Goal: Communication & Community: Answer question/provide support

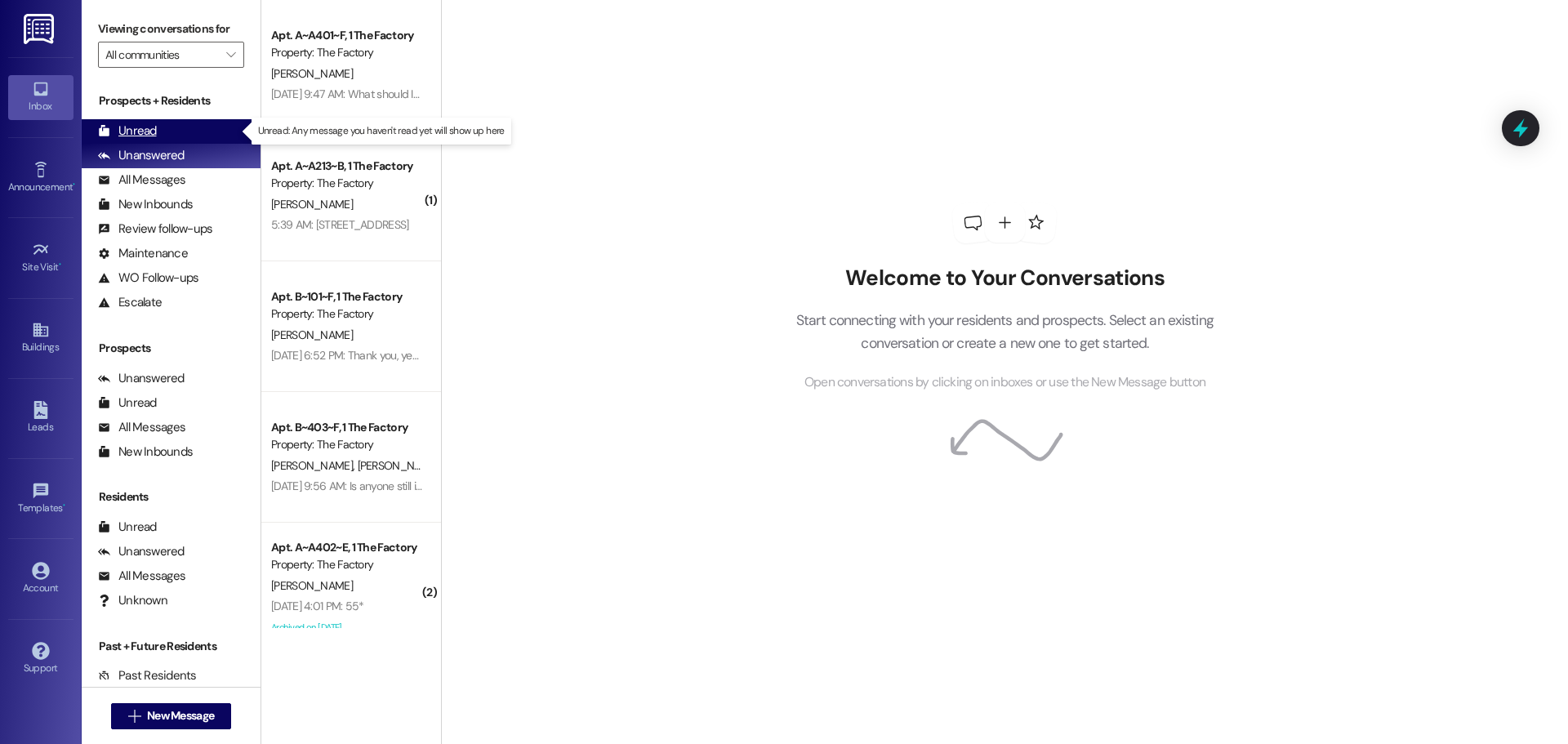
click at [150, 134] on div "Unread" at bounding box center [127, 131] width 59 height 17
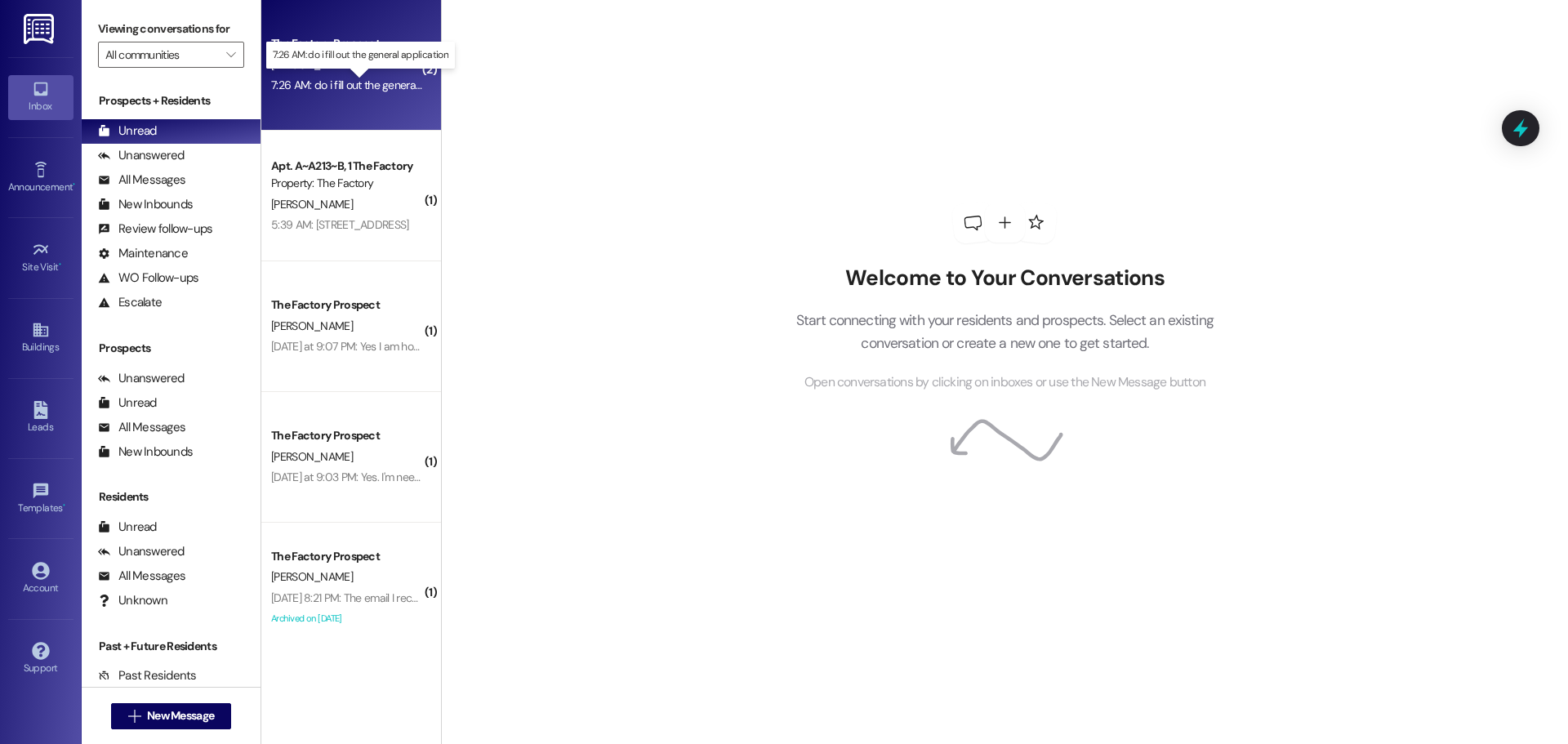
click at [356, 78] on div "7:26 AM: do i fill out the general application 7:26 AM: do i fill out the gener…" at bounding box center [372, 85] width 201 height 14
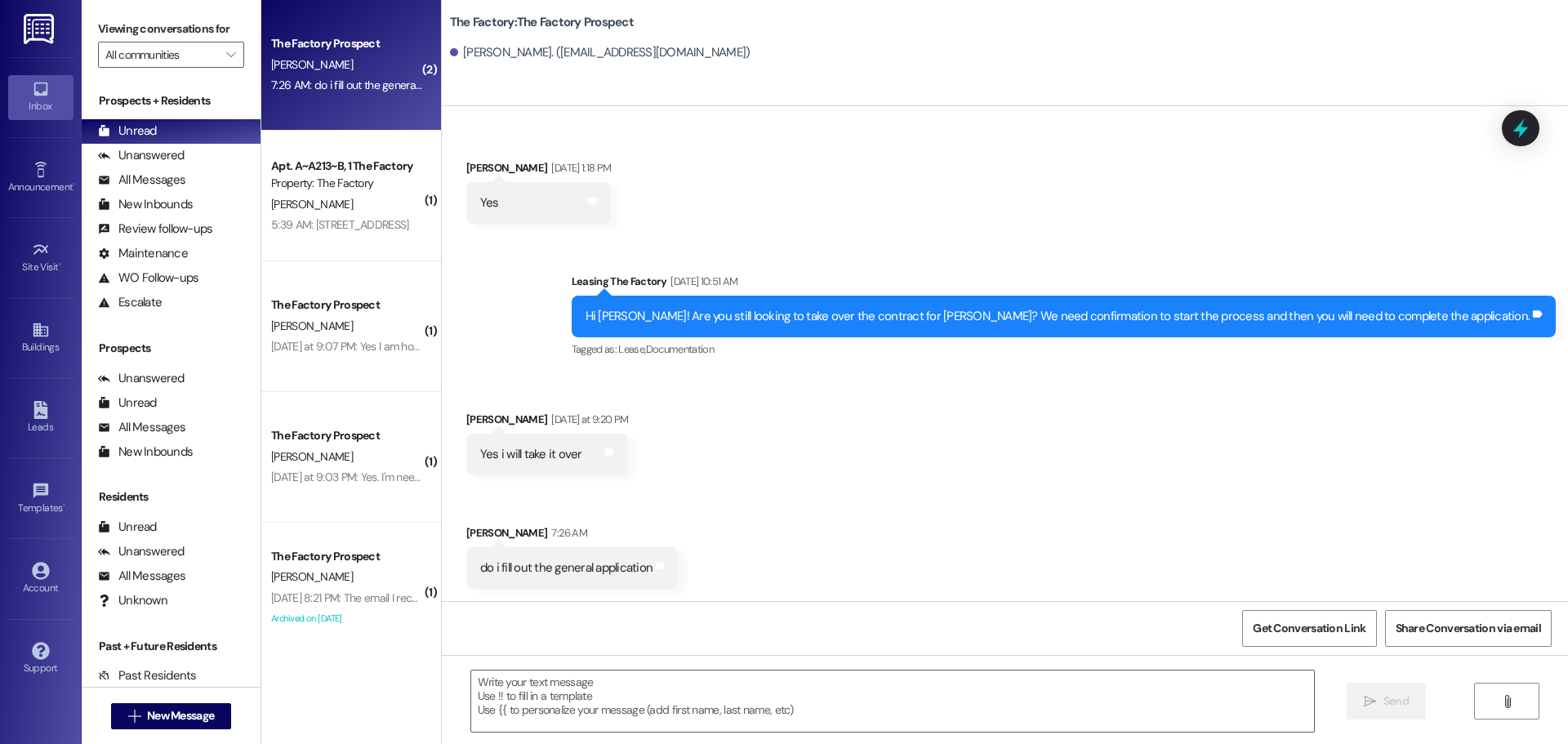
scroll to position [171, 0]
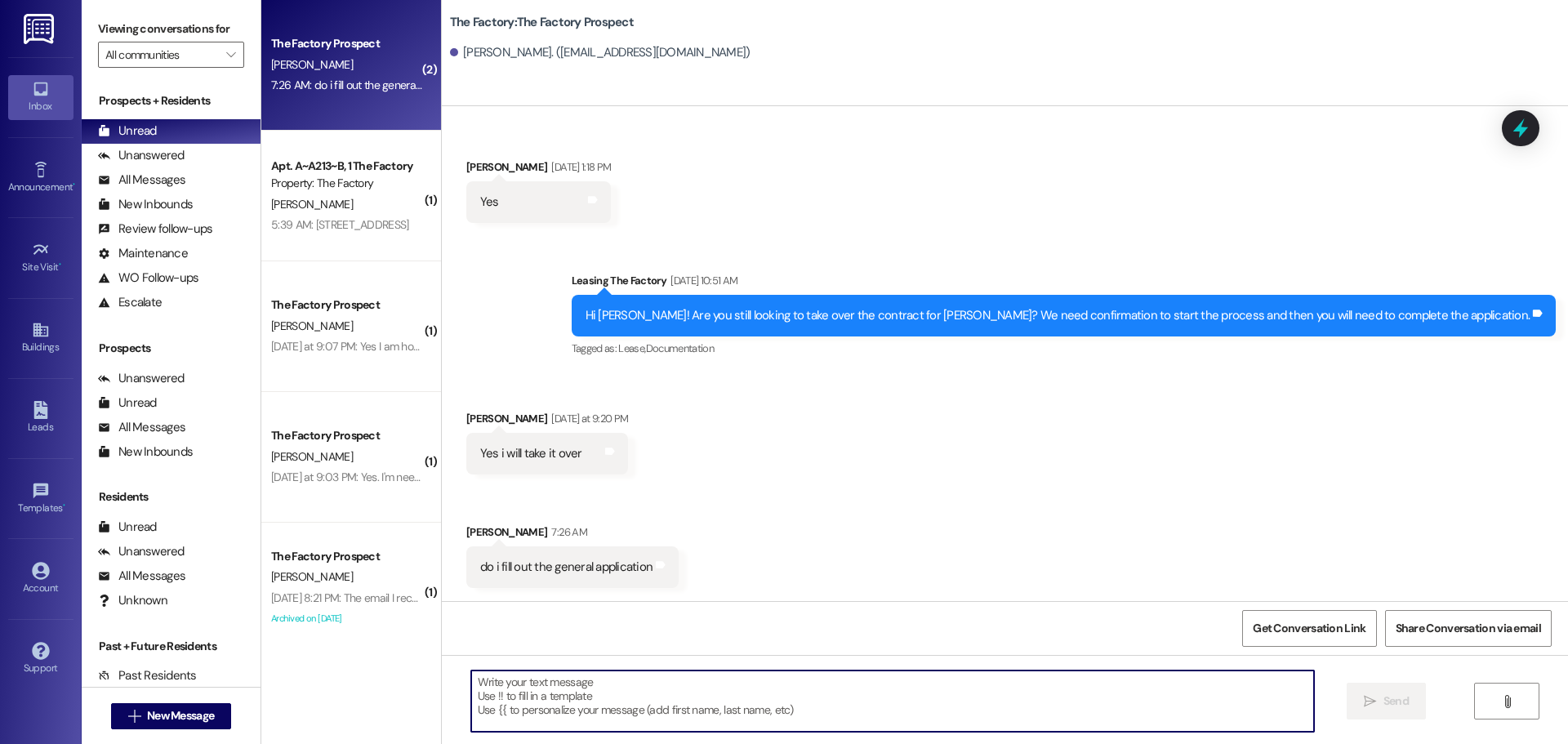
click at [471, 680] on textarea at bounding box center [892, 701] width 843 height 61
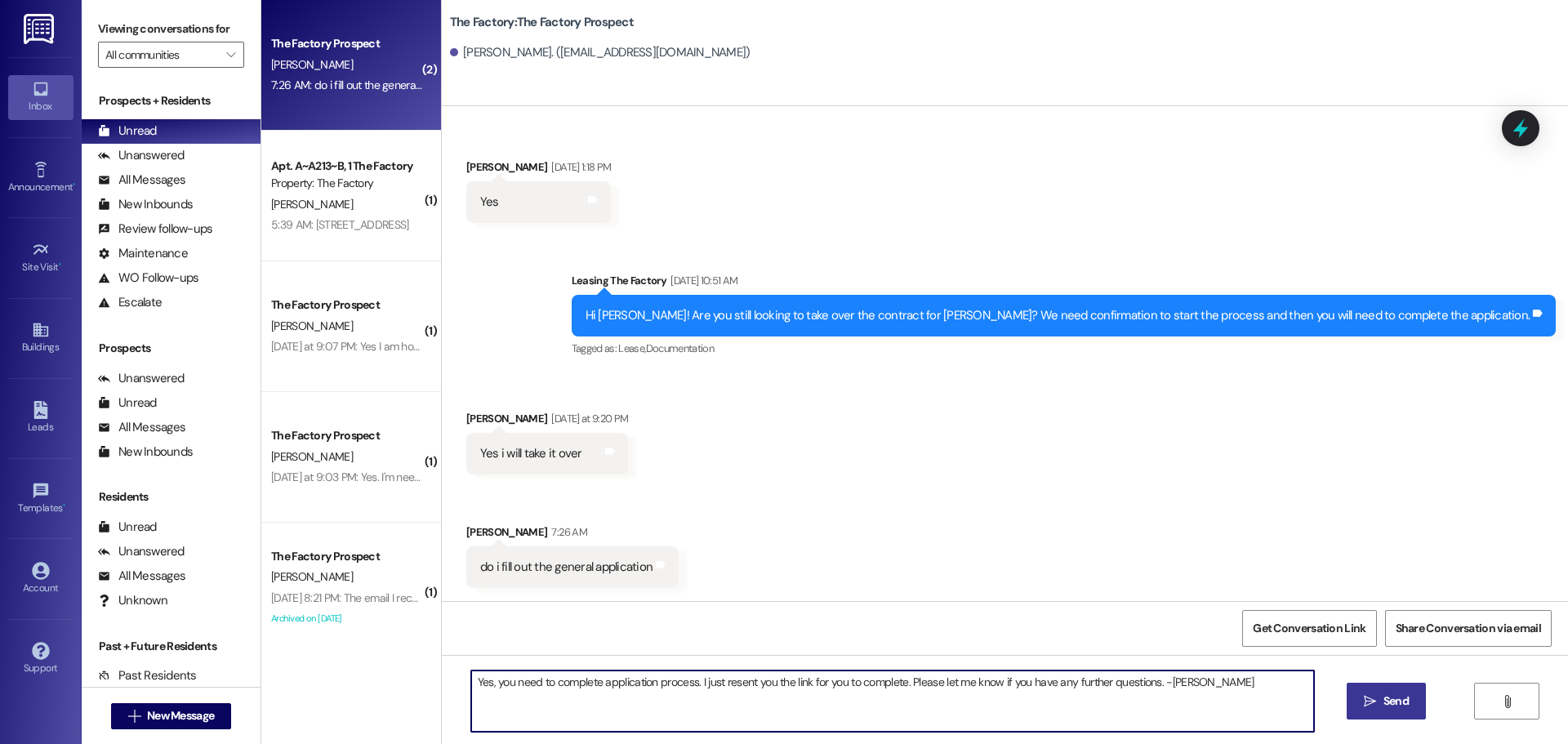
type textarea "Yes, you need to complete application process. I just resent you the link for y…"
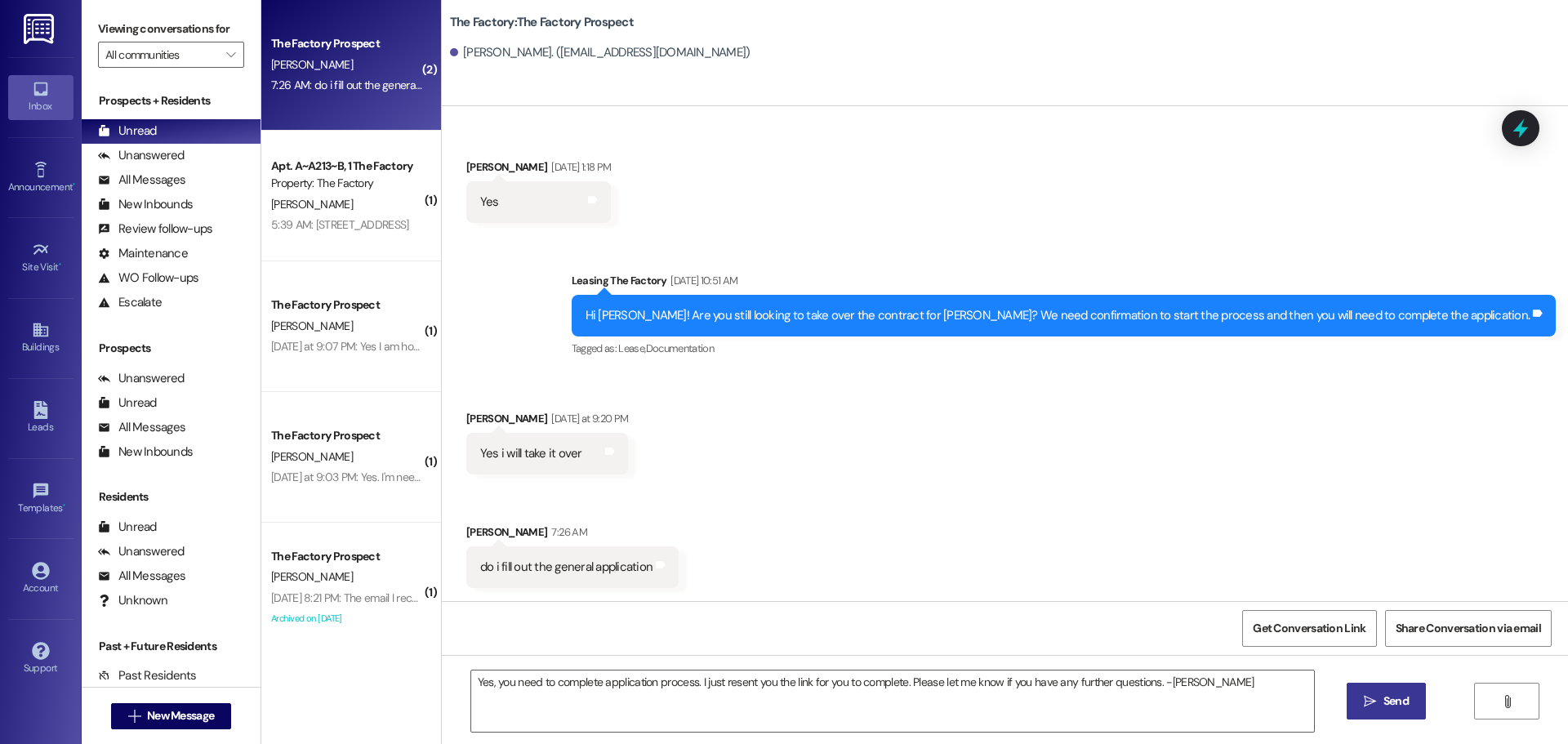
click at [1375, 705] on span " Send" at bounding box center [1385, 700] width 51 height 17
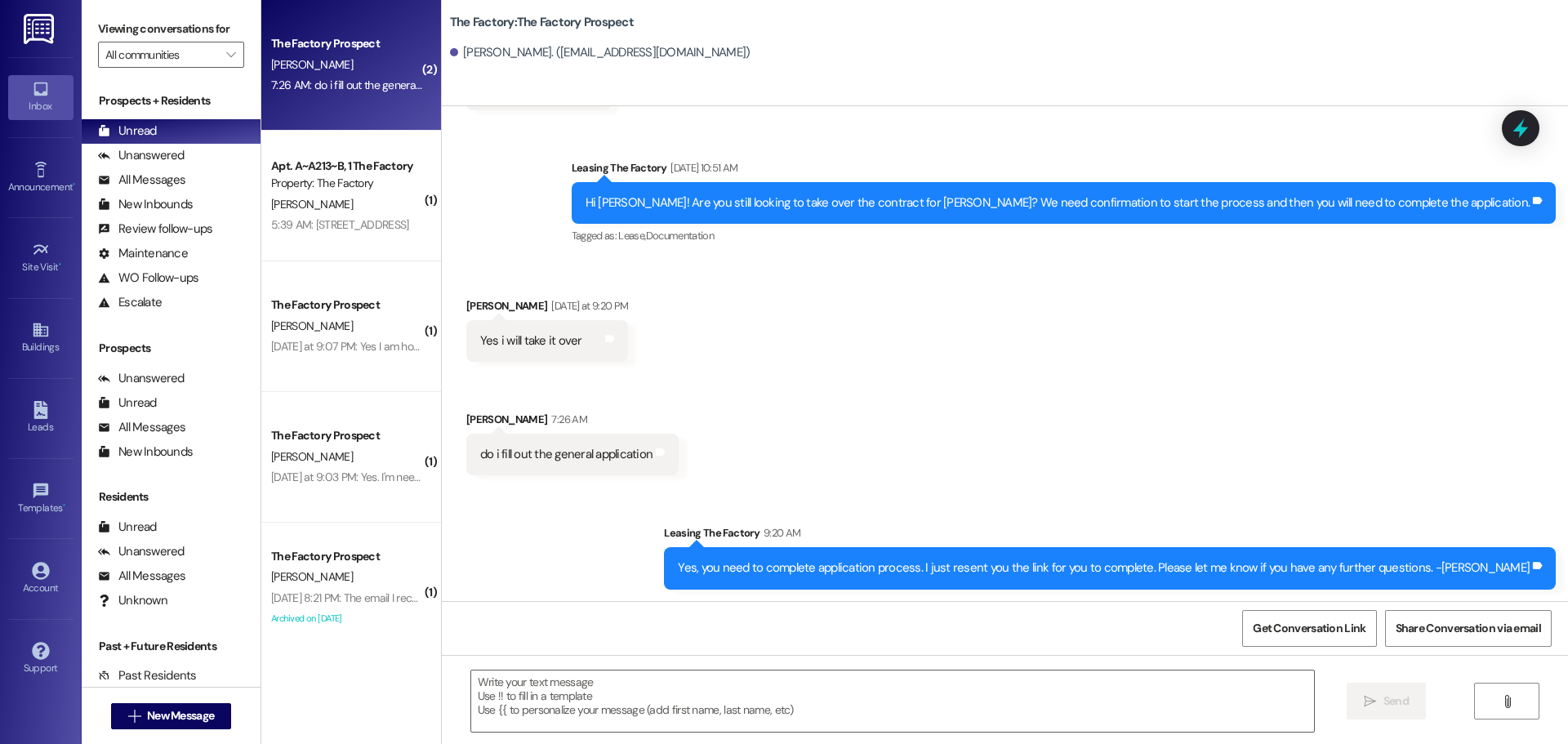
scroll to position [285, 0]
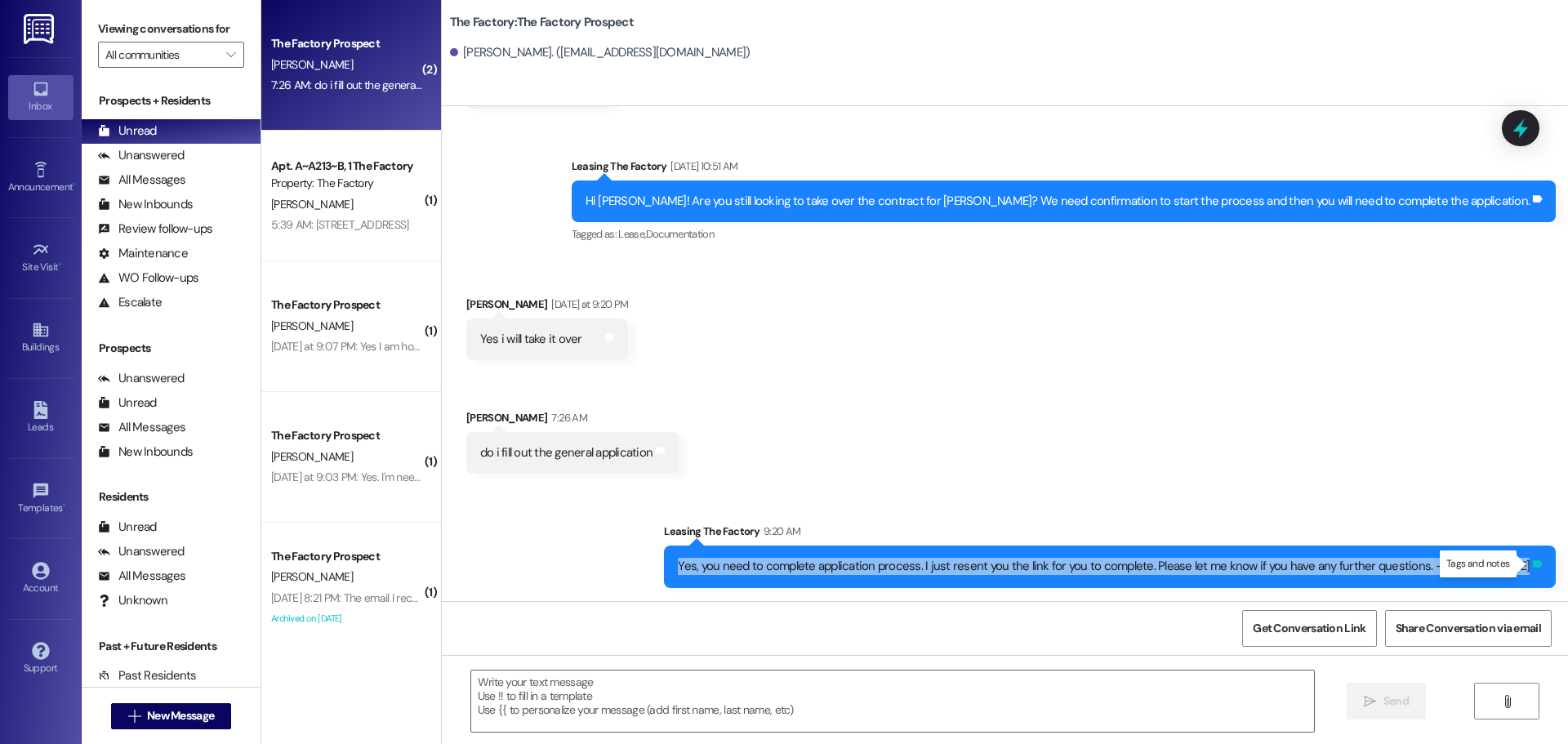
drag, startPoint x: 746, startPoint y: 563, endPoint x: 1525, endPoint y: 562, distance: 779.0
click at [1525, 562] on div "Yes, you need to complete application process. I just resent you the link for y…" at bounding box center [1110, 566] width 892 height 42
copy div "Yes, you need to complete application process. I just resent you the link for y…"
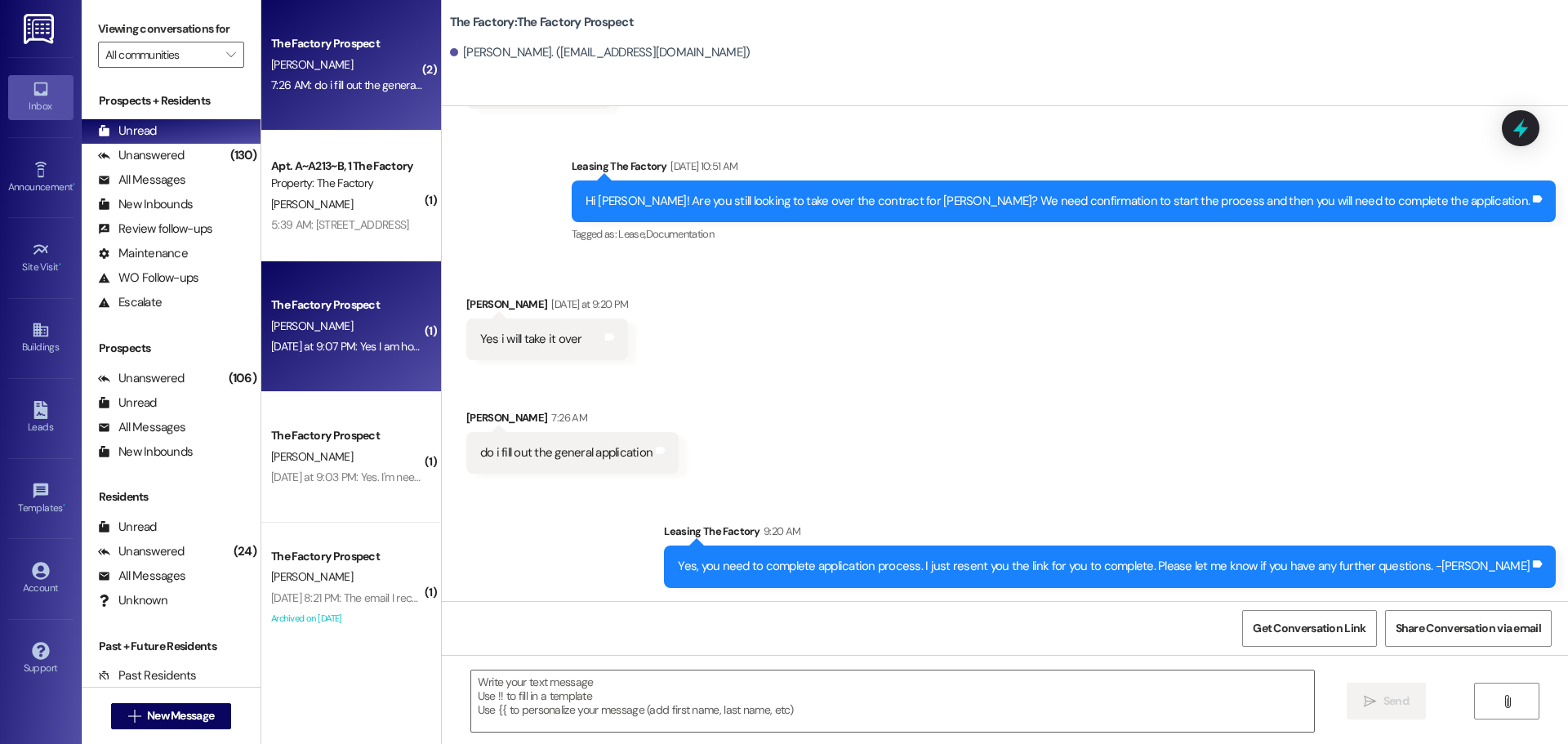
click at [337, 349] on div "[DATE] at 9:07 PM: Yes I am however I need to know my options such as what is r…" at bounding box center [528, 346] width 514 height 14
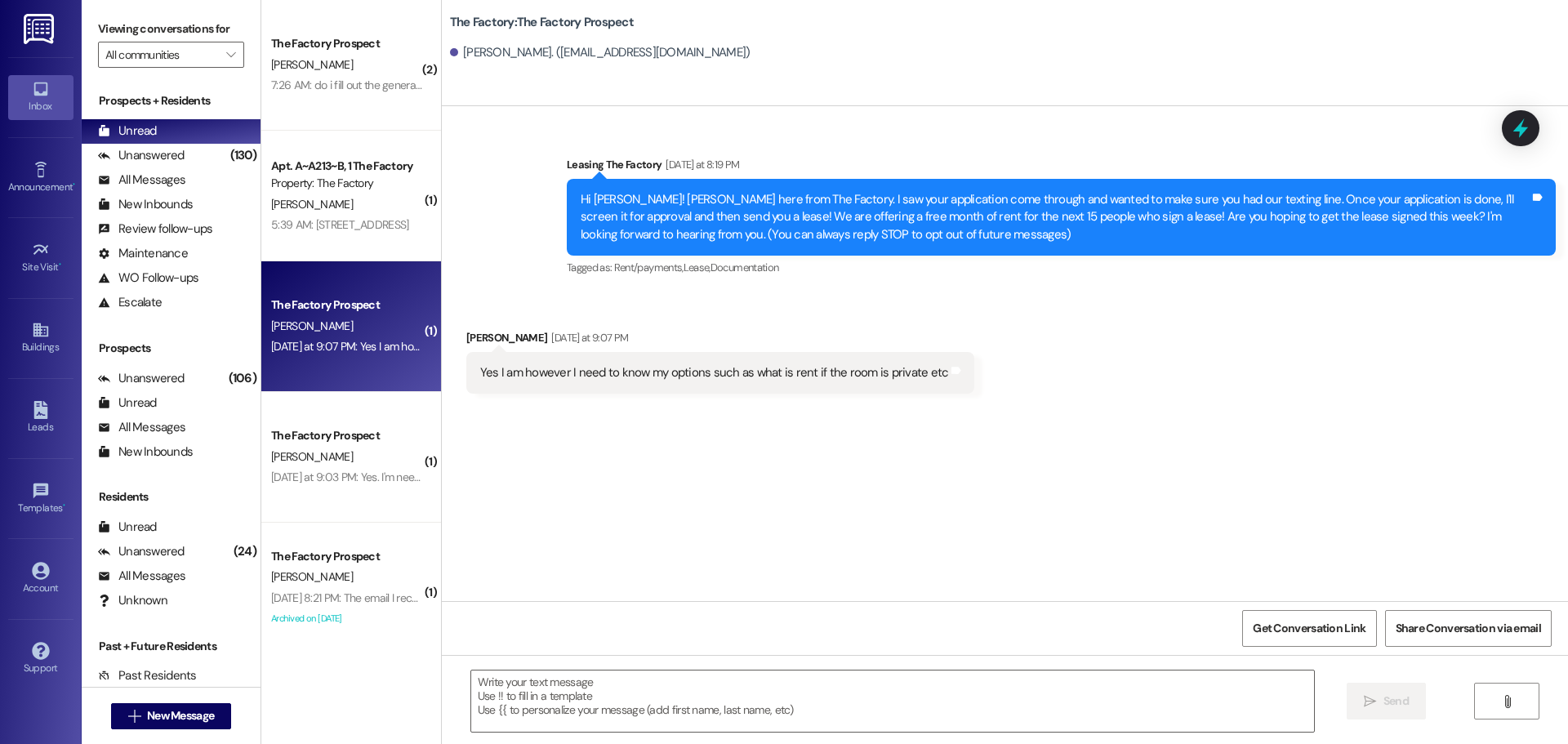
scroll to position [0, 0]
click at [471, 673] on textarea at bounding box center [892, 701] width 843 height 61
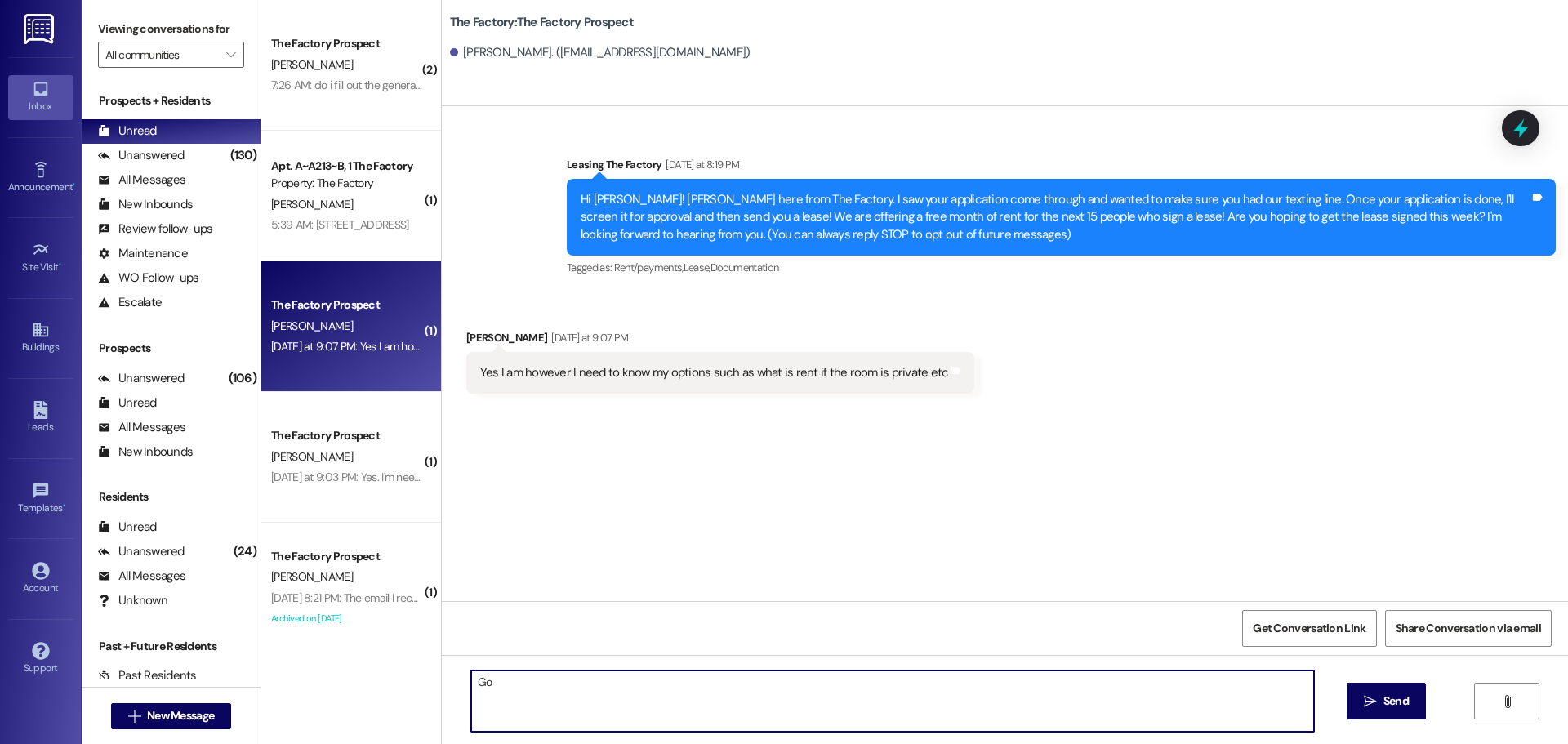
type textarea "G"
type textarea "H"
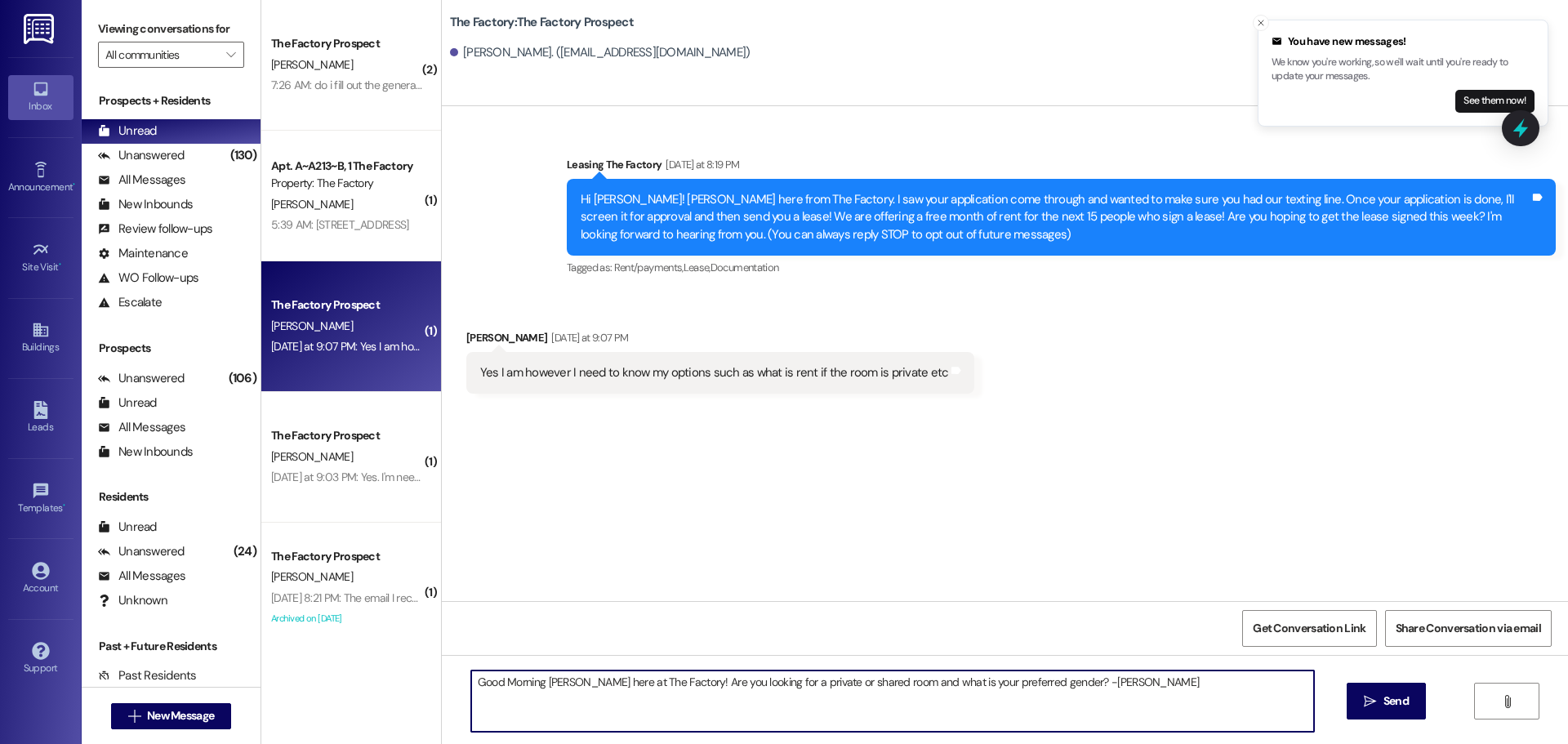
drag, startPoint x: 467, startPoint y: 681, endPoint x: 1154, endPoint y: 690, distance: 687.1
click at [1154, 690] on textarea "Good Morning [PERSON_NAME] here at The Factory! Are you looking for a private o…" at bounding box center [892, 701] width 843 height 61
type textarea "Good Morning [PERSON_NAME] here at The Factory! Are you looking for a private o…"
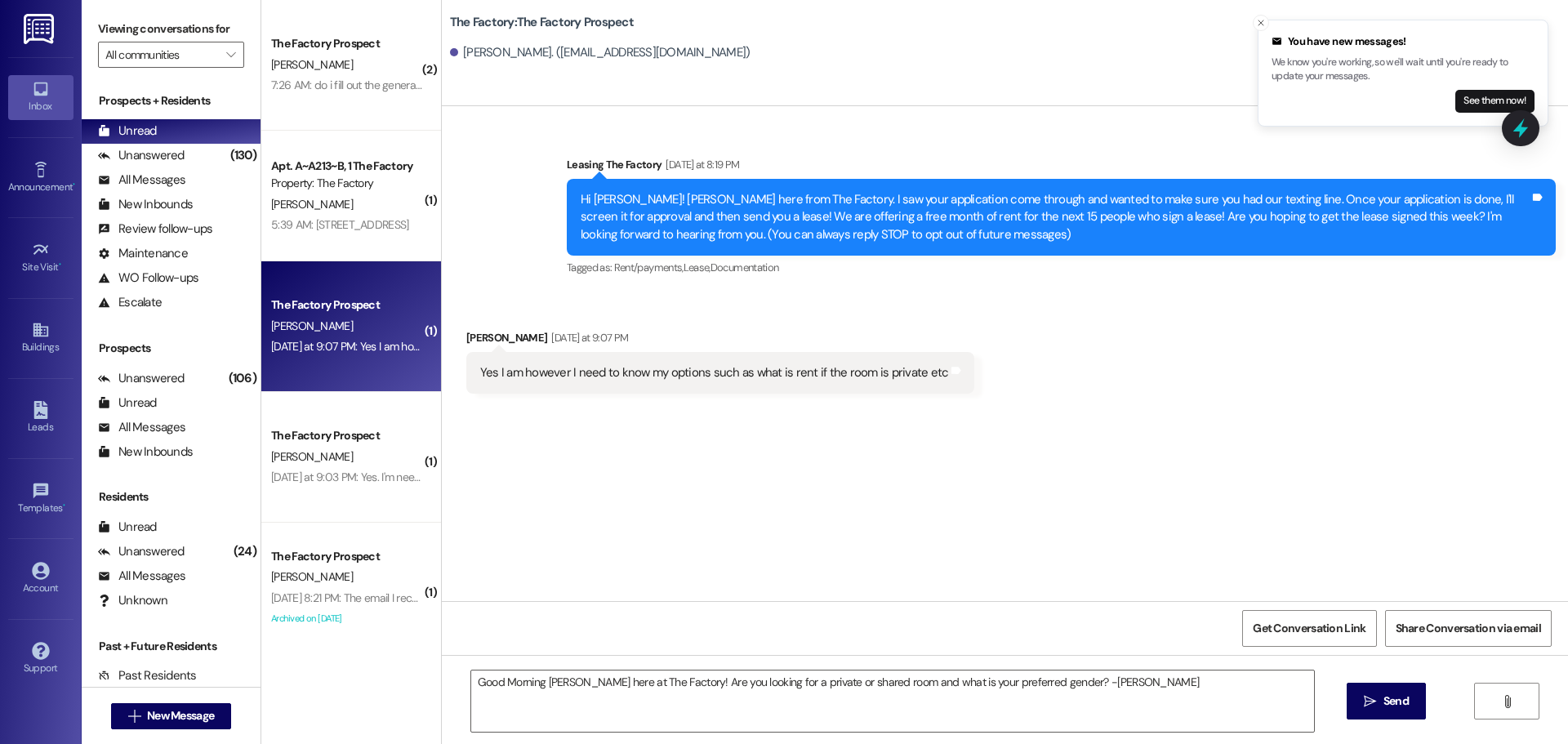
drag, startPoint x: 1394, startPoint y: 704, endPoint x: 1015, endPoint y: 543, distance: 411.8
click at [1384, 697] on span "Send" at bounding box center [1396, 700] width 25 height 17
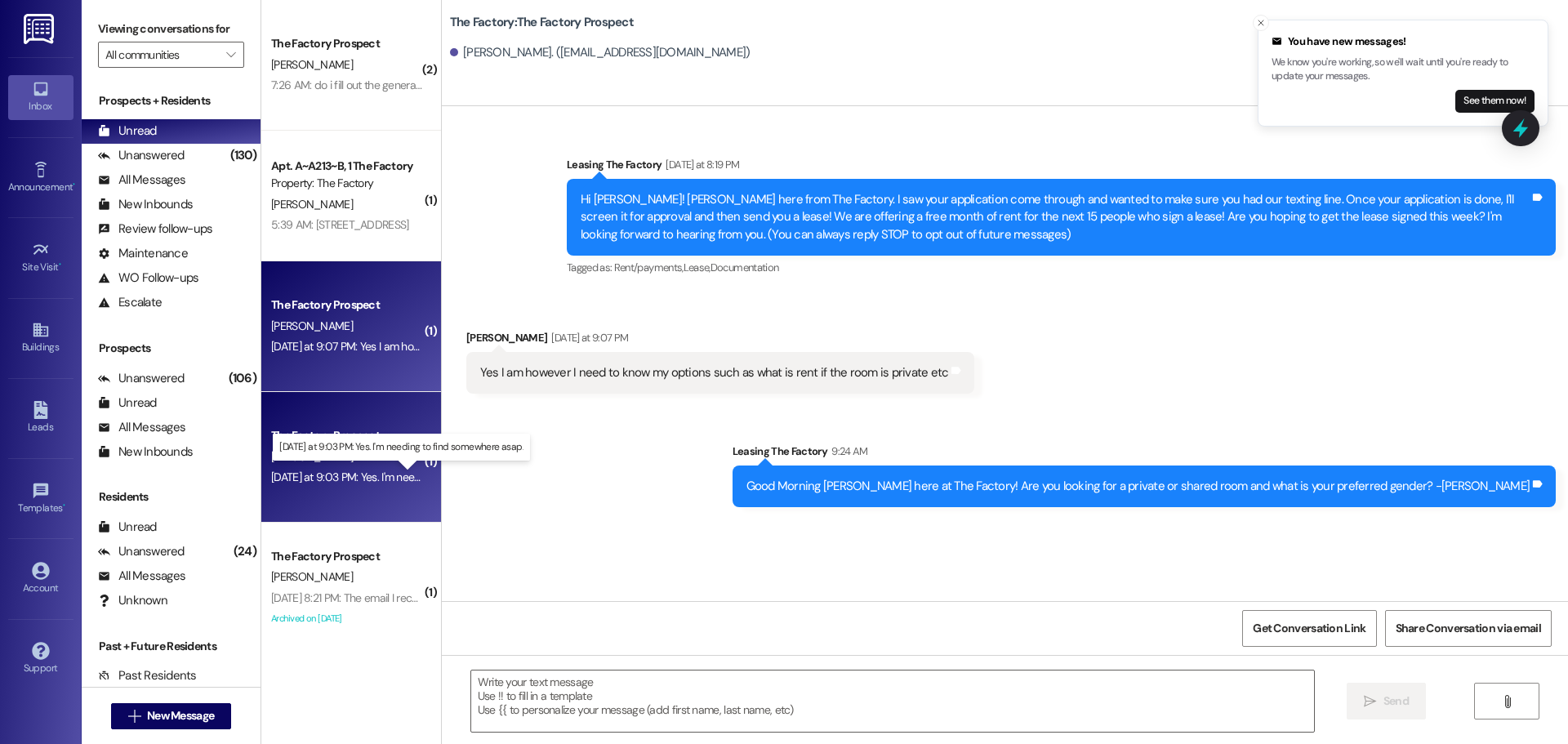
click at [368, 477] on div "[DATE] at 9:03 PM: Yes. I'm needing to find somewhere asap. [DATE] at 9:03 PM: …" at bounding box center [413, 476] width 284 height 14
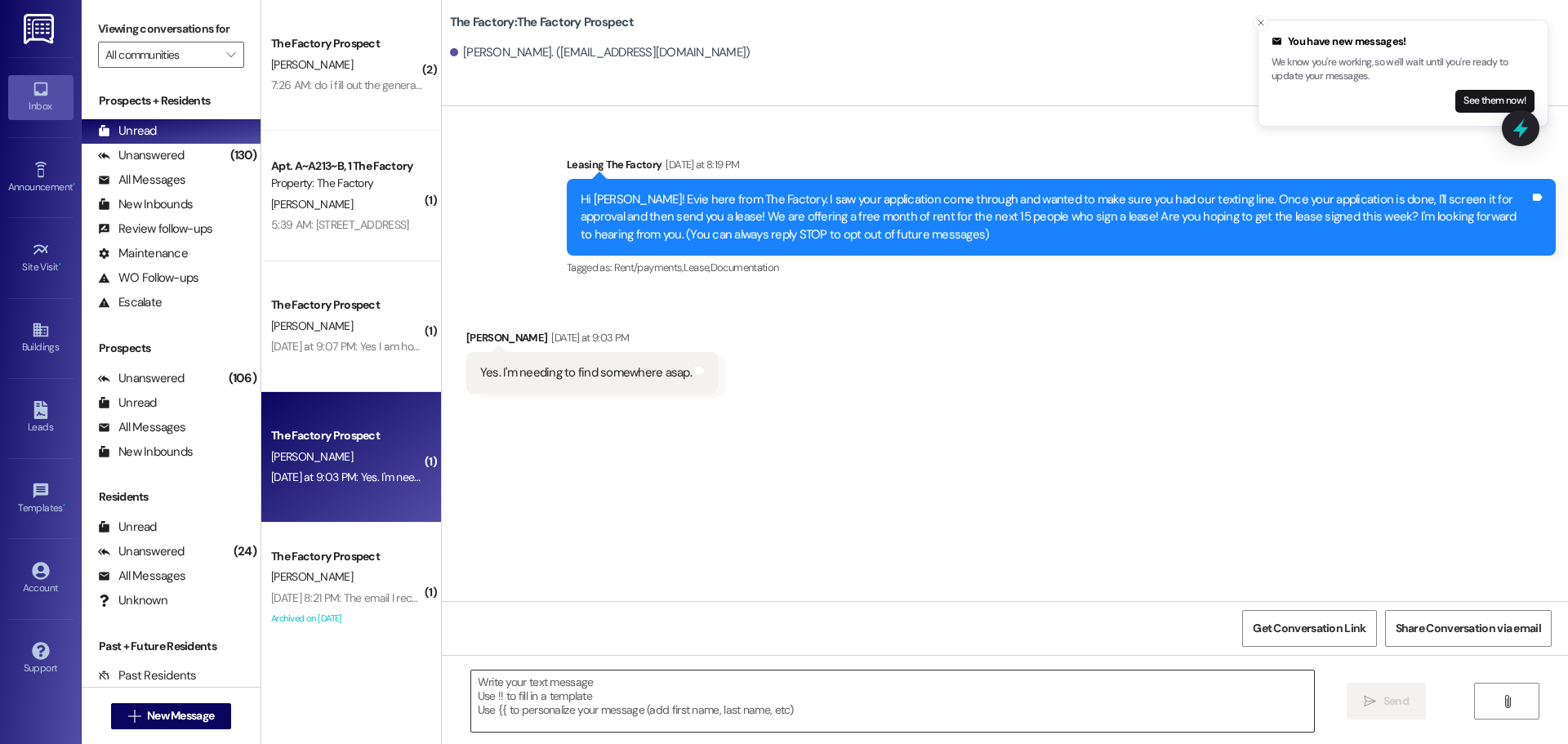
click at [471, 689] on textarea at bounding box center [892, 701] width 843 height 61
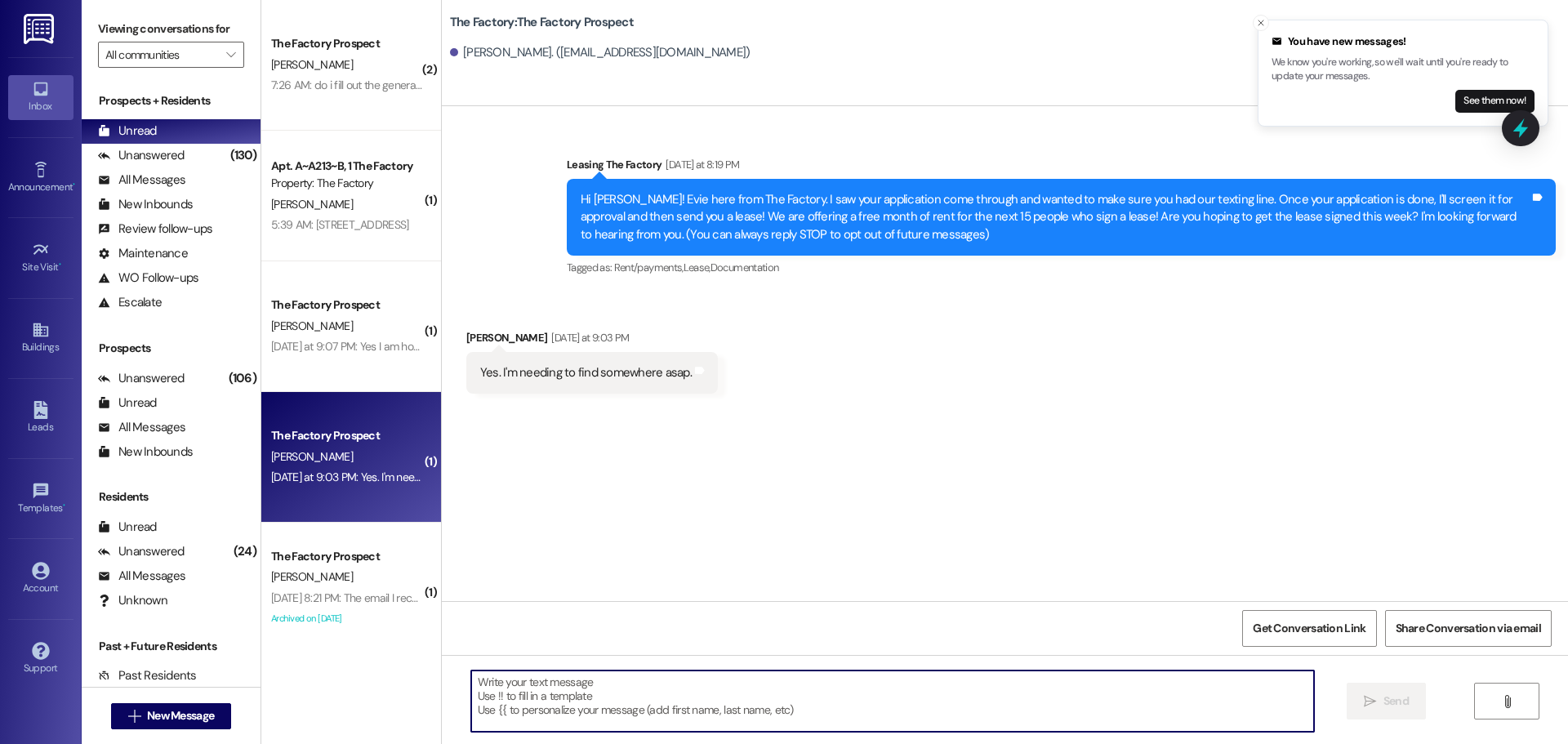
paste textarea "Good Morning [PERSON_NAME] here at The Factory! Are you looking for a private o…"
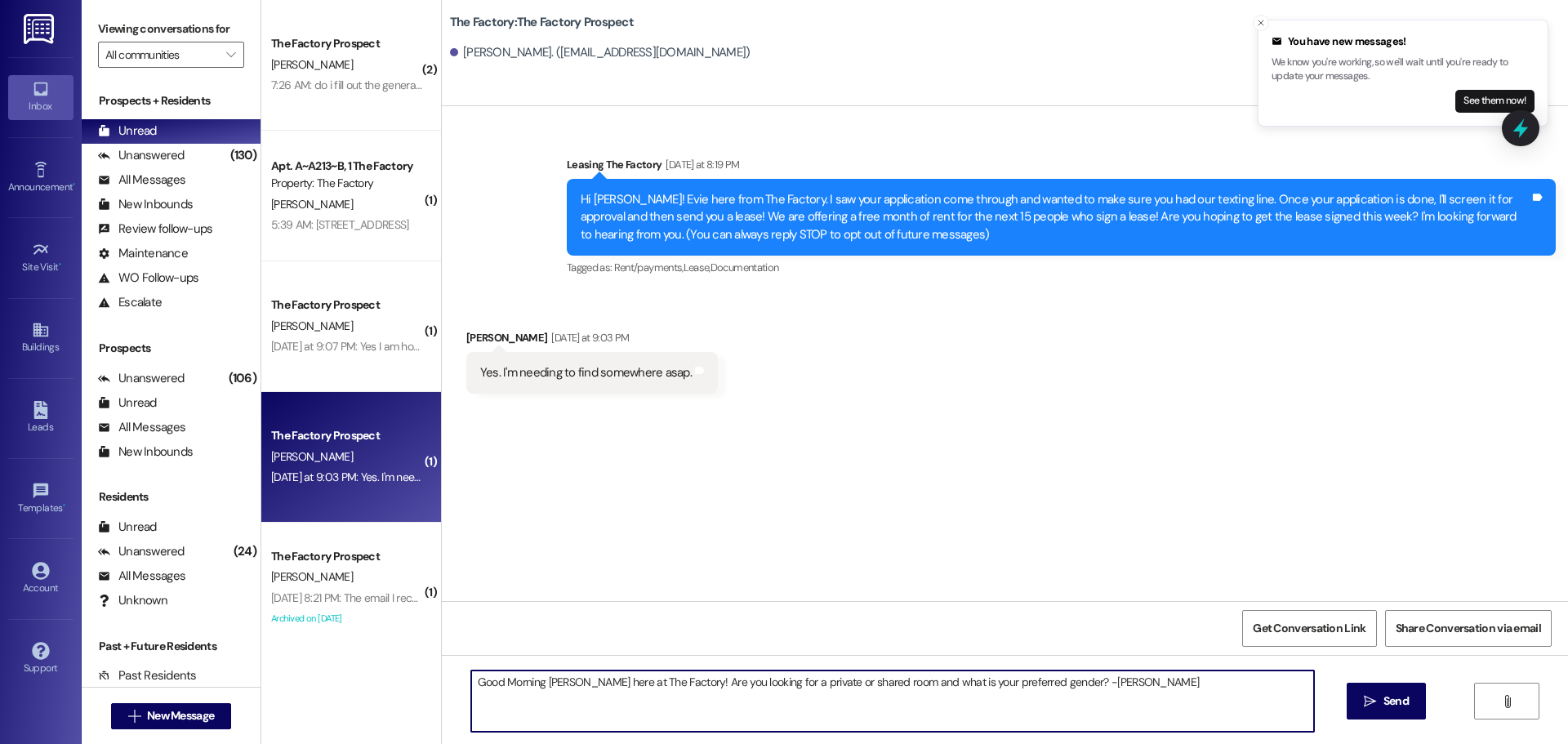
click at [561, 681] on textarea "Good Morning [PERSON_NAME] here at The Factory! Are you looking for a private o…" at bounding box center [892, 701] width 843 height 61
type textarea "Good Morning [PERSON_NAME], [PERSON_NAME] here at The Factory! Are you looking …"
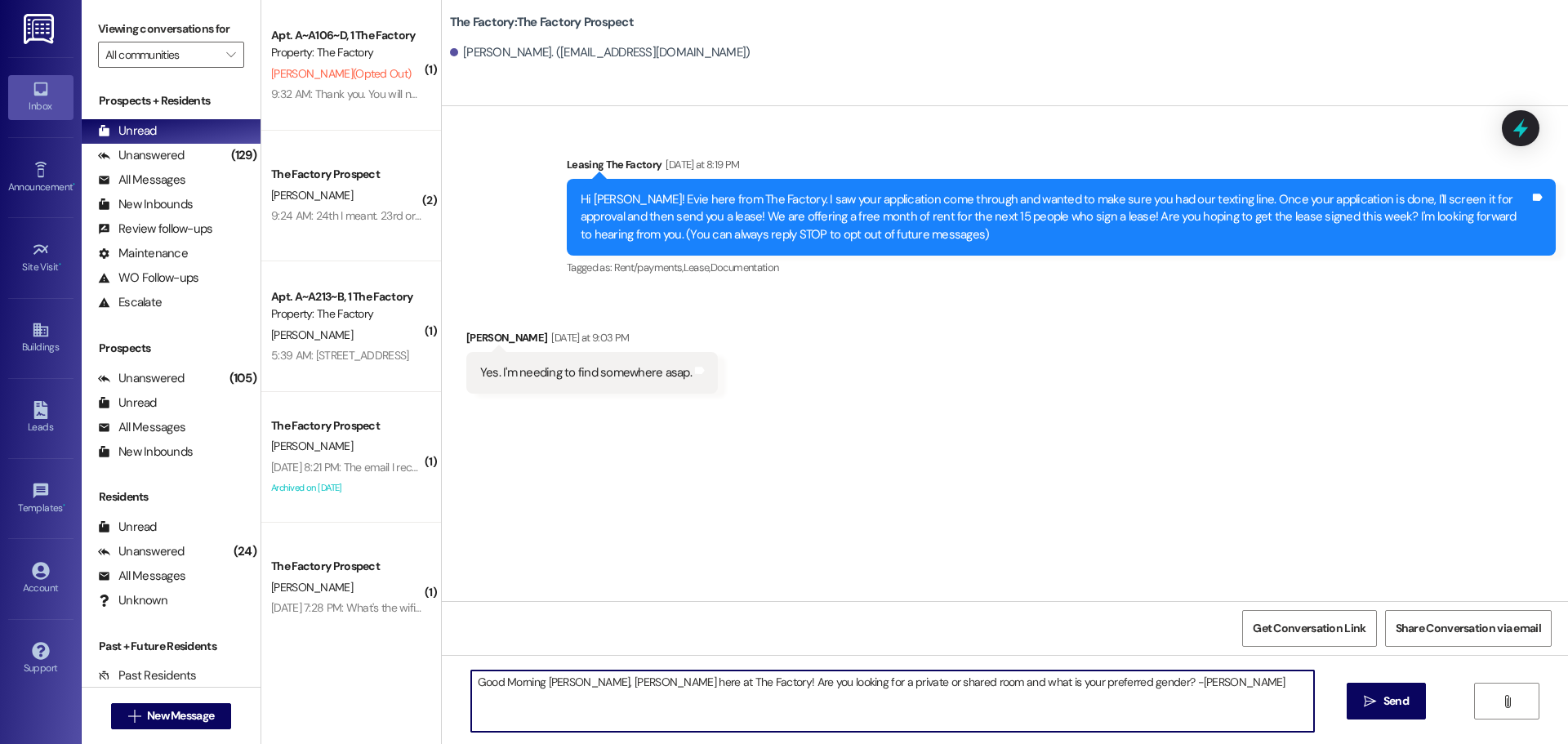
drag, startPoint x: 1137, startPoint y: 688, endPoint x: 441, endPoint y: 681, distance: 696.0
click at [441, 681] on div "Good Morning [PERSON_NAME], [PERSON_NAME] here at The Factory! Are you looking …" at bounding box center [1005, 715] width 1127 height 123
click at [1201, 691] on textarea "Good Morning [PERSON_NAME], [PERSON_NAME] here from The Factory! Looks like you…" at bounding box center [892, 701] width 843 height 61
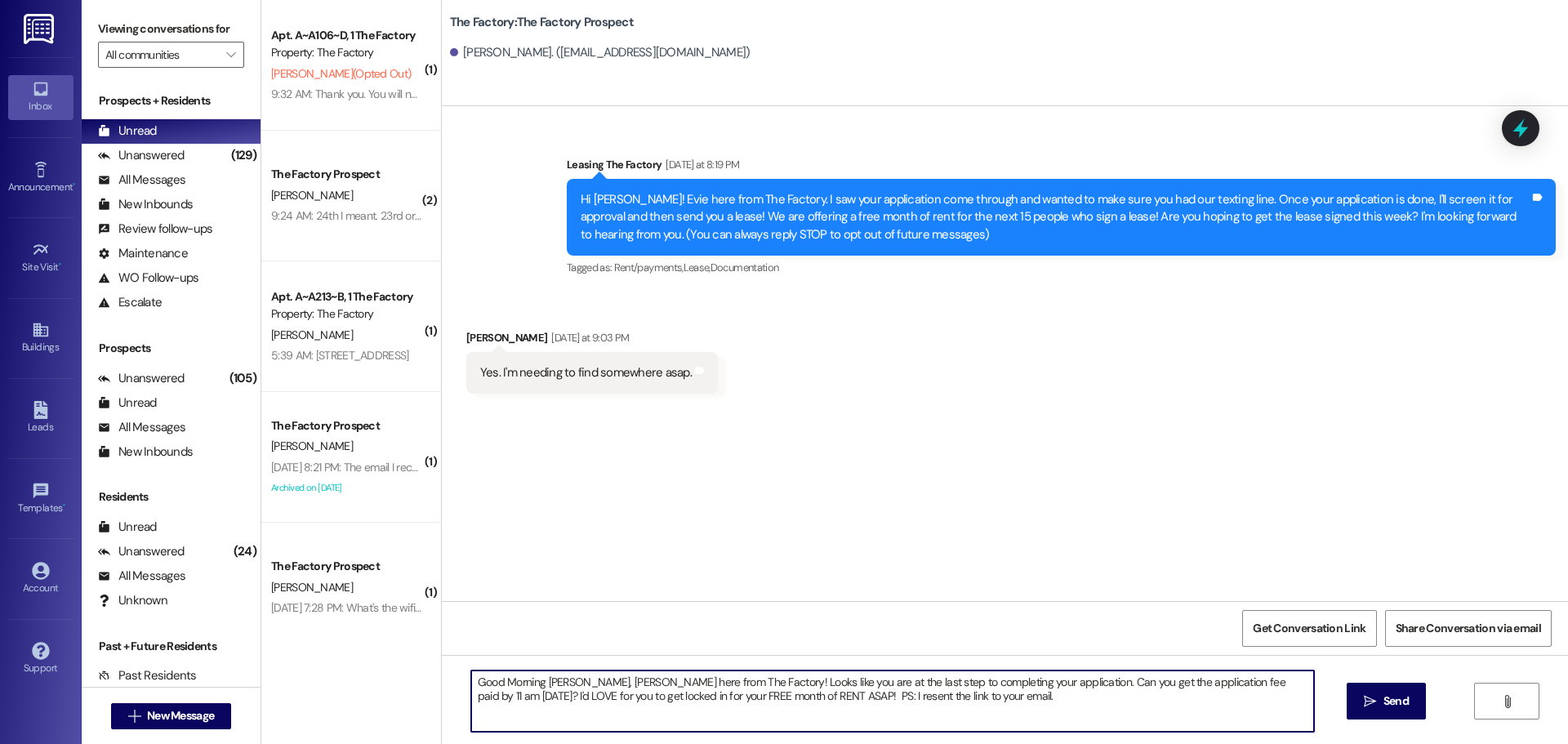
drag, startPoint x: 466, startPoint y: 679, endPoint x: 927, endPoint y: 701, distance: 461.5
click at [927, 701] on textarea "Good Morning [PERSON_NAME], [PERSON_NAME] here from The Factory! Looks like you…" at bounding box center [892, 701] width 843 height 61
type textarea "Good Morning [PERSON_NAME], [PERSON_NAME] here from The Factory! Looks like you…"
drag, startPoint x: 1394, startPoint y: 702, endPoint x: 1359, endPoint y: 709, distance: 35.7
click at [1392, 704] on span "Send" at bounding box center [1396, 700] width 25 height 17
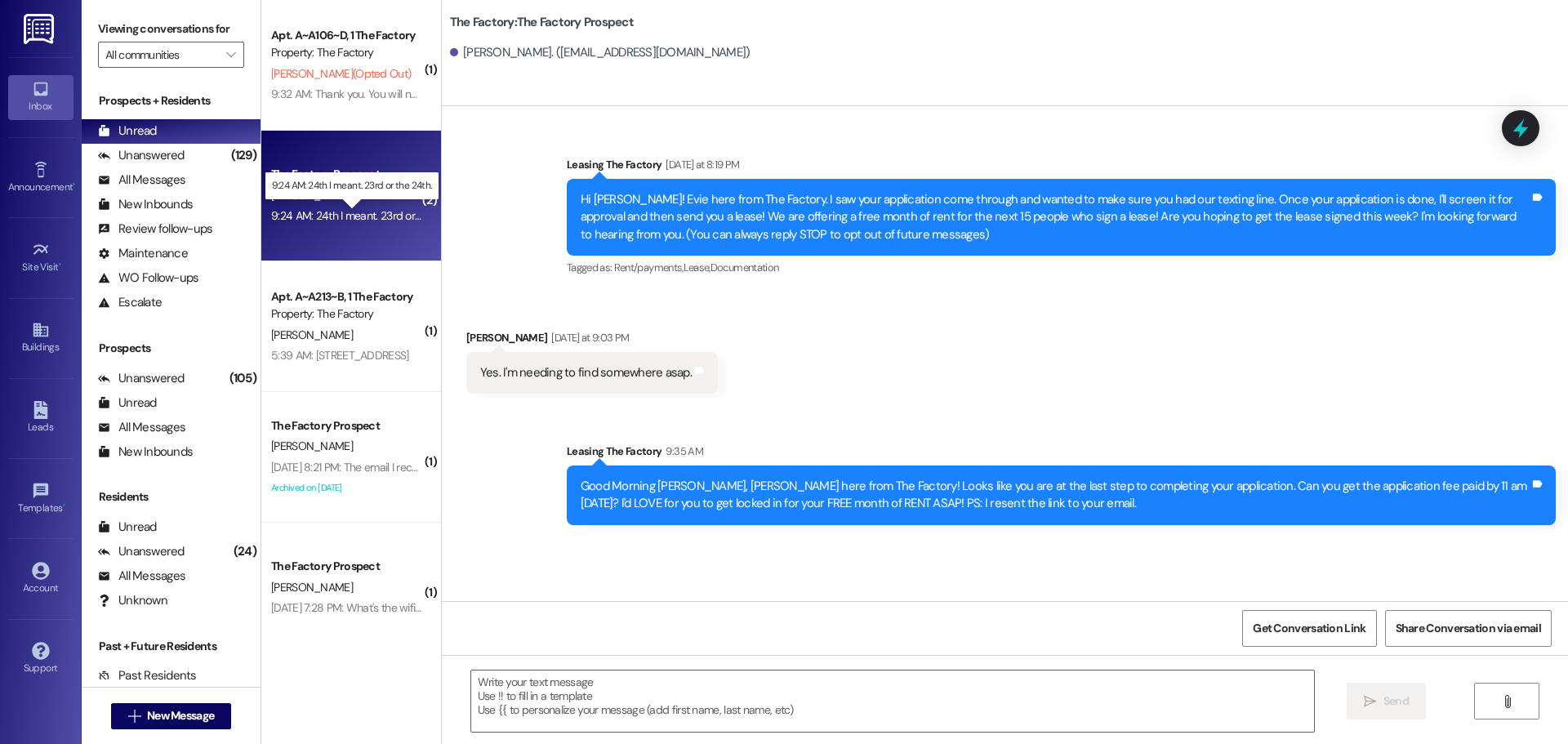
click at [356, 218] on div "9:24 AM: 24th I meant. 23rd or the 24th. 9:24 AM: 24th I meant. 23rd or the 24t…" at bounding box center [365, 216] width 189 height 14
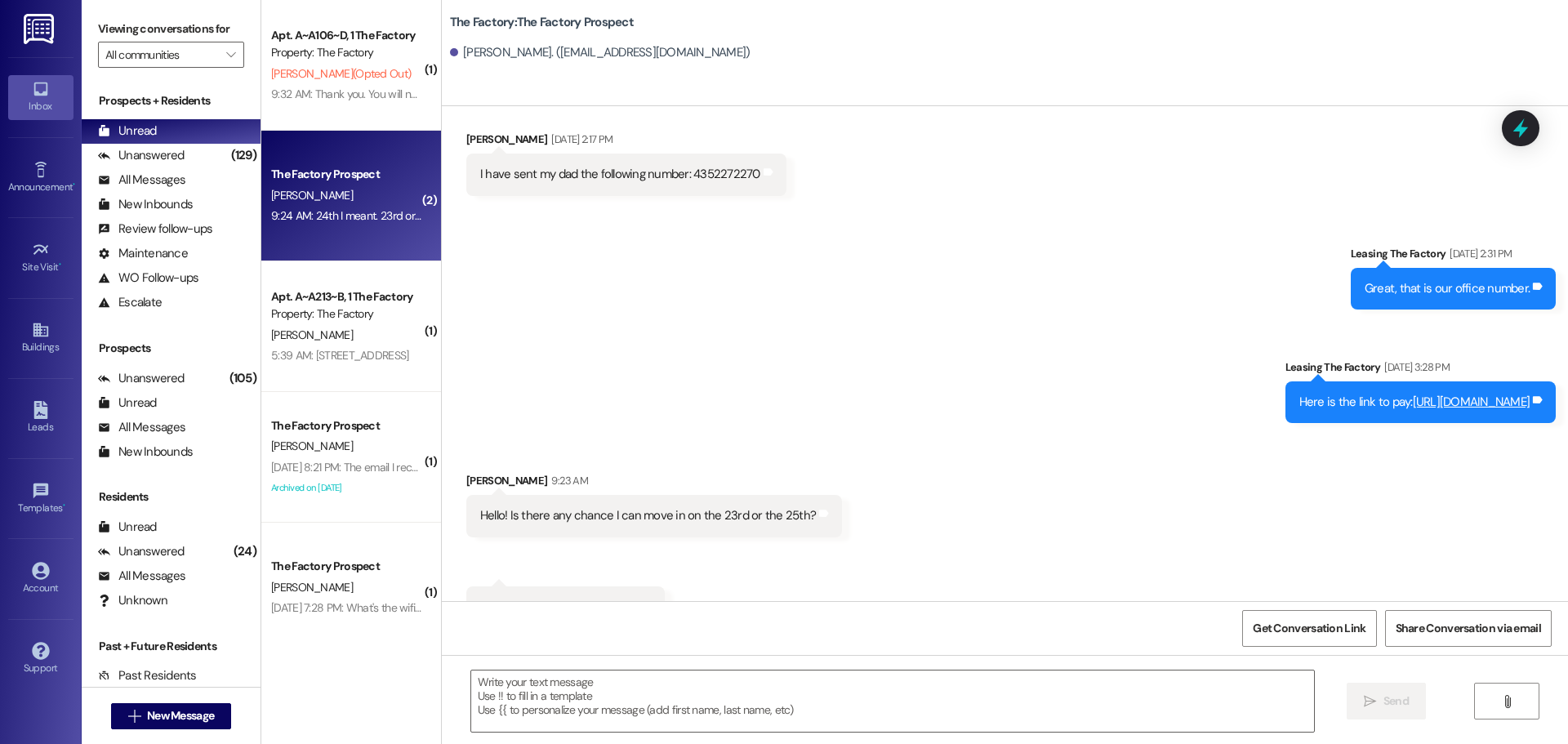
scroll to position [3466, 0]
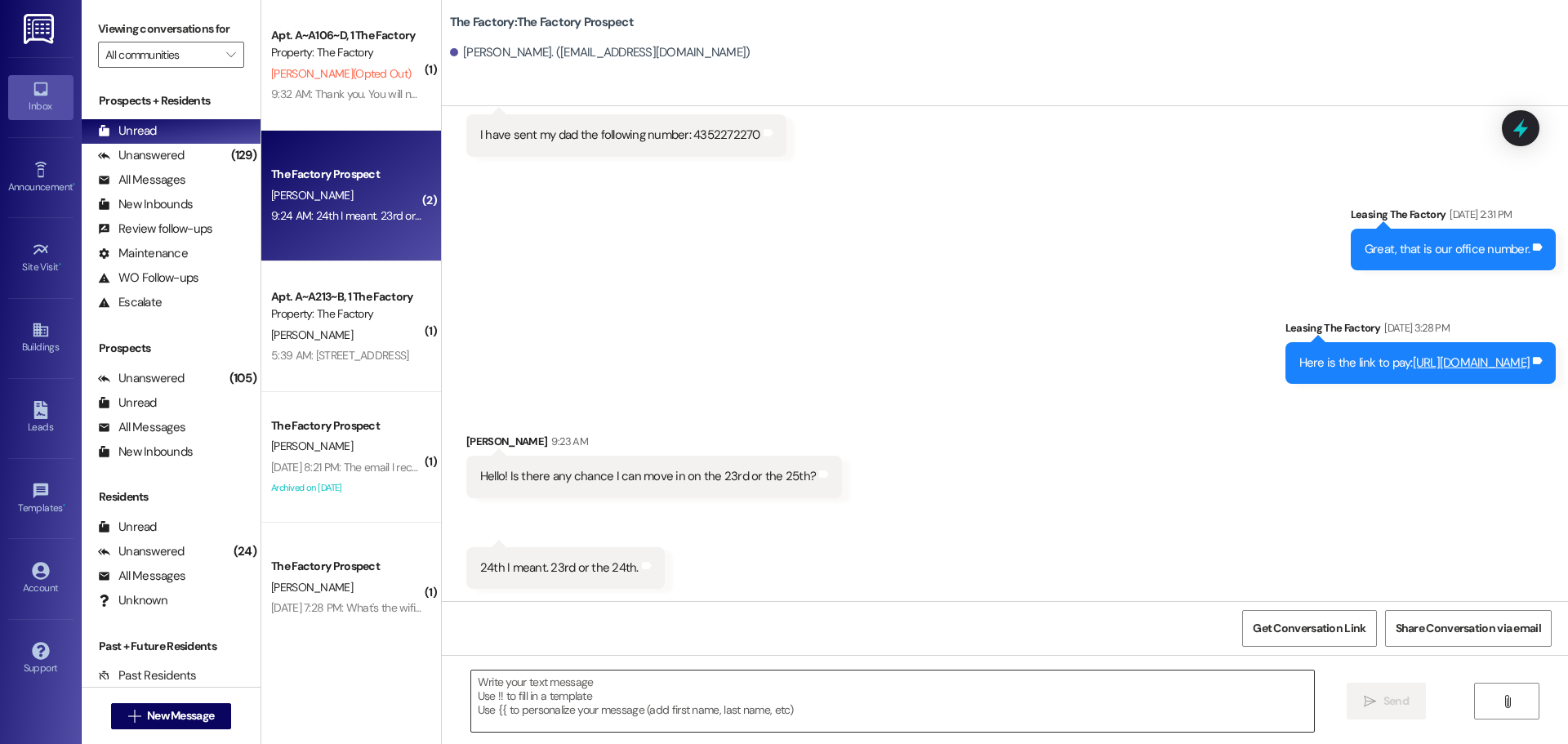
click at [477, 691] on textarea at bounding box center [892, 701] width 843 height 61
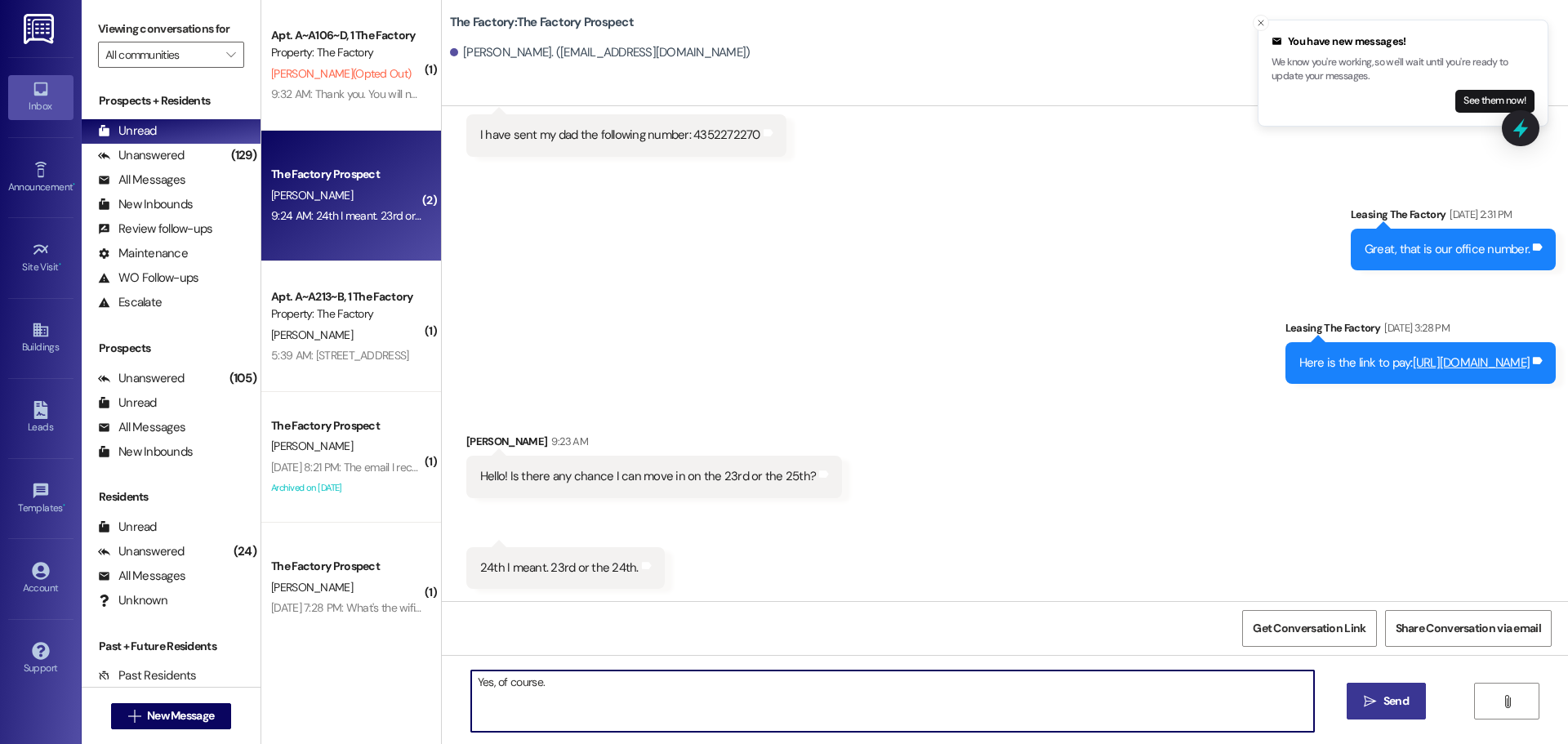
type textarea "Yes, of course."
click at [1396, 706] on span "Send" at bounding box center [1396, 700] width 25 height 17
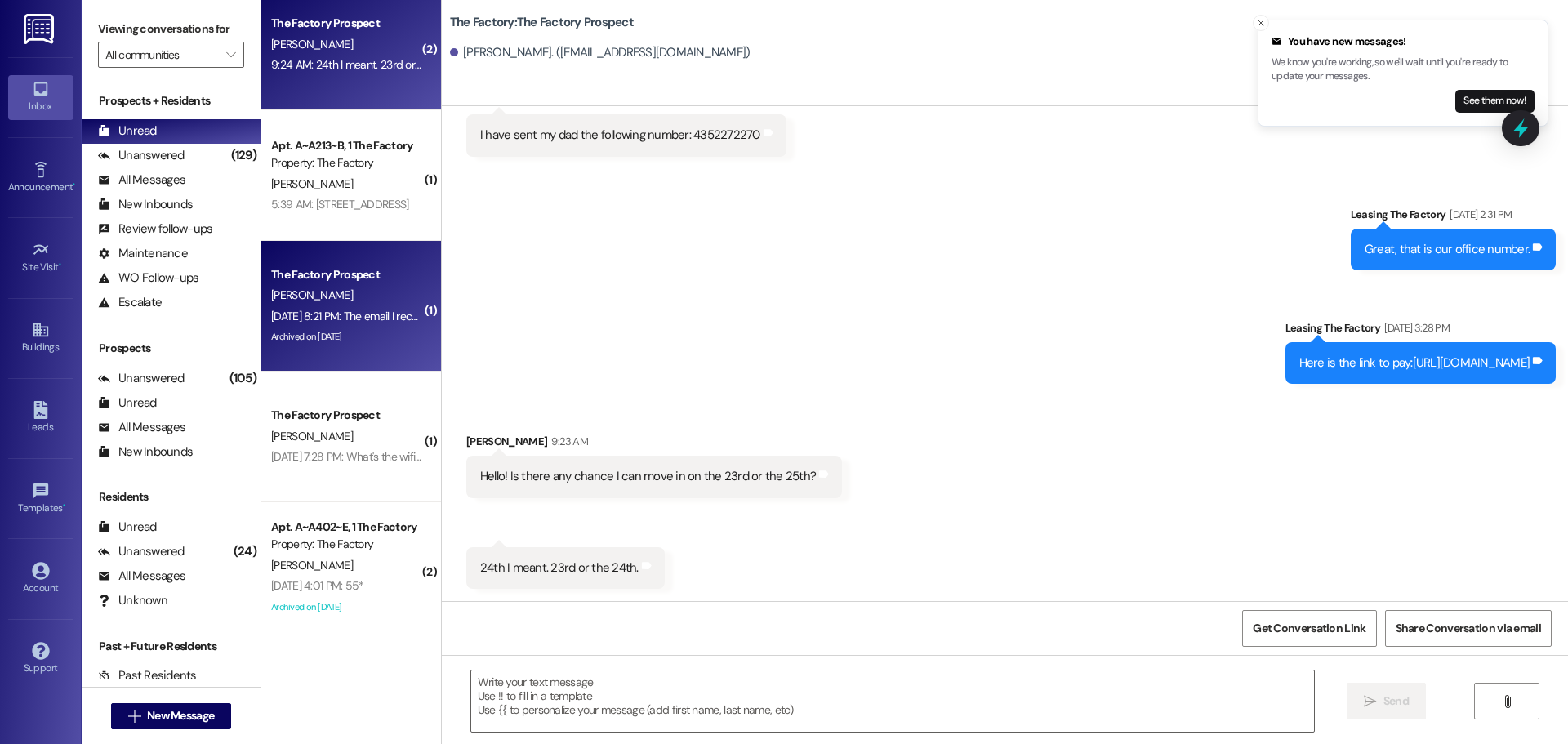
scroll to position [163, 0]
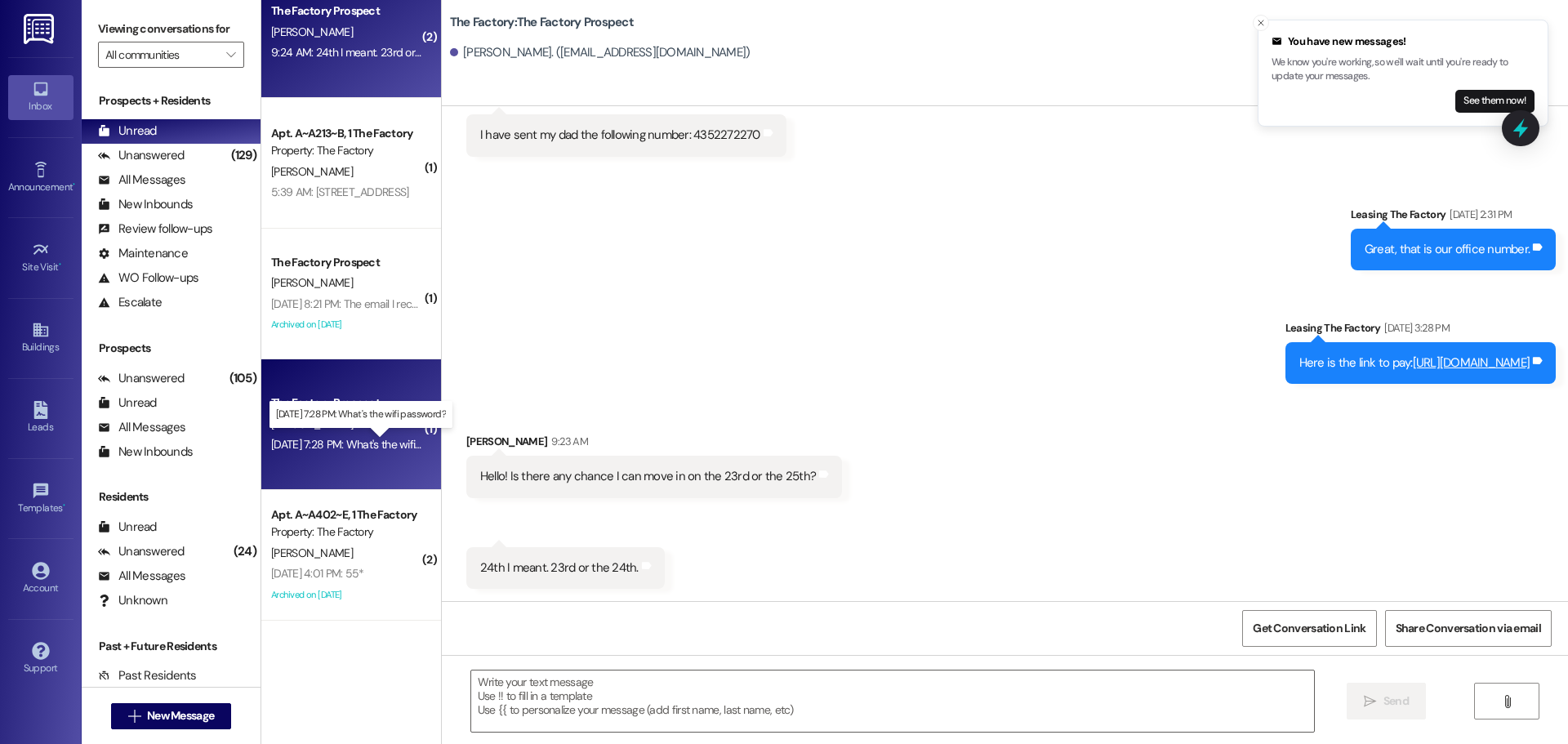
click at [348, 449] on div "[DATE] 7:28 PM: What's the wifi password? [DATE] 7:28 PM: What's the wifi passw…" at bounding box center [371, 444] width 200 height 14
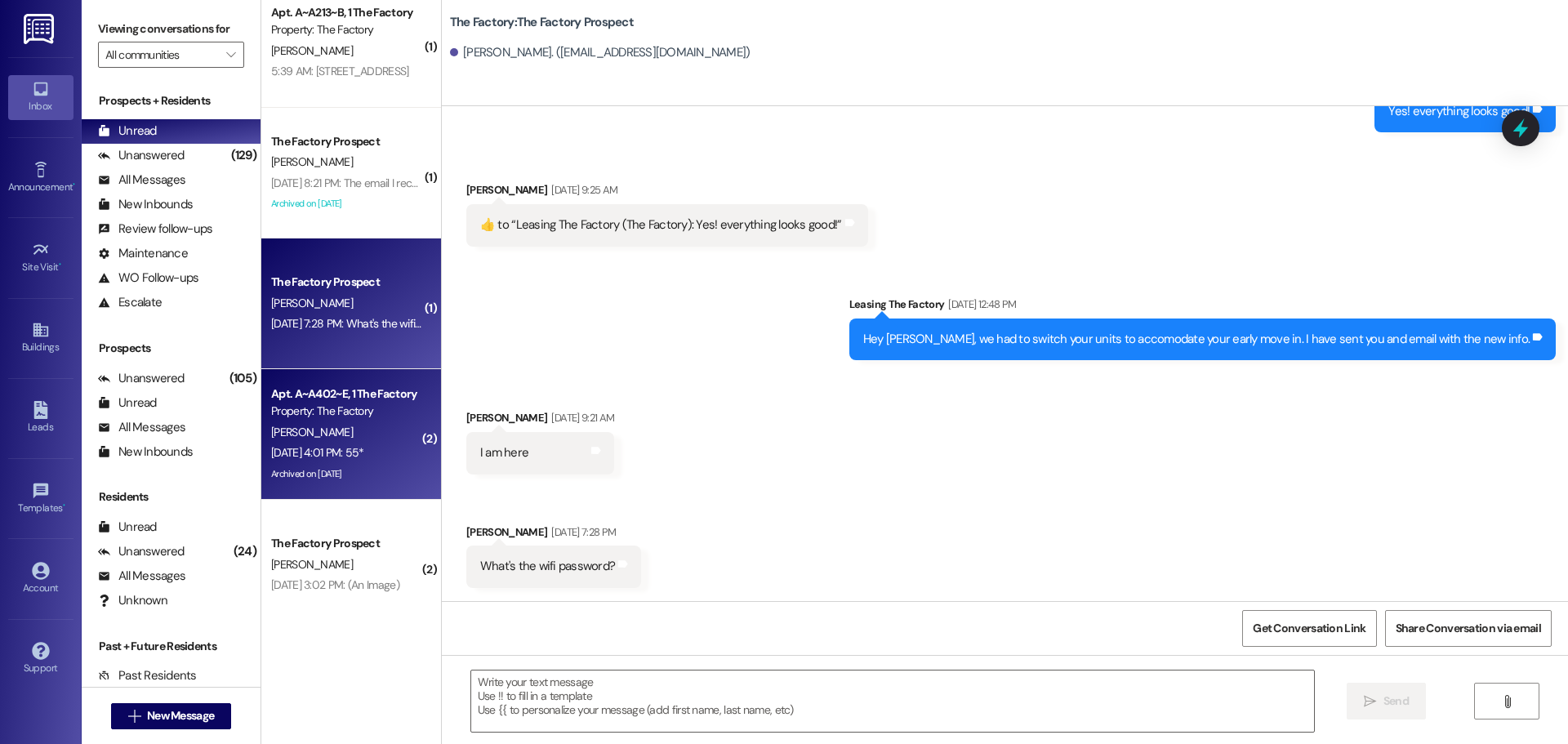
scroll to position [327, 0]
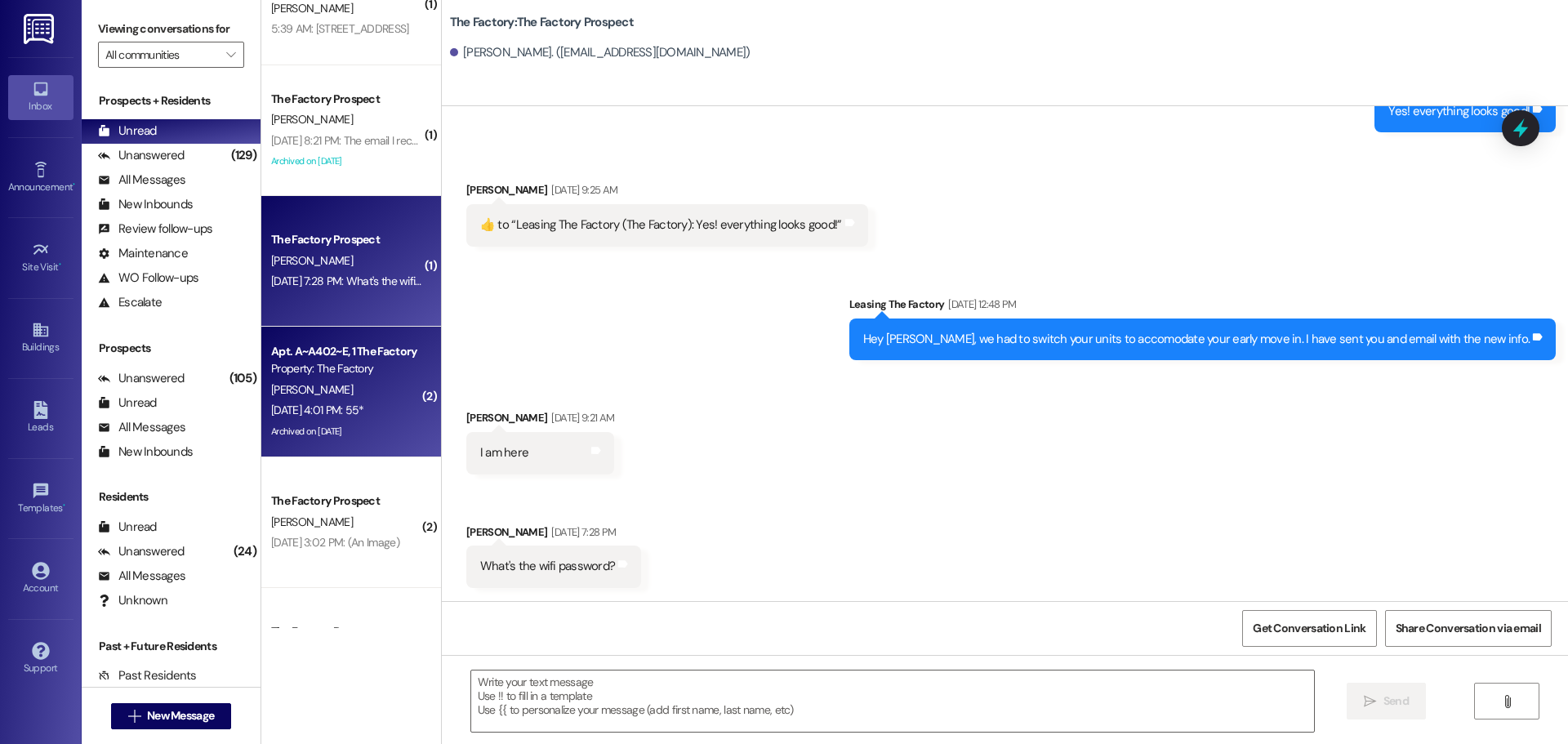
click at [346, 392] on div "[PERSON_NAME]" at bounding box center [347, 389] width 154 height 21
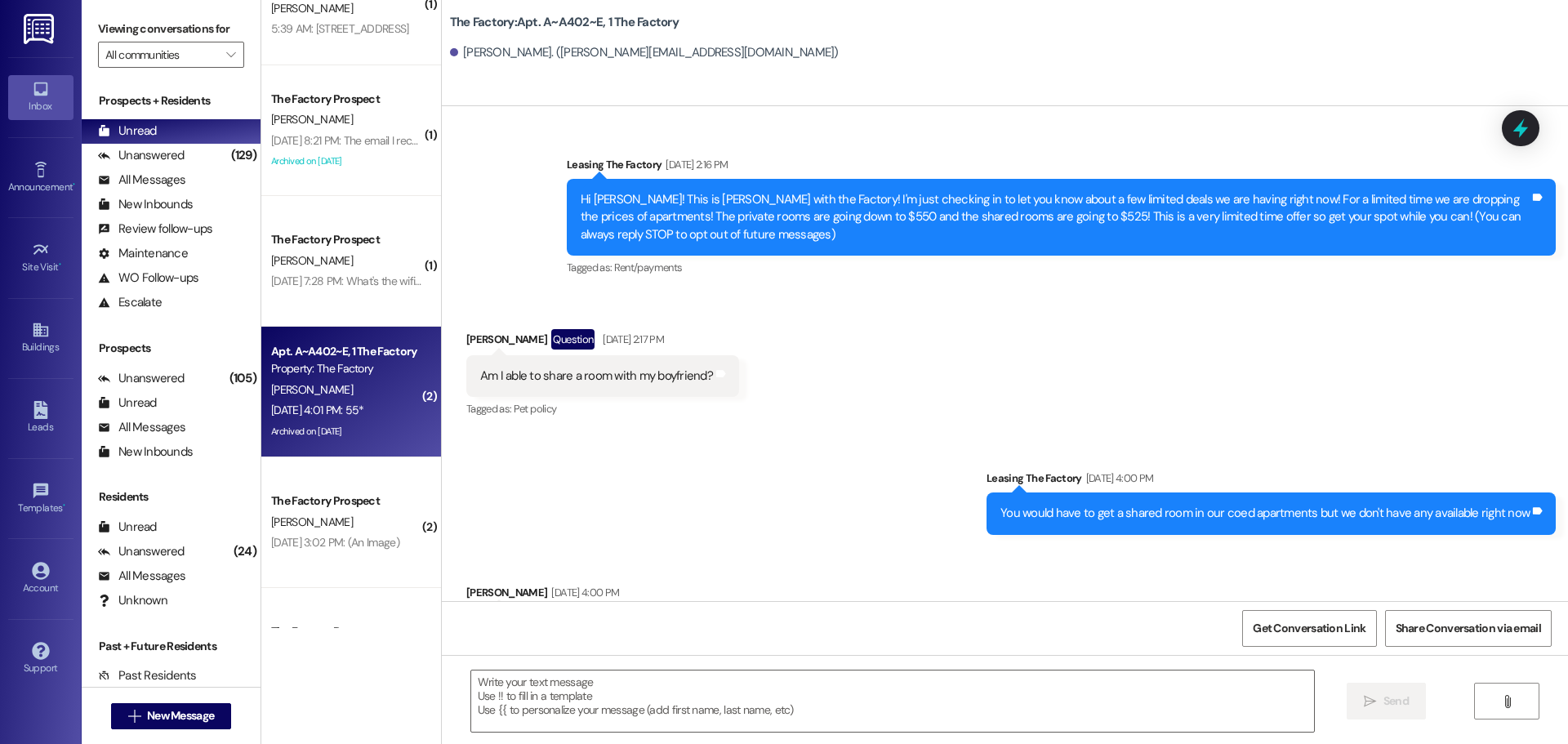
scroll to position [14867, 0]
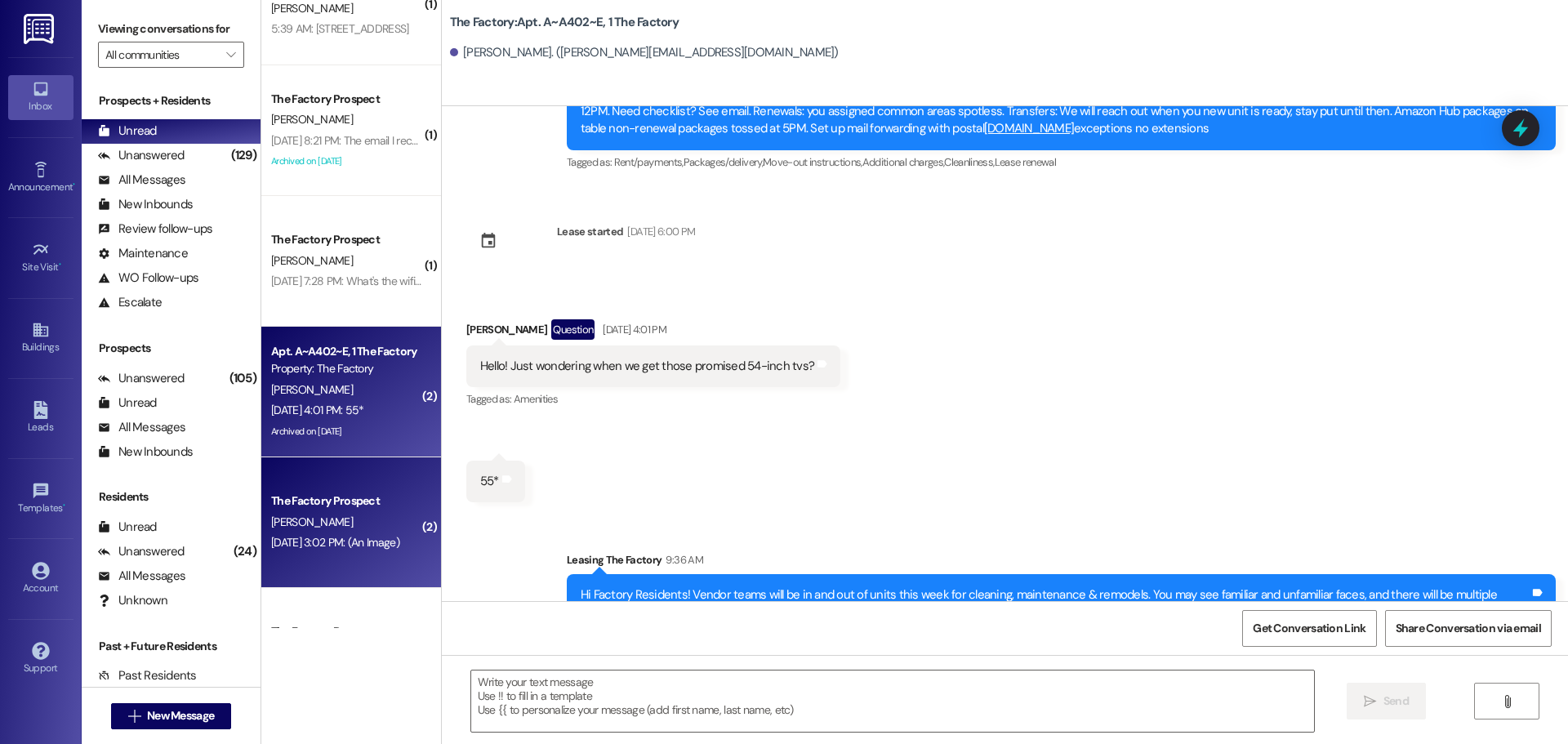
click at [355, 527] on div "[PERSON_NAME]" at bounding box center [347, 522] width 154 height 21
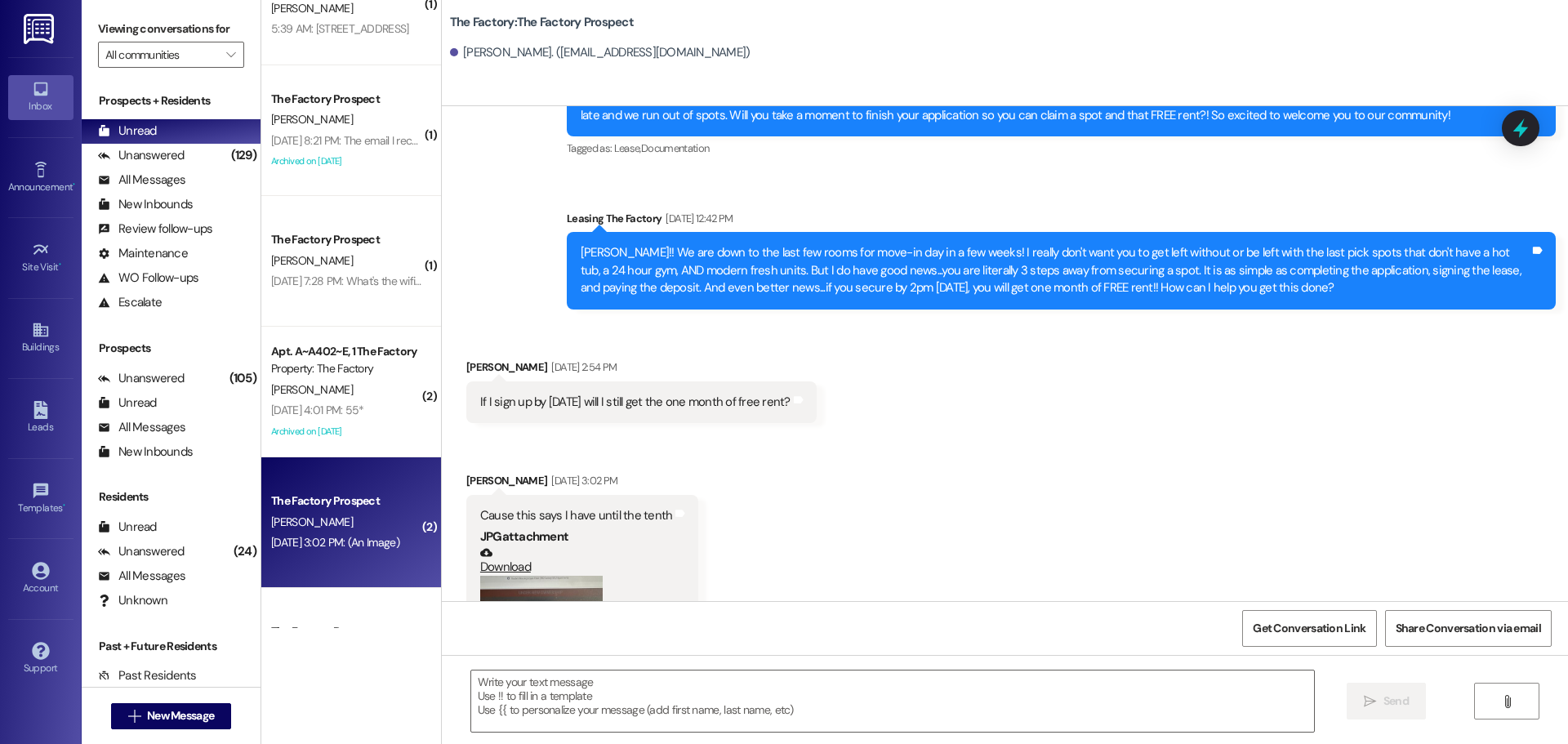
scroll to position [1471, 0]
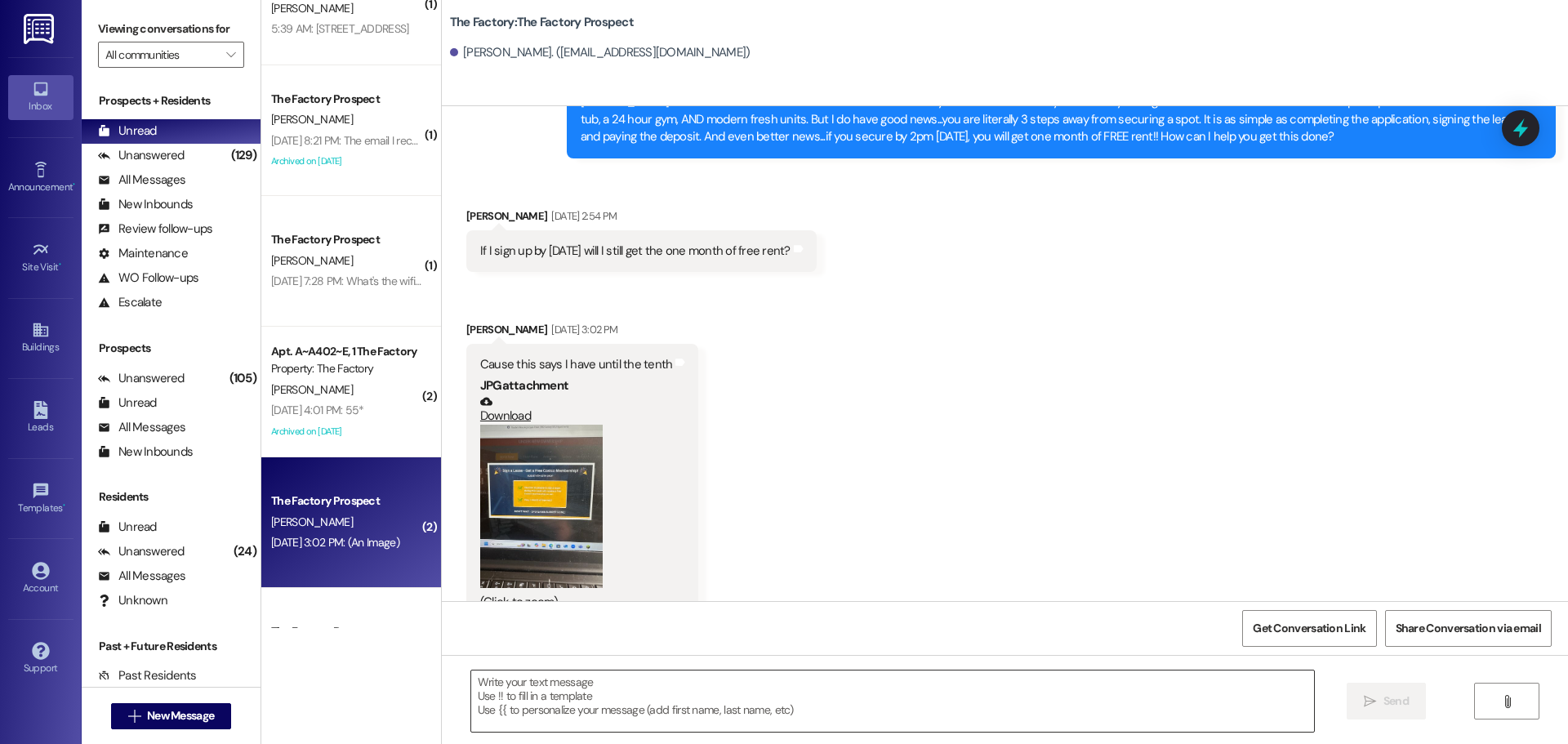
click at [479, 691] on textarea at bounding box center [892, 701] width 843 height 61
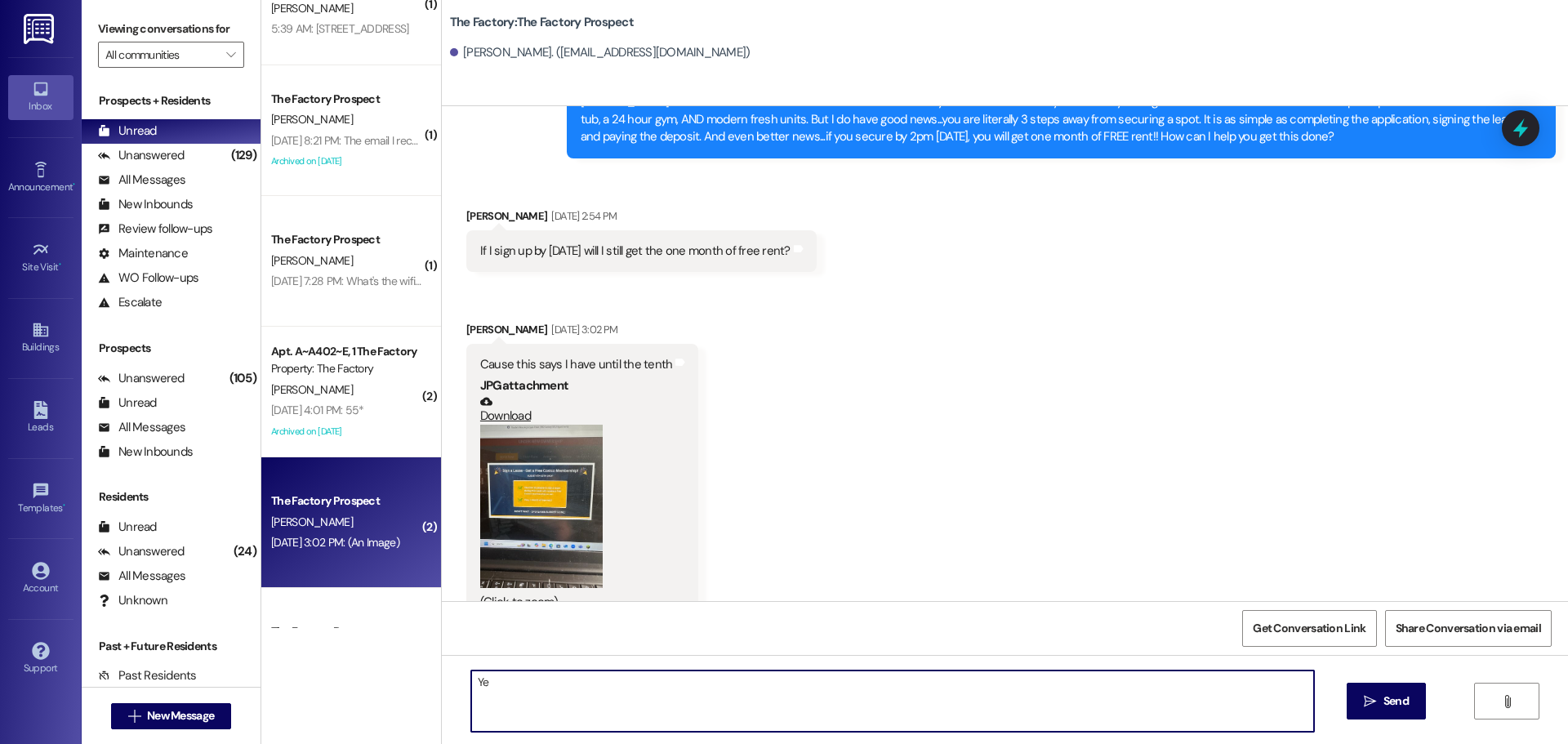
type textarea "Y"
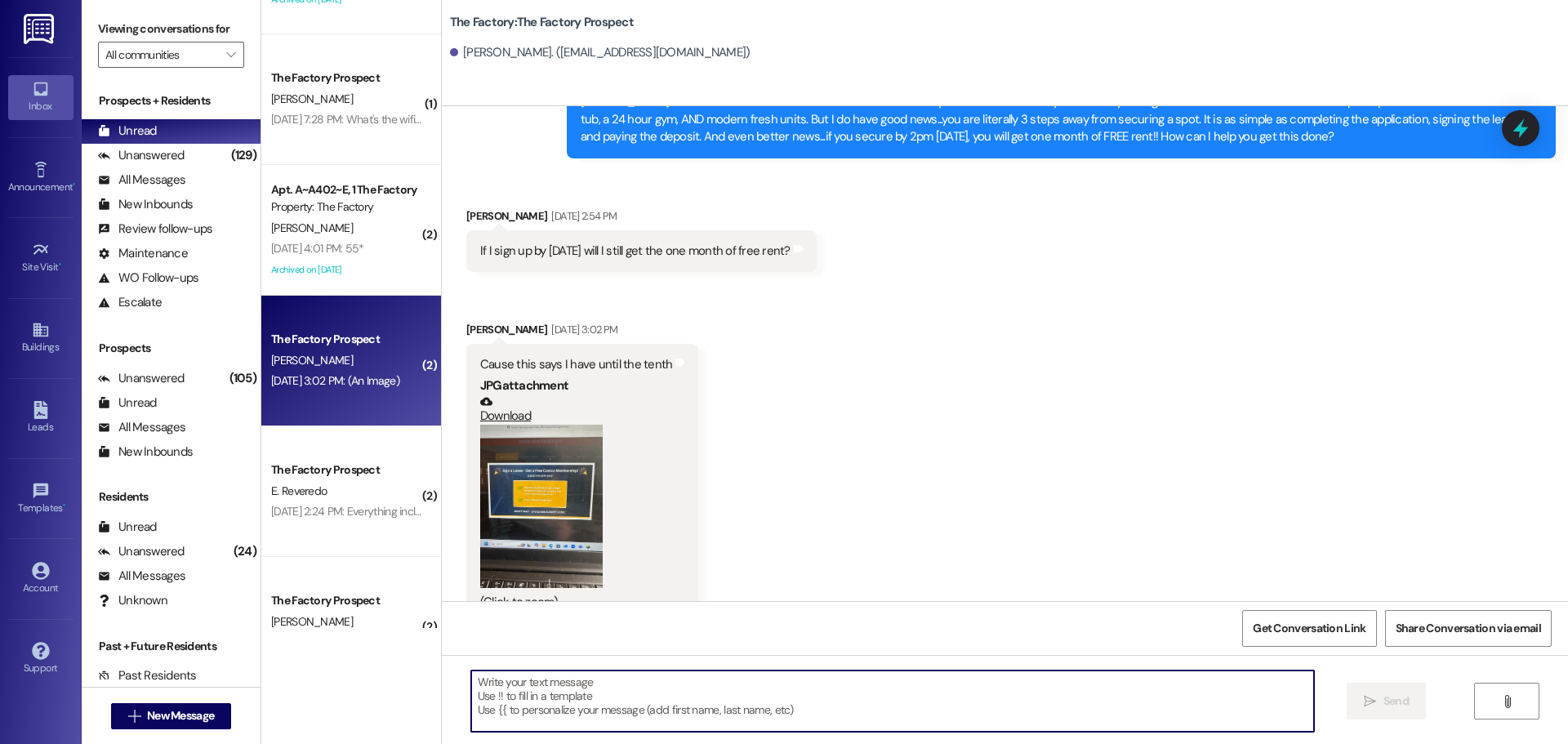
scroll to position [490, 0]
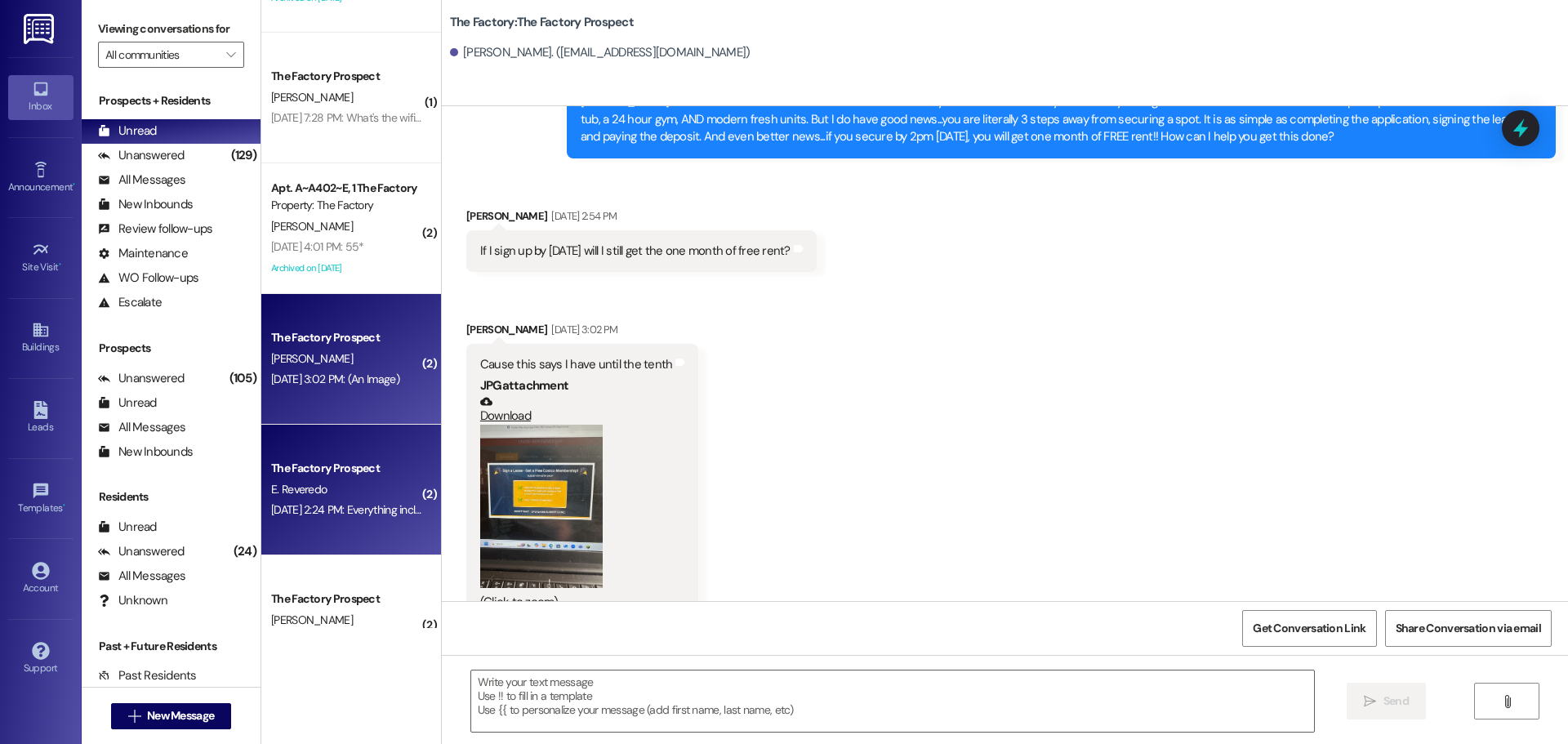
click at [353, 489] on div "E. Reveredo" at bounding box center [347, 489] width 154 height 21
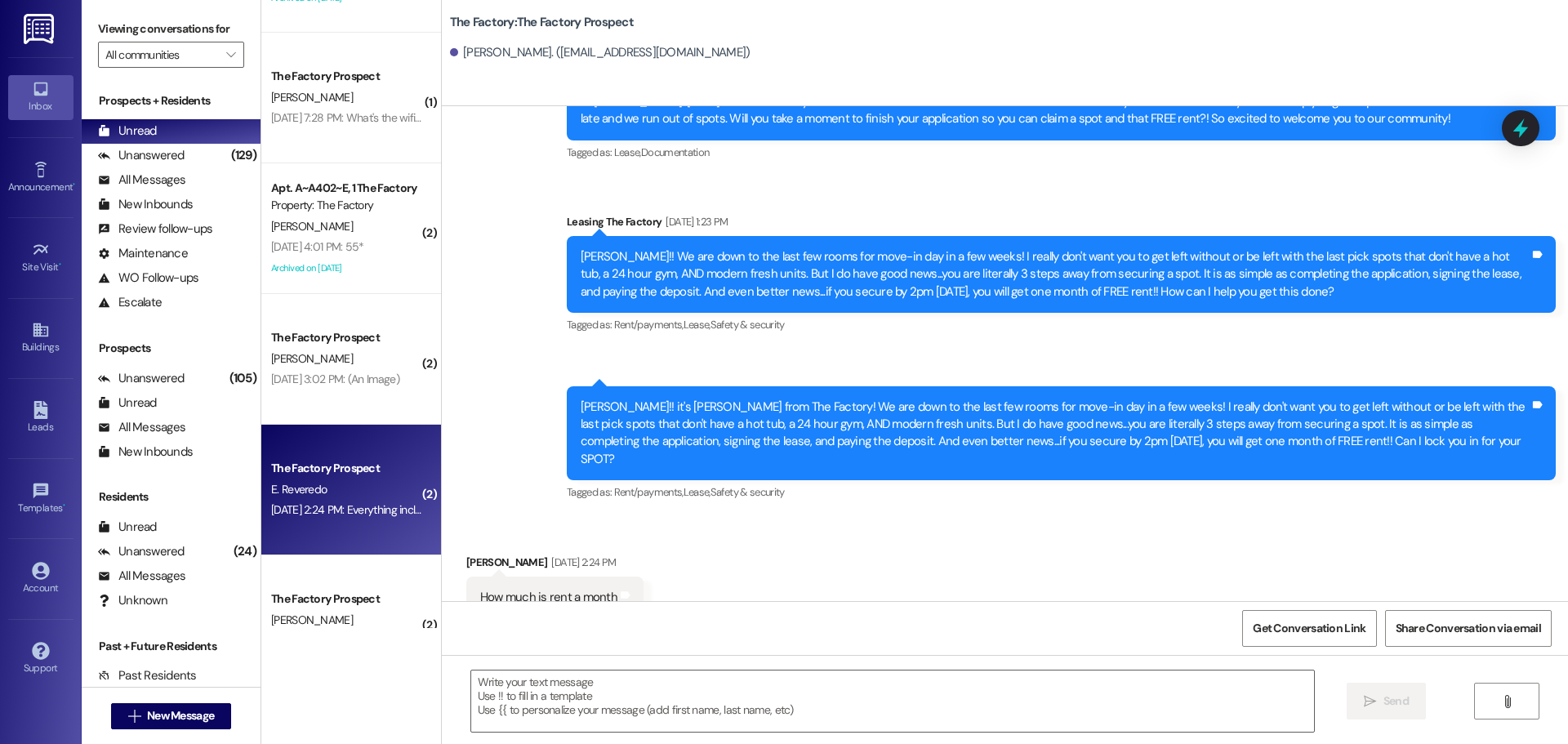
scroll to position [4486, 0]
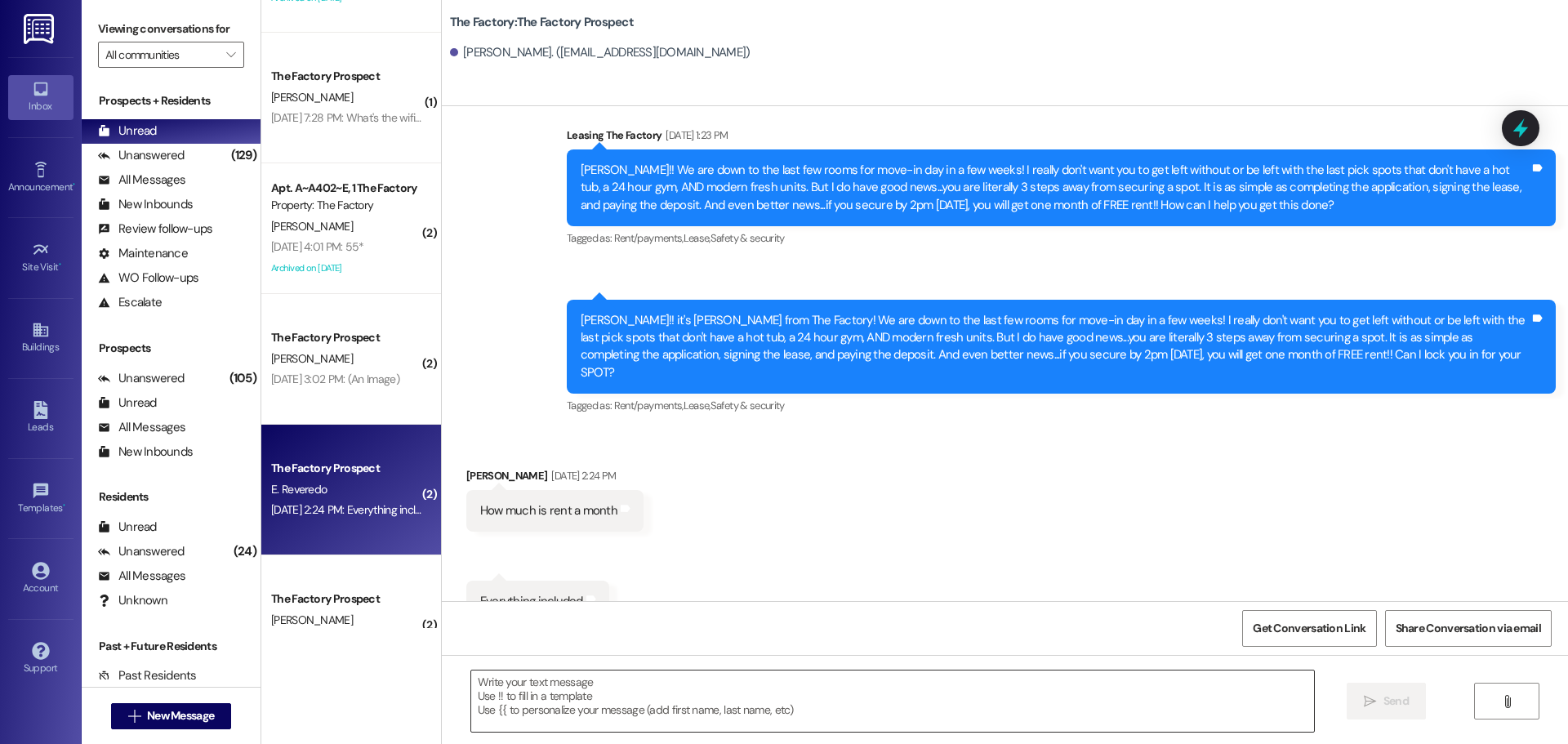
click at [471, 681] on textarea at bounding box center [892, 701] width 843 height 61
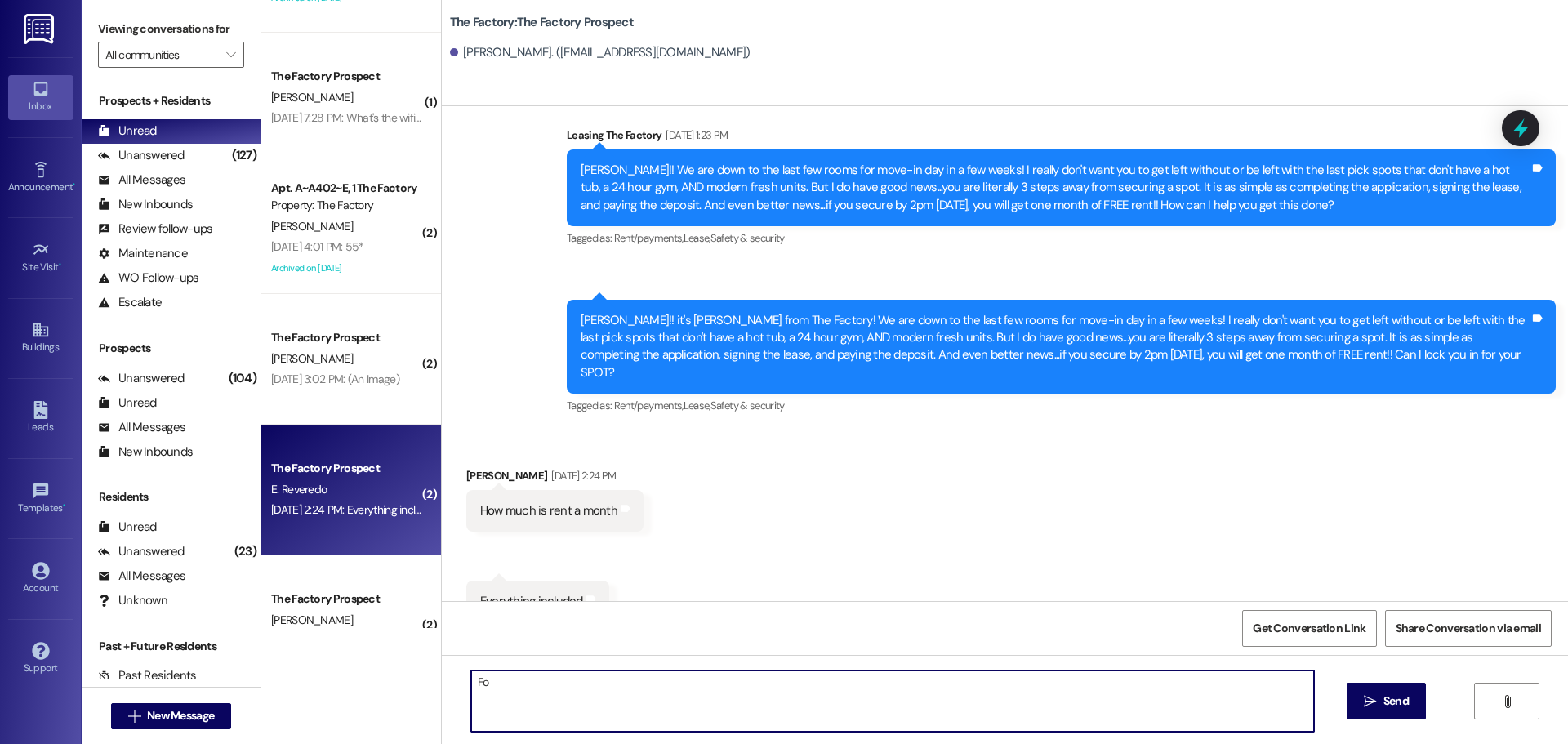
type textarea "F"
click at [749, 683] on textarea "It depends on if you are looking for a private or shared room" at bounding box center [892, 701] width 843 height 61
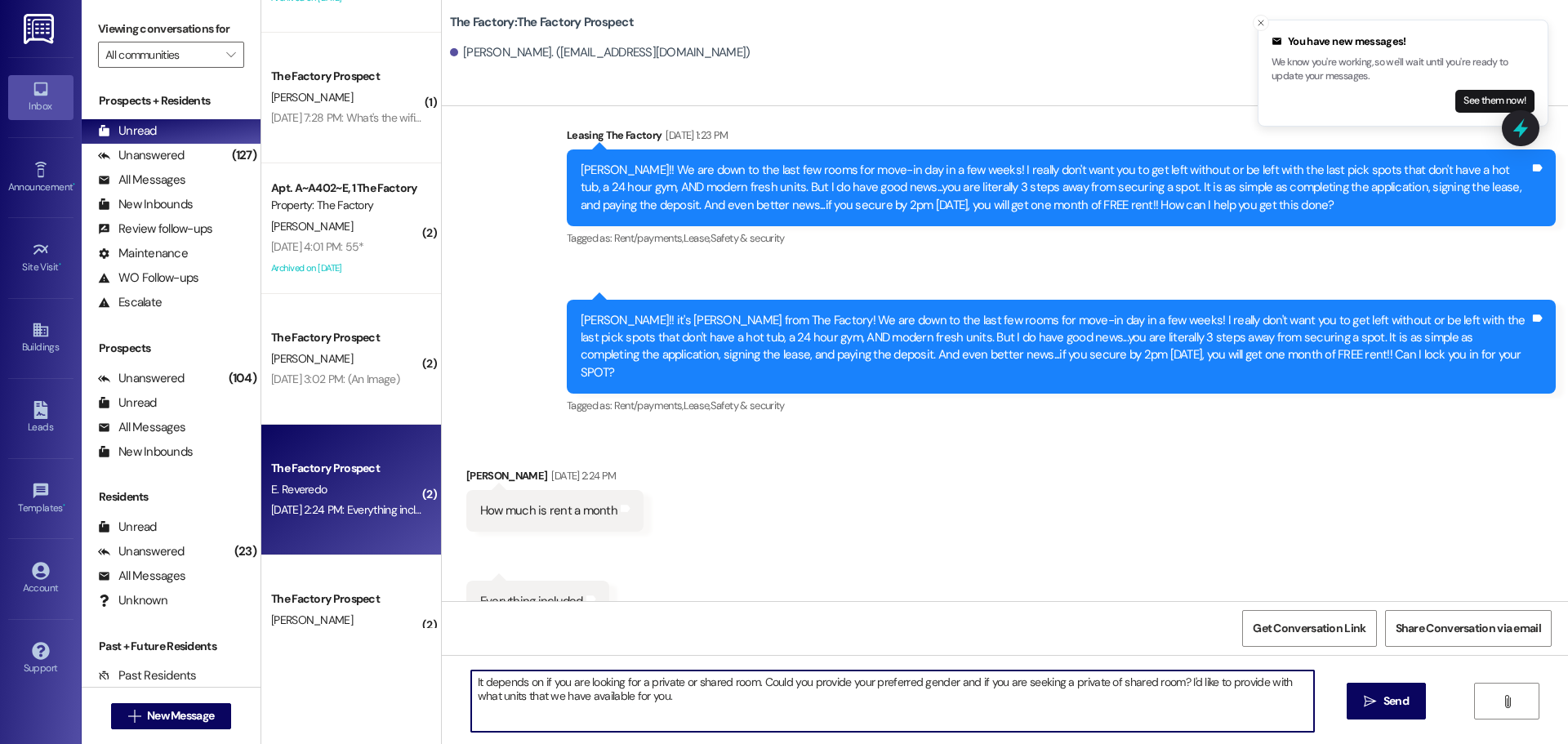
click at [644, 695] on textarea "It depends on if you are looking for a private or shared room. Could you provid…" at bounding box center [892, 701] width 843 height 61
drag, startPoint x: 464, startPoint y: 682, endPoint x: 805, endPoint y: 701, distance: 341.5
click at [805, 701] on textarea "It depends on if you are looking for a private or shared room. Could you provid…" at bounding box center [892, 701] width 843 height 61
type textarea "It depends on if you are looking for a private or shared room. Could you provid…"
click at [1376, 700] on span " Send" at bounding box center [1385, 700] width 51 height 17
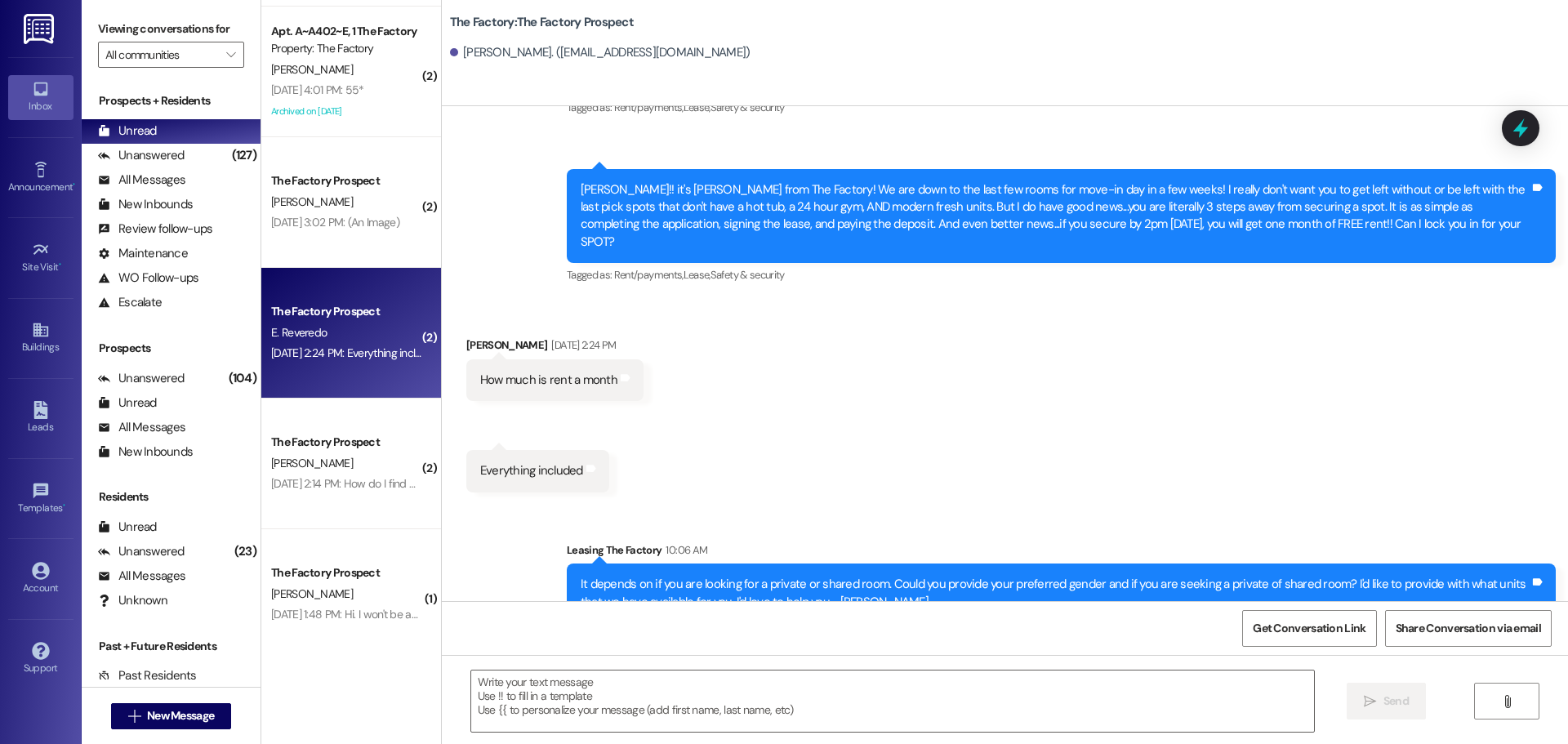
scroll to position [654, 0]
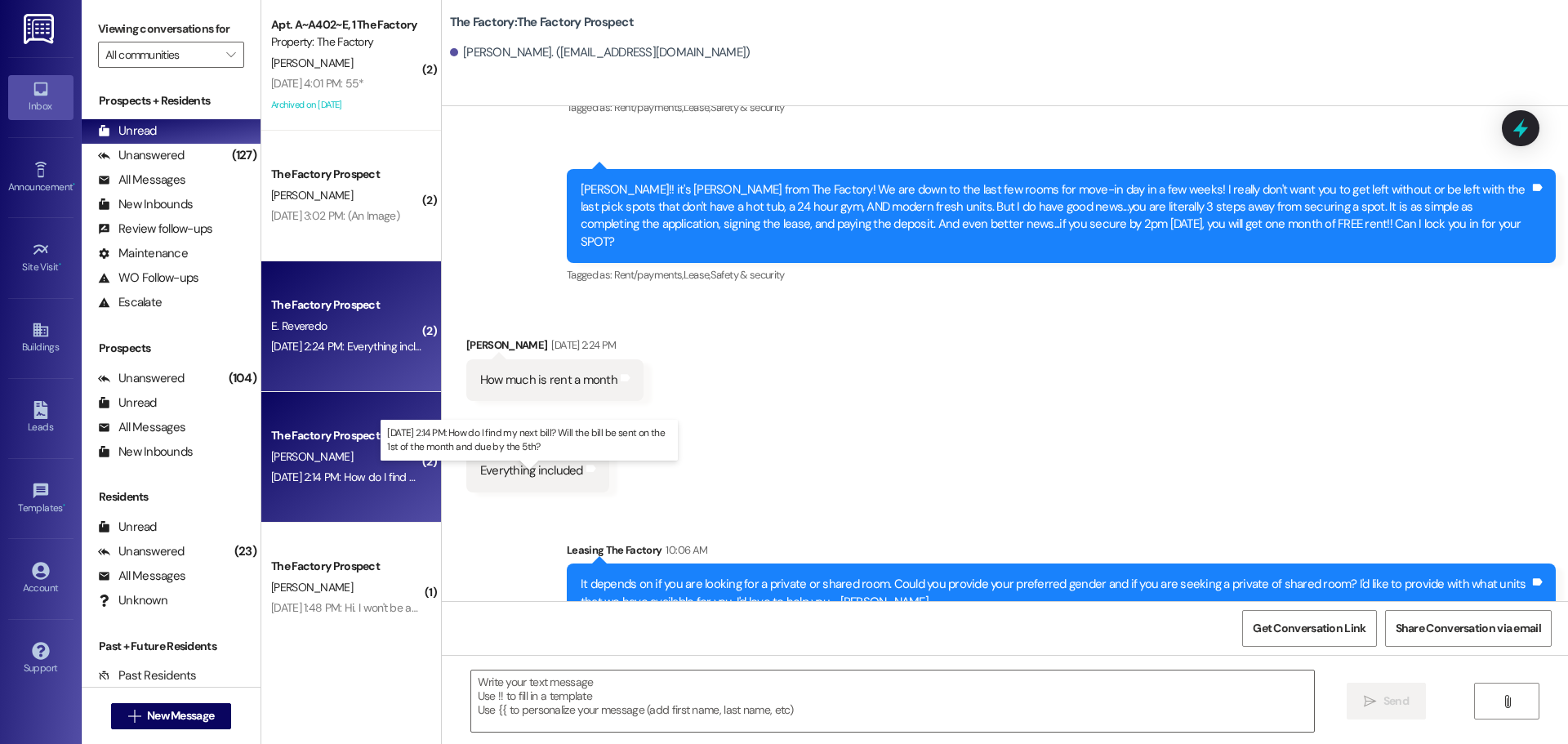
click at [311, 482] on div "[DATE] 2:14 PM: How do I find my next bill? Will the bill be sent on the 1st of…" at bounding box center [520, 476] width 498 height 14
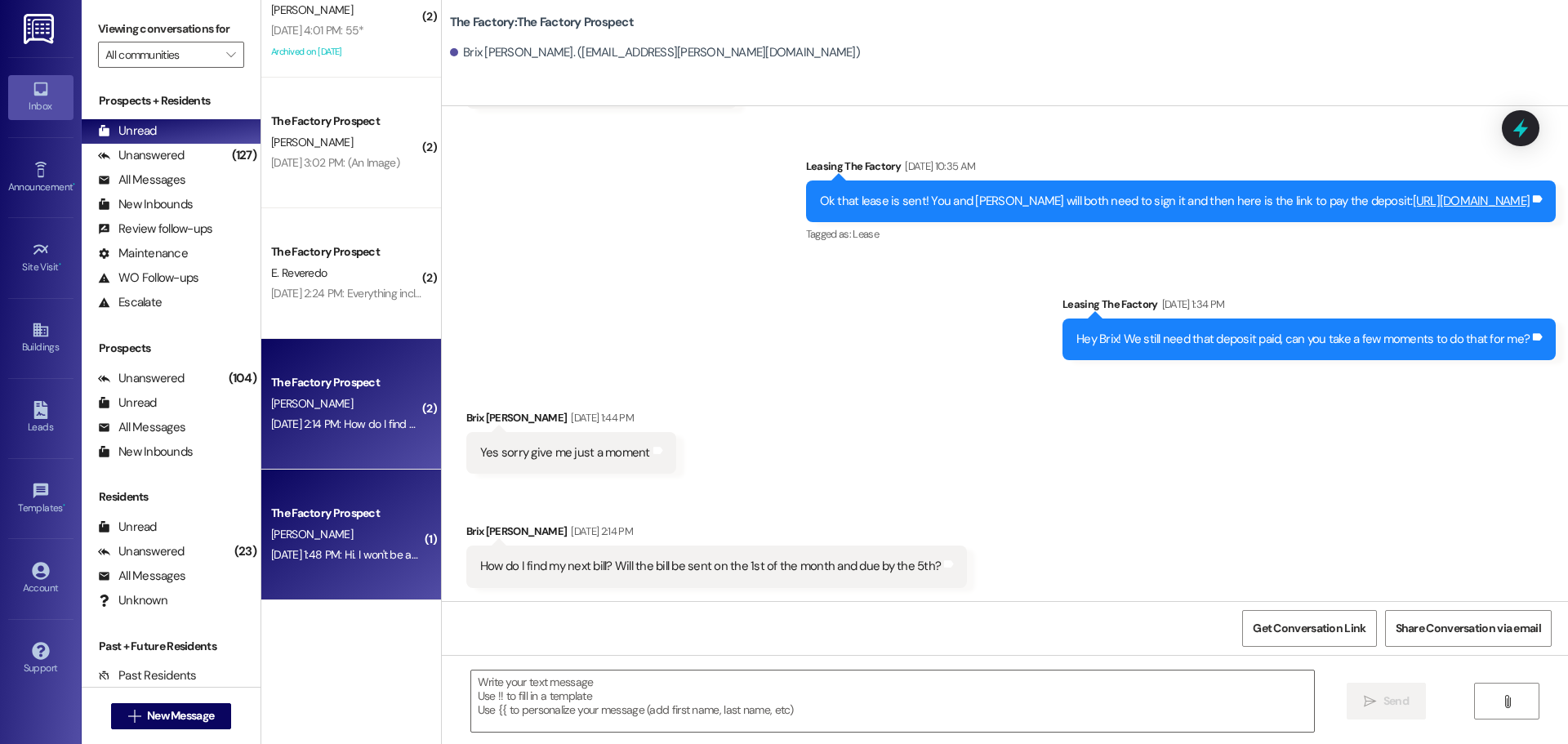
scroll to position [735, 0]
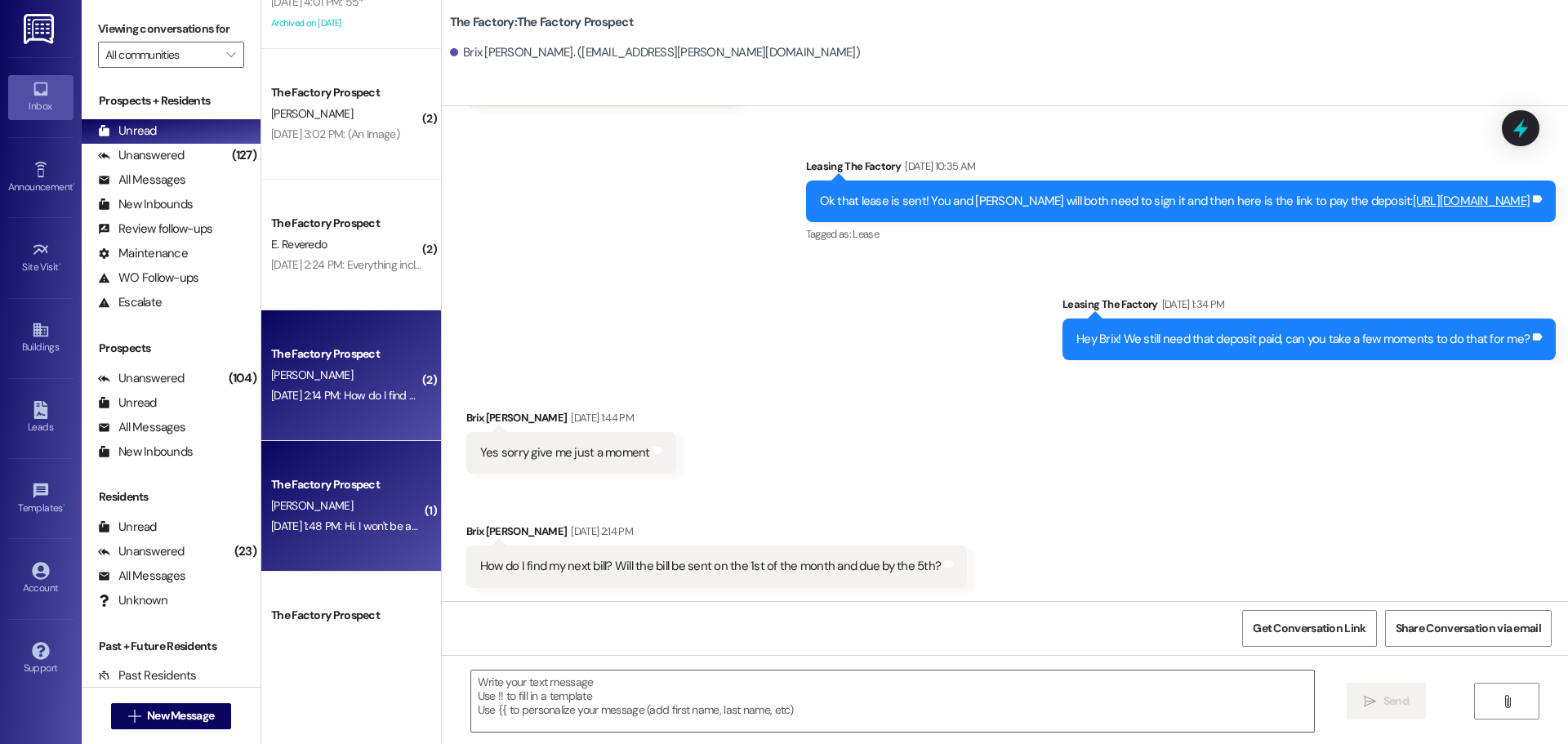
click at [359, 516] on div "[DATE] 1:48 PM: Hi. I won't be able to rent a room for now, but I'll contact yo…" at bounding box center [347, 526] width 154 height 21
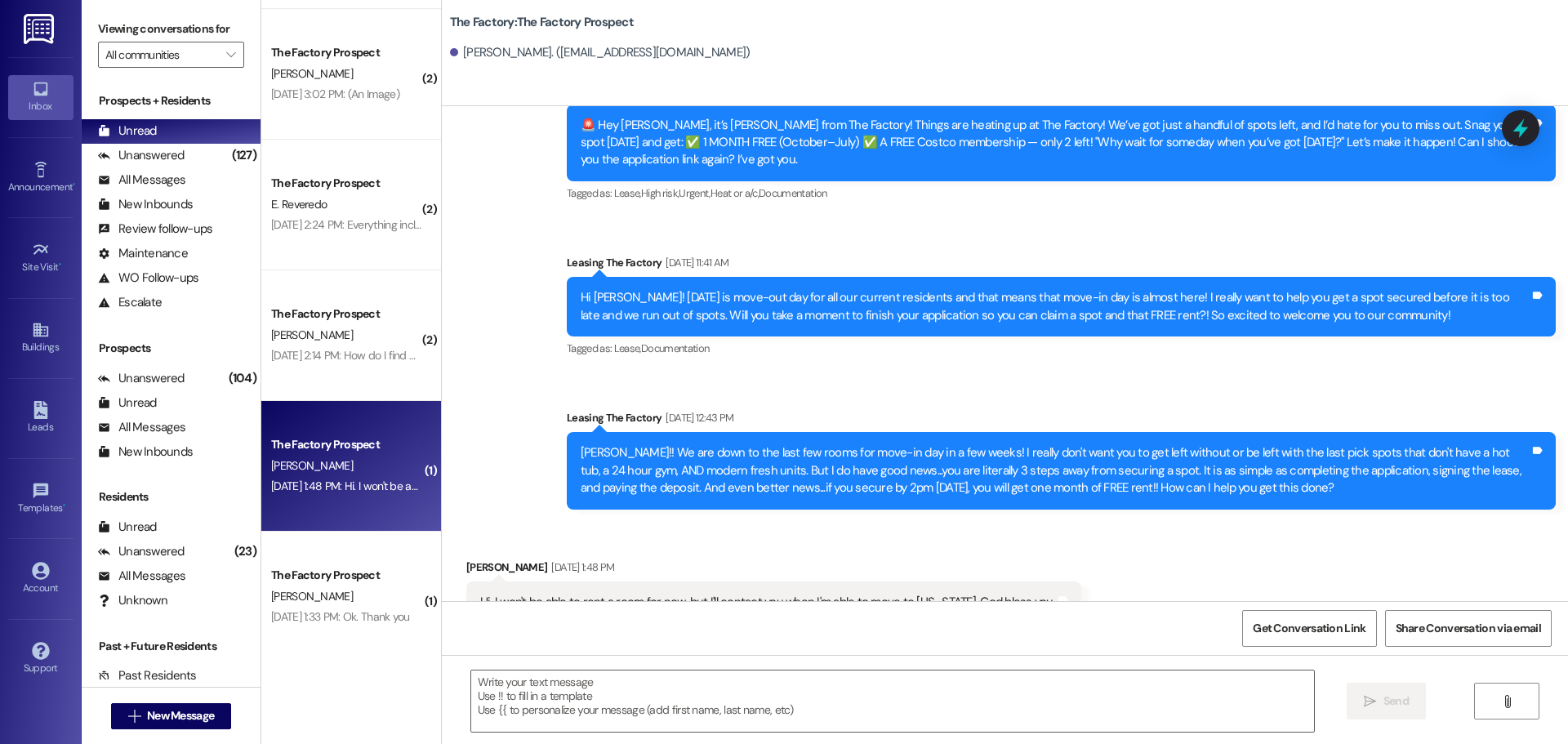
scroll to position [809, 0]
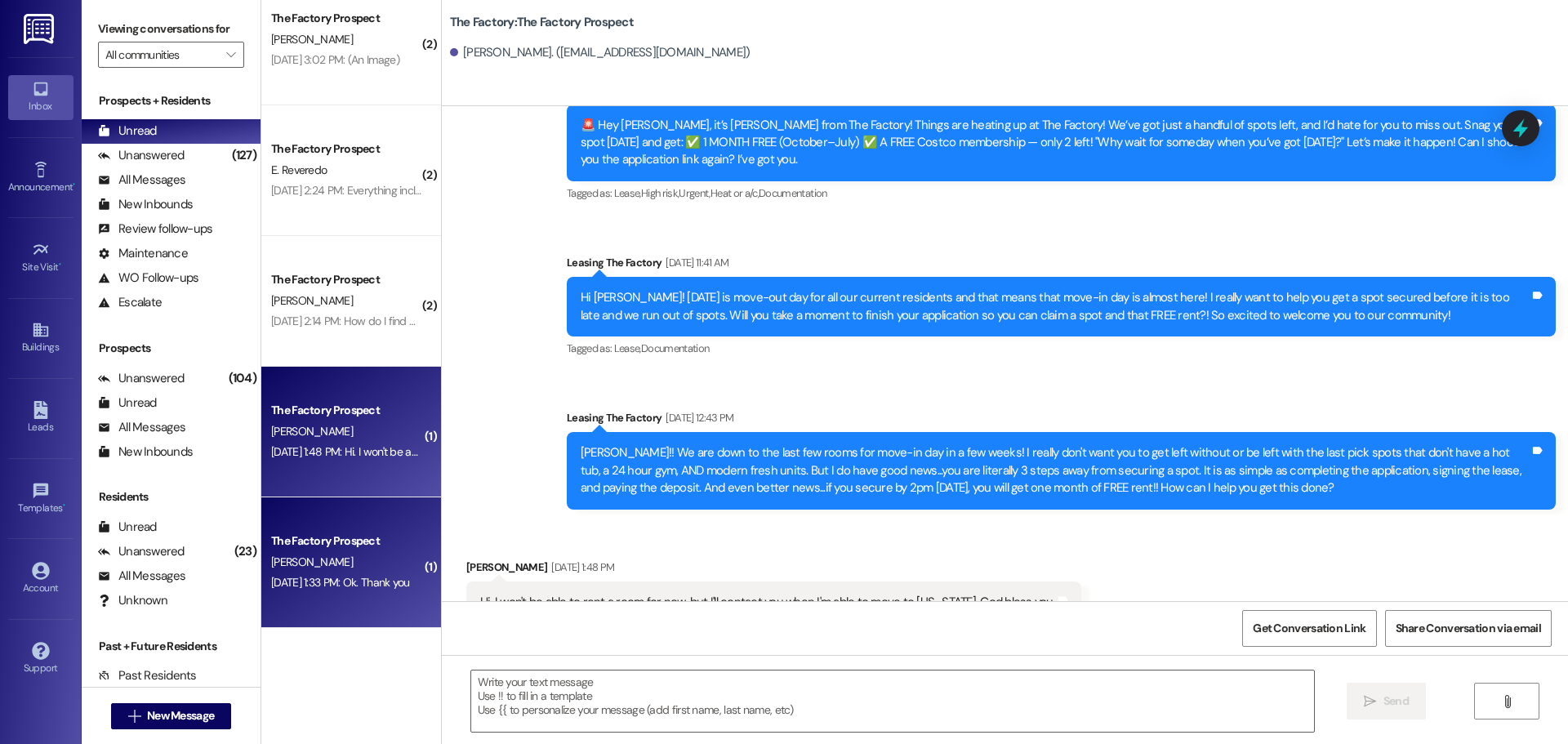
click at [342, 570] on div "[PERSON_NAME]" at bounding box center [347, 561] width 154 height 21
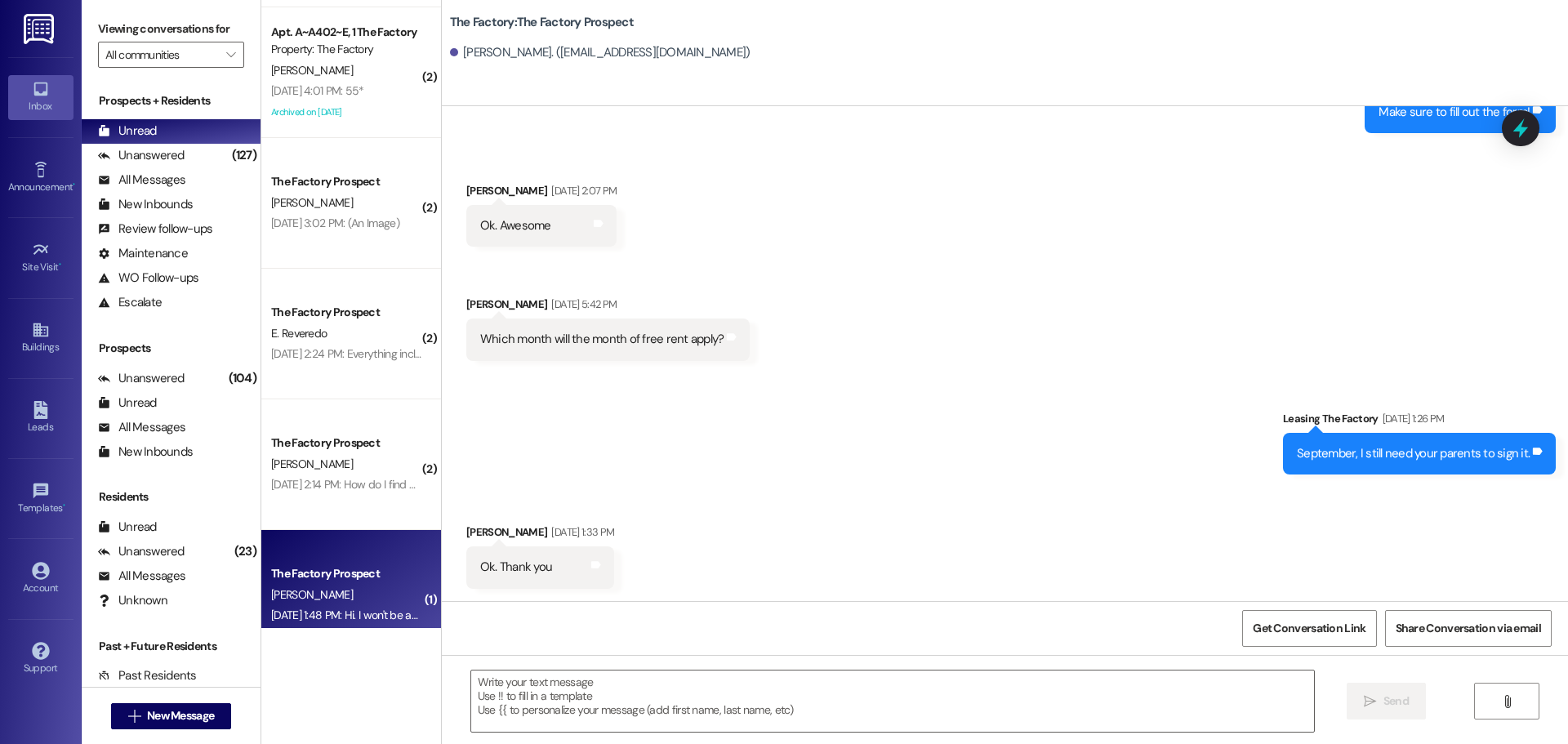
scroll to position [564, 0]
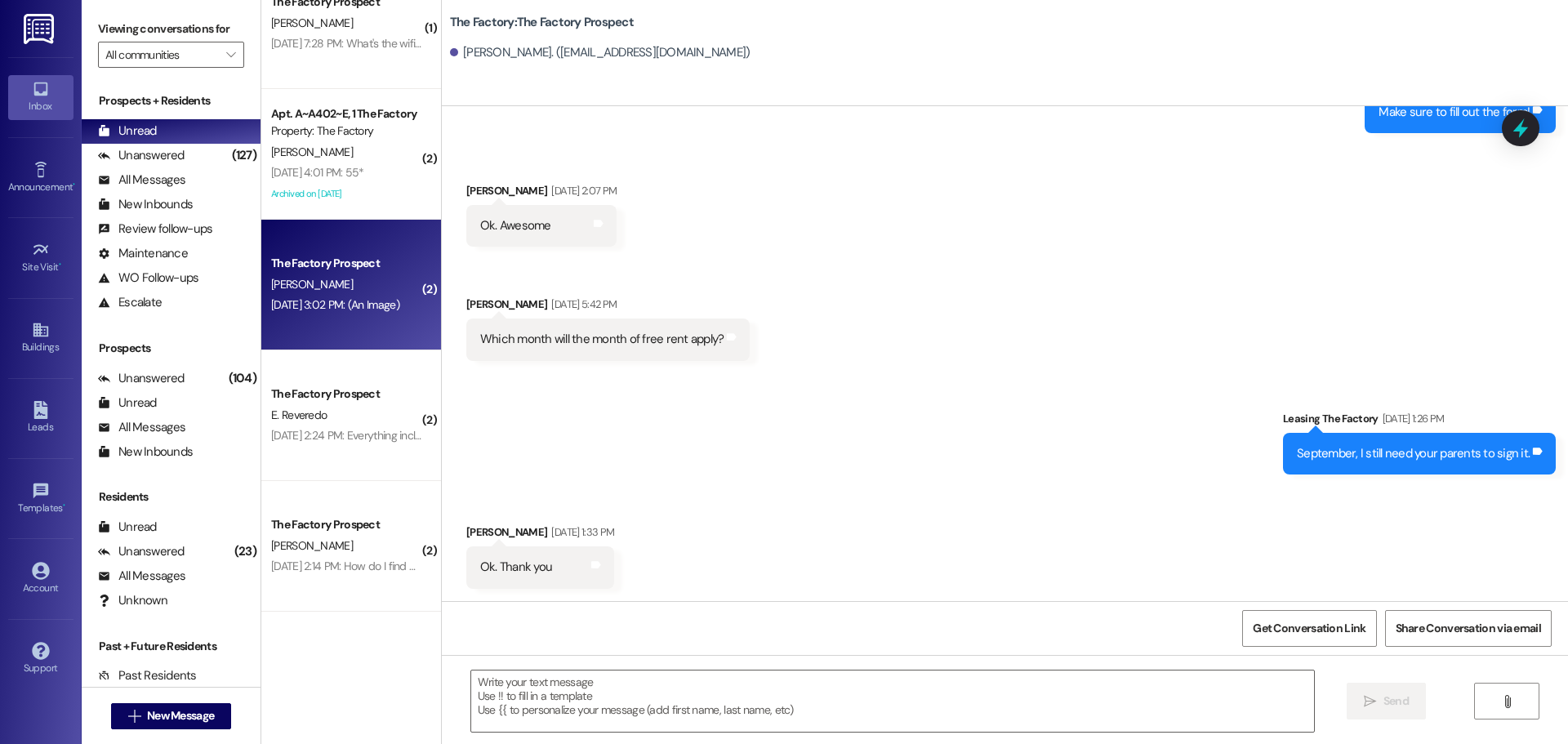
click at [318, 306] on div "[DATE] 3:02 PM: (An Image) [DATE] 3:02 PM: (An Image)" at bounding box center [335, 304] width 128 height 14
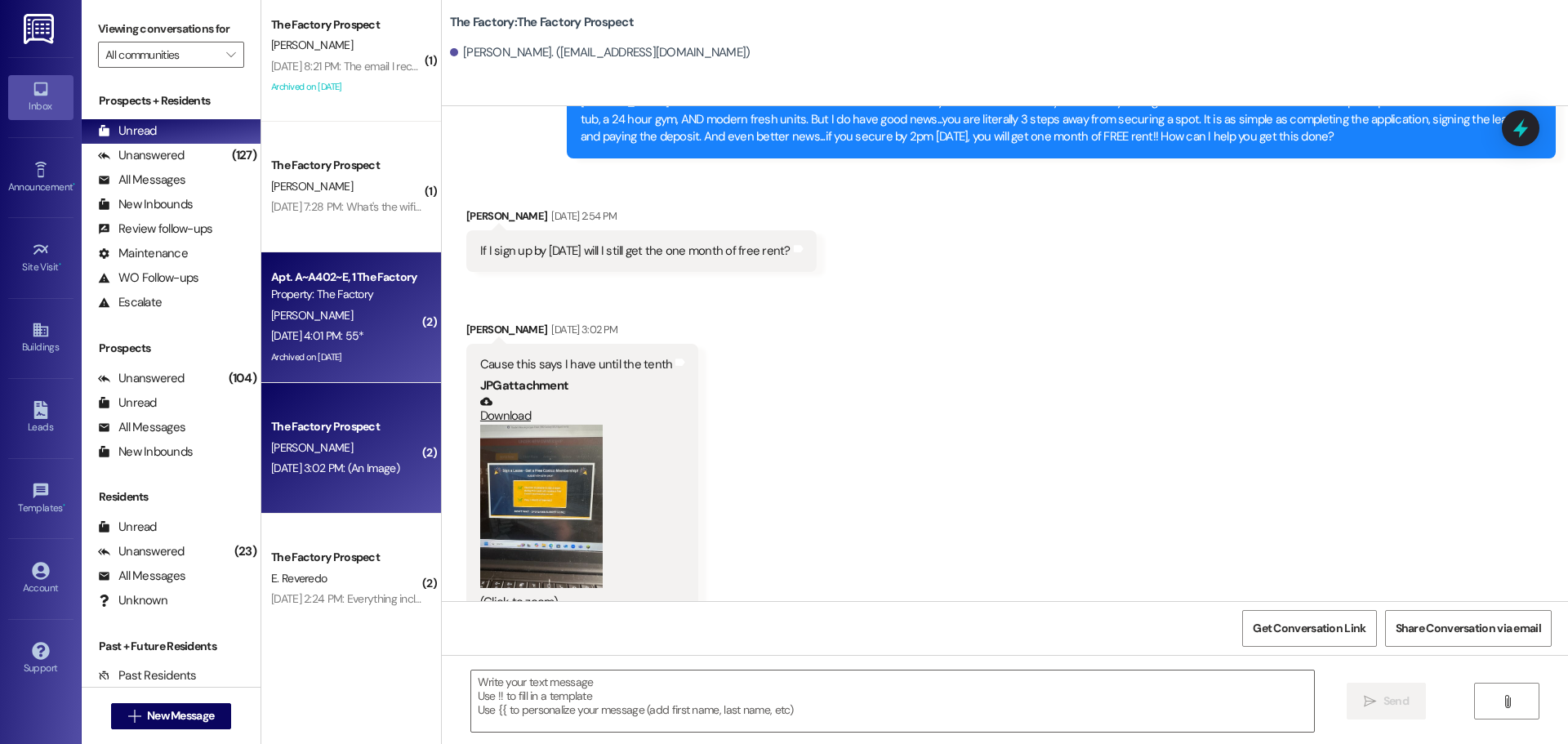
scroll to position [320, 0]
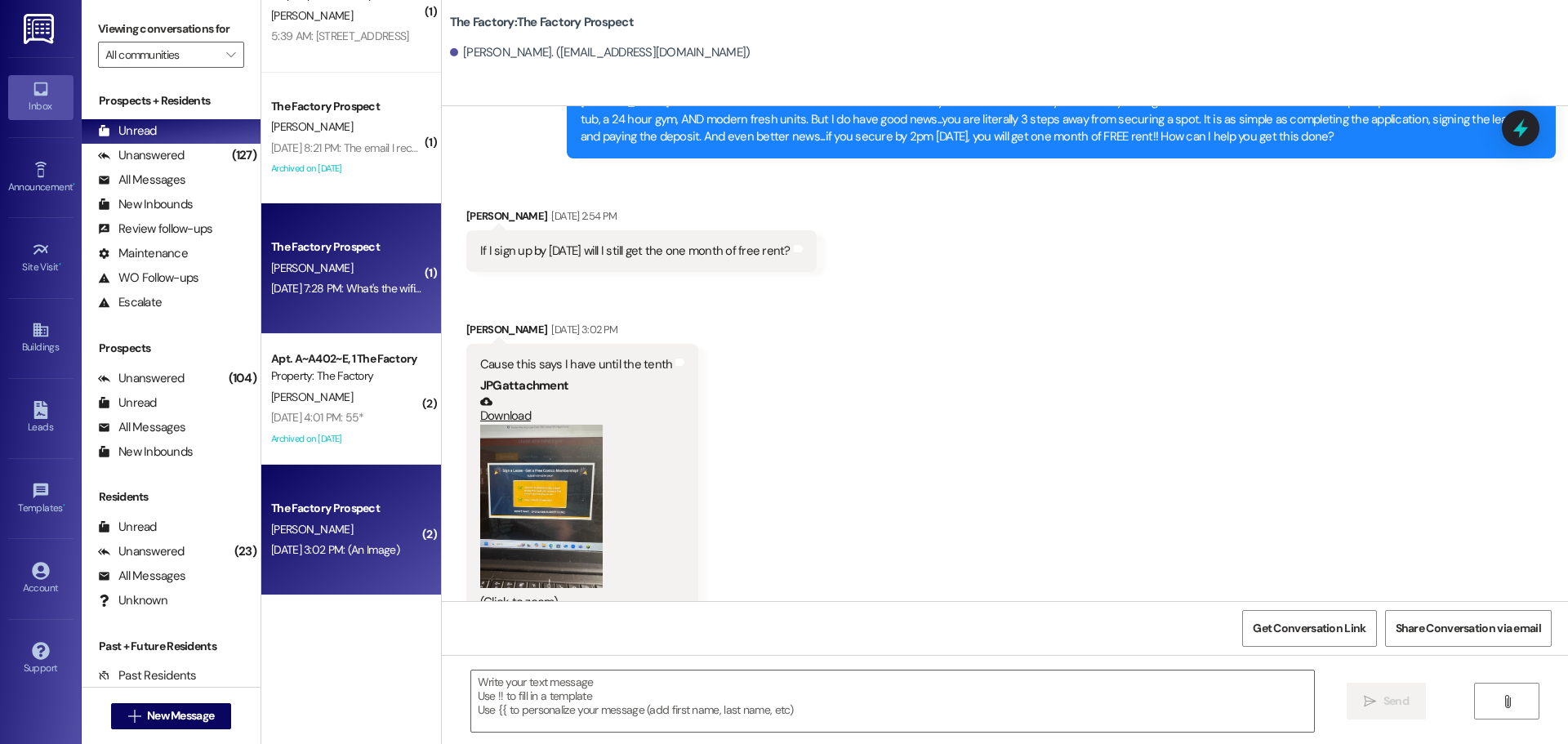
click at [337, 302] on div "The Factory Prospect [PERSON_NAME] [DATE] 7:28 PM: What's the wifi password? [D…" at bounding box center [351, 269] width 180 height 131
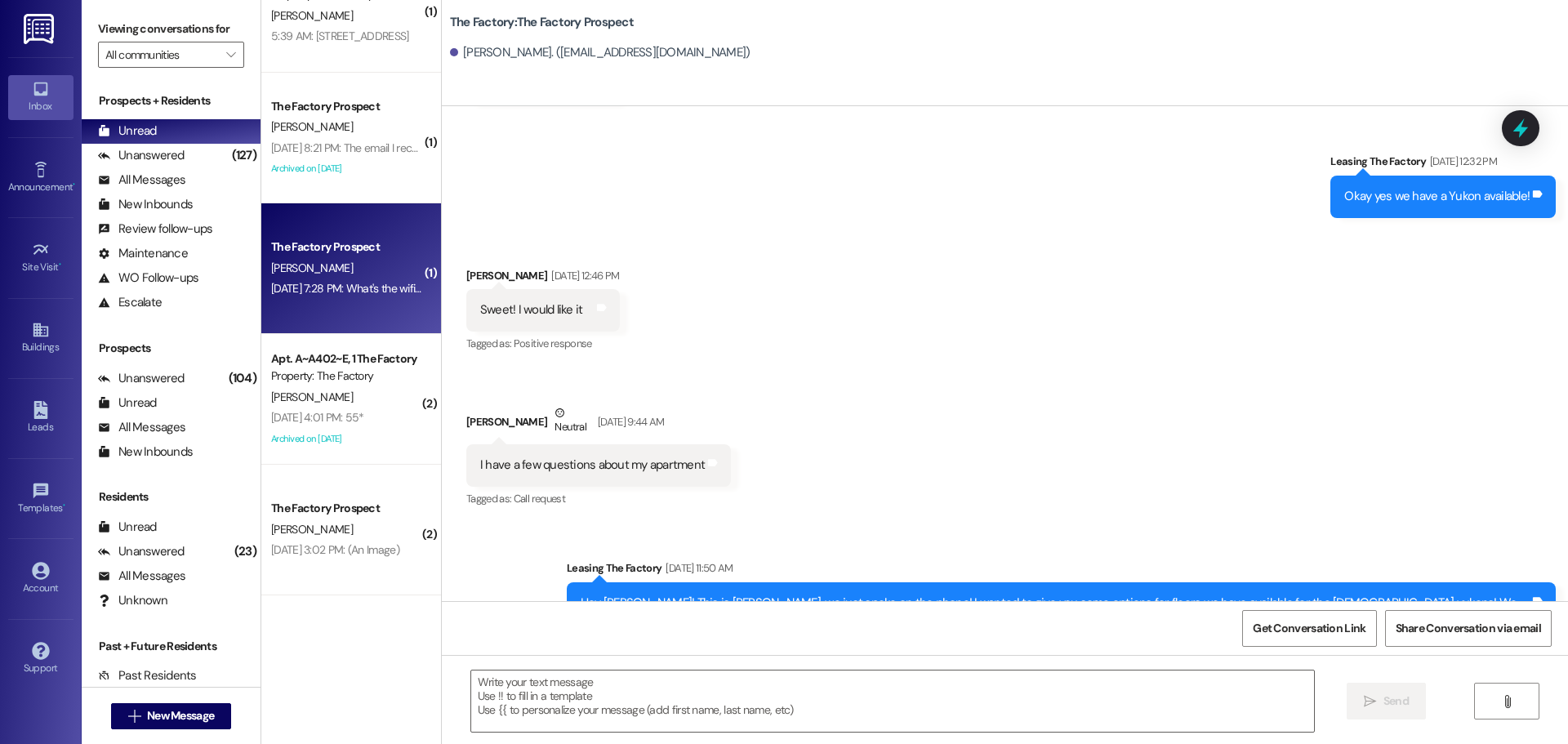
scroll to position [6031, 0]
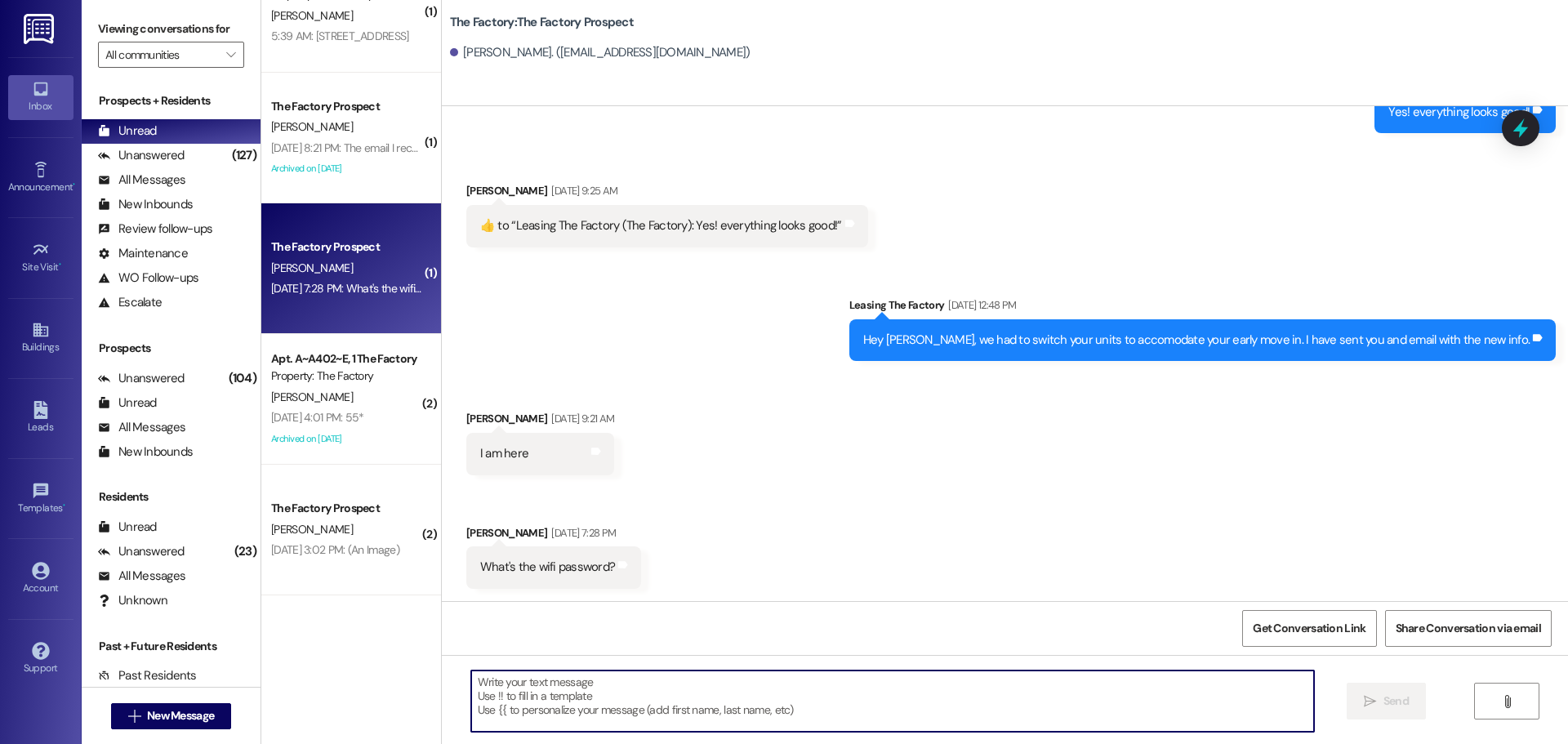
click at [471, 681] on textarea at bounding box center [892, 701] width 843 height 61
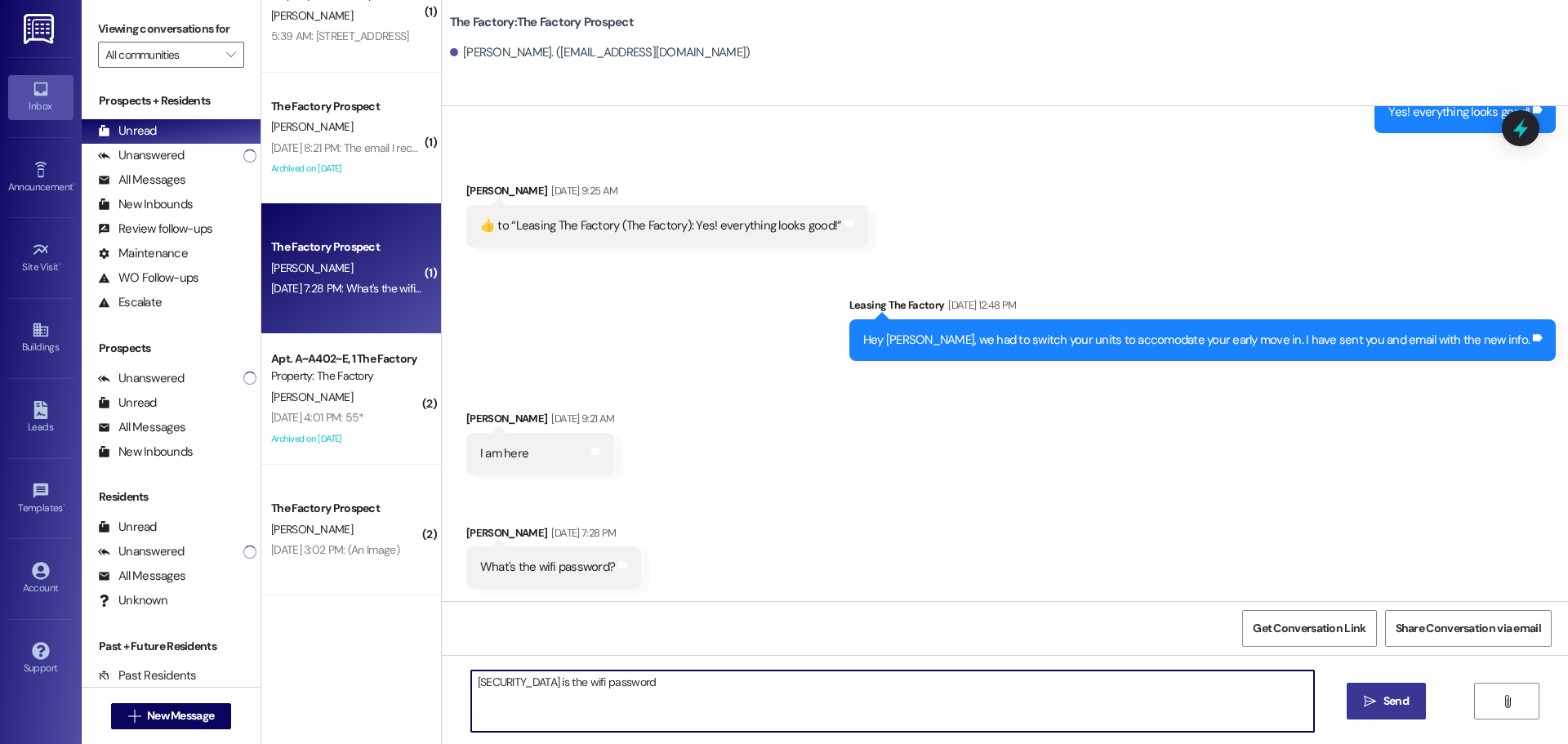
type textarea "[SECURITY_DATA] is the wifi password"
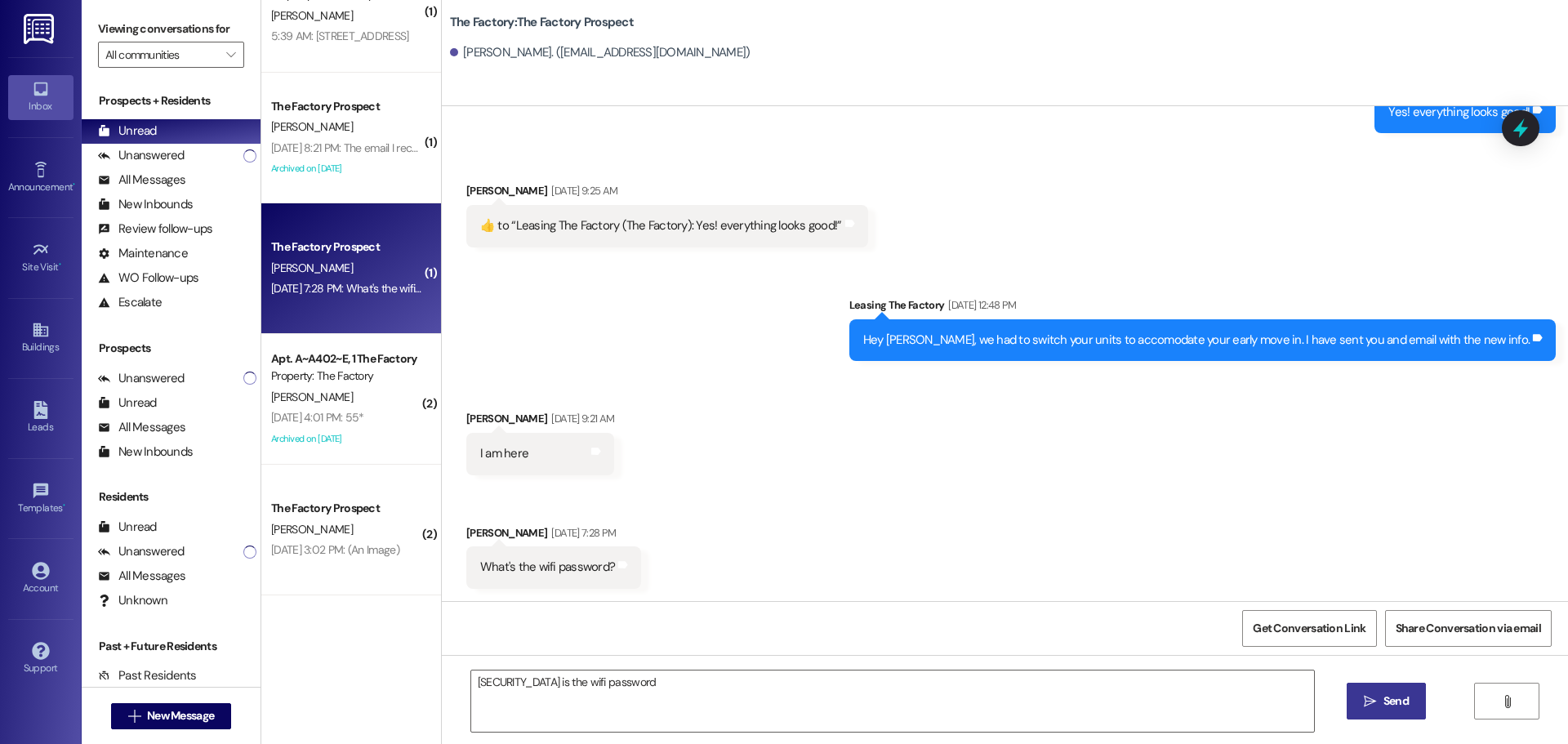
click at [1361, 705] on span " Send" at bounding box center [1385, 700] width 51 height 17
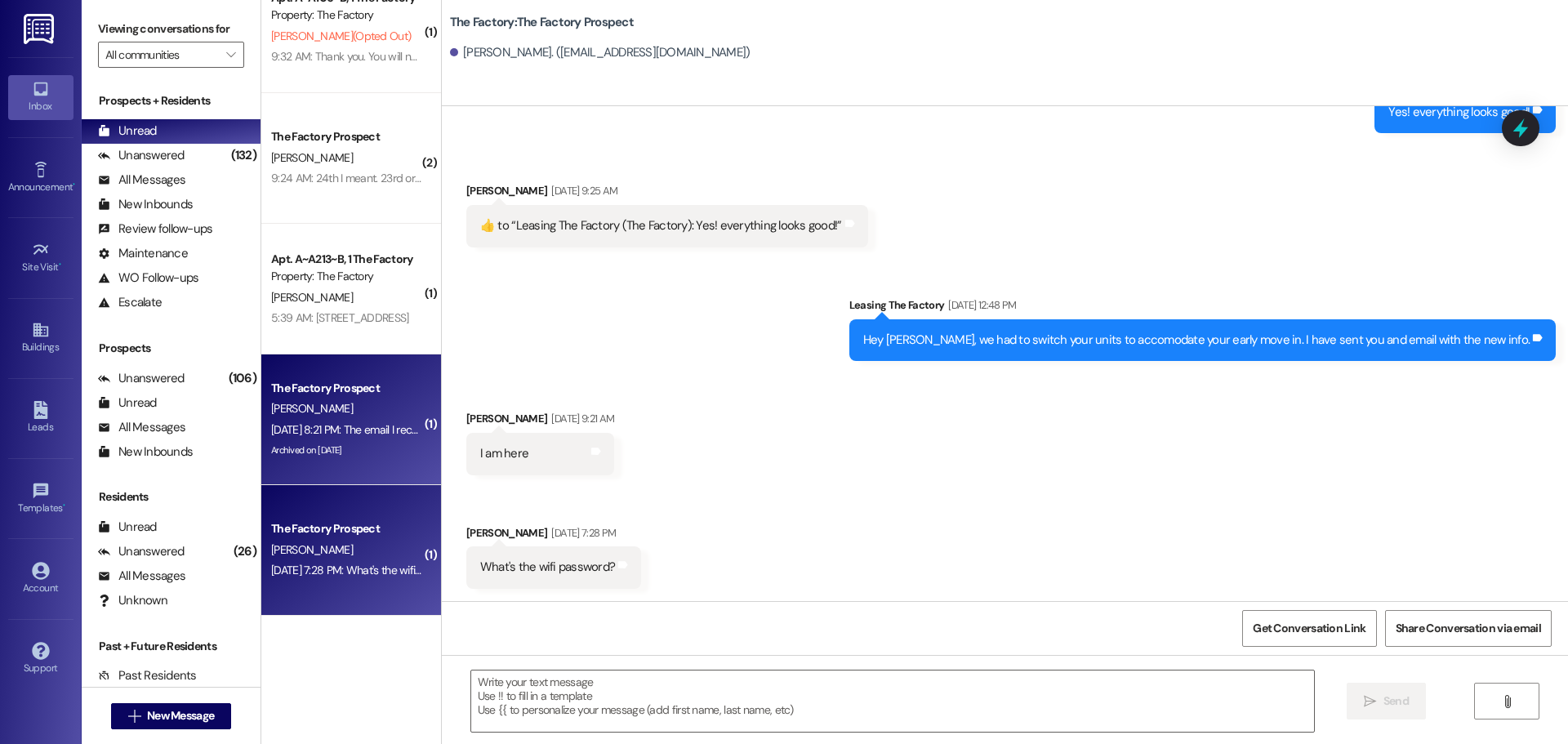
scroll to position [0, 0]
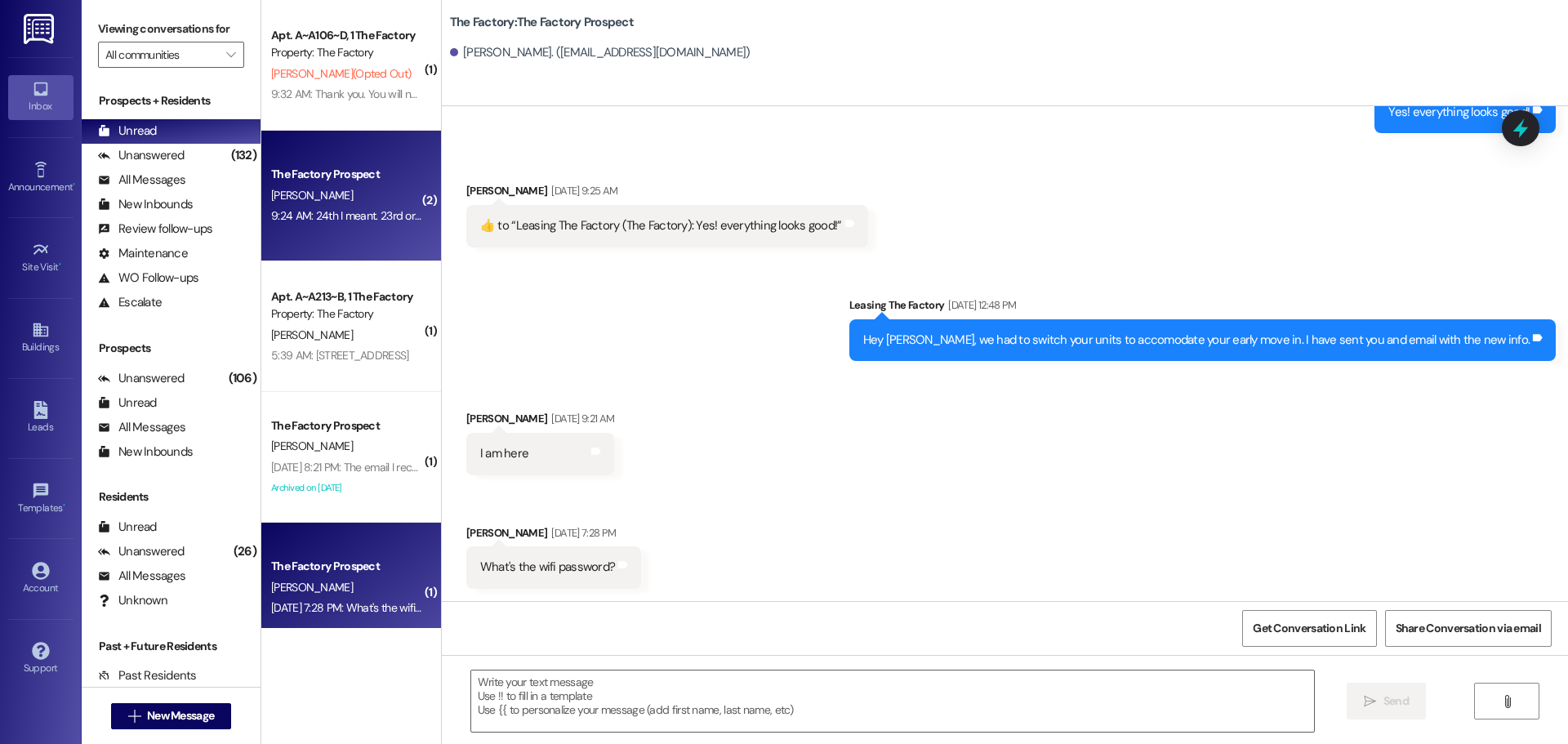
click at [350, 222] on div "9:24 AM: 24th I meant. 23rd or the 24th. 9:24 AM: 24th I meant. 23rd or the 24t…" at bounding box center [365, 216] width 189 height 14
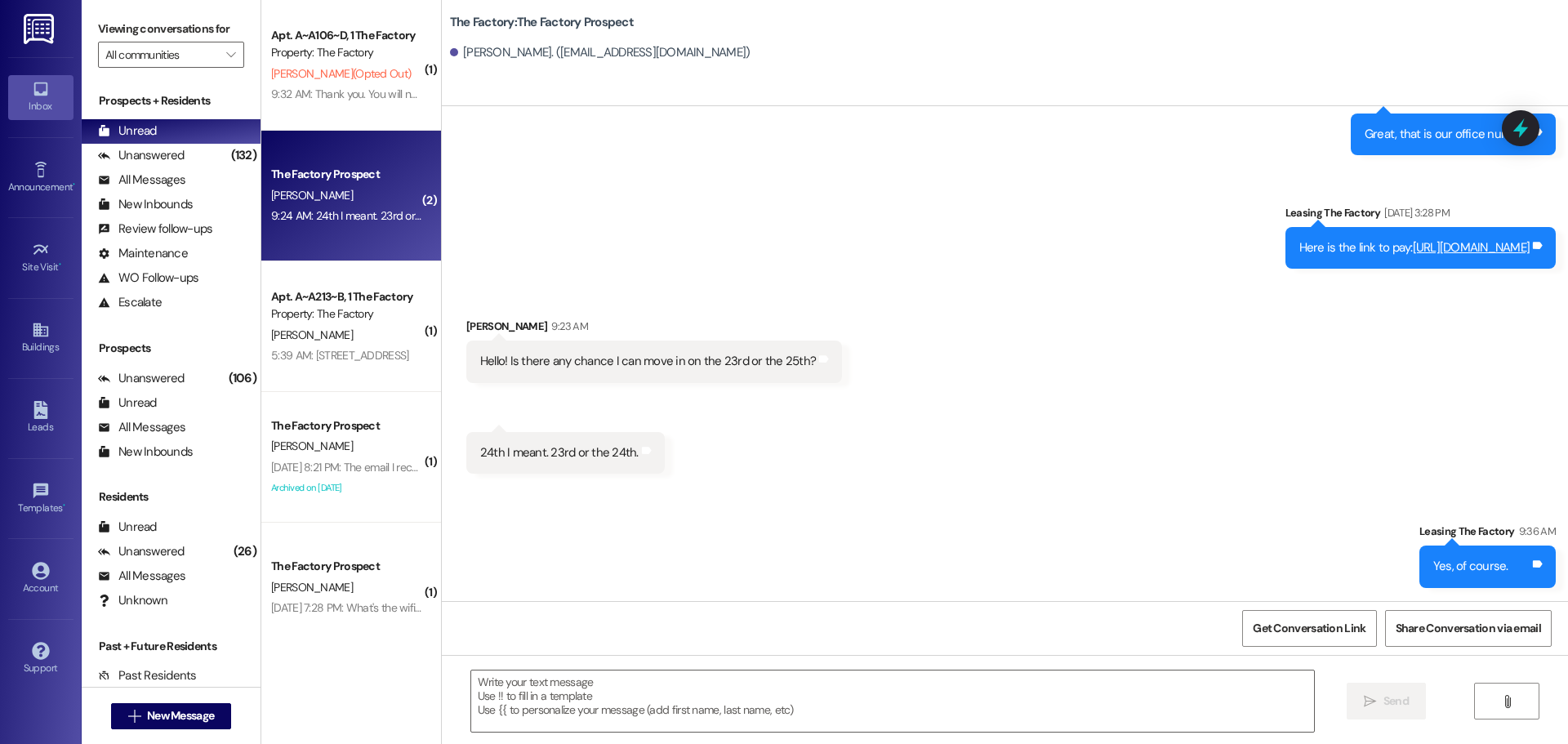
scroll to position [3091, 0]
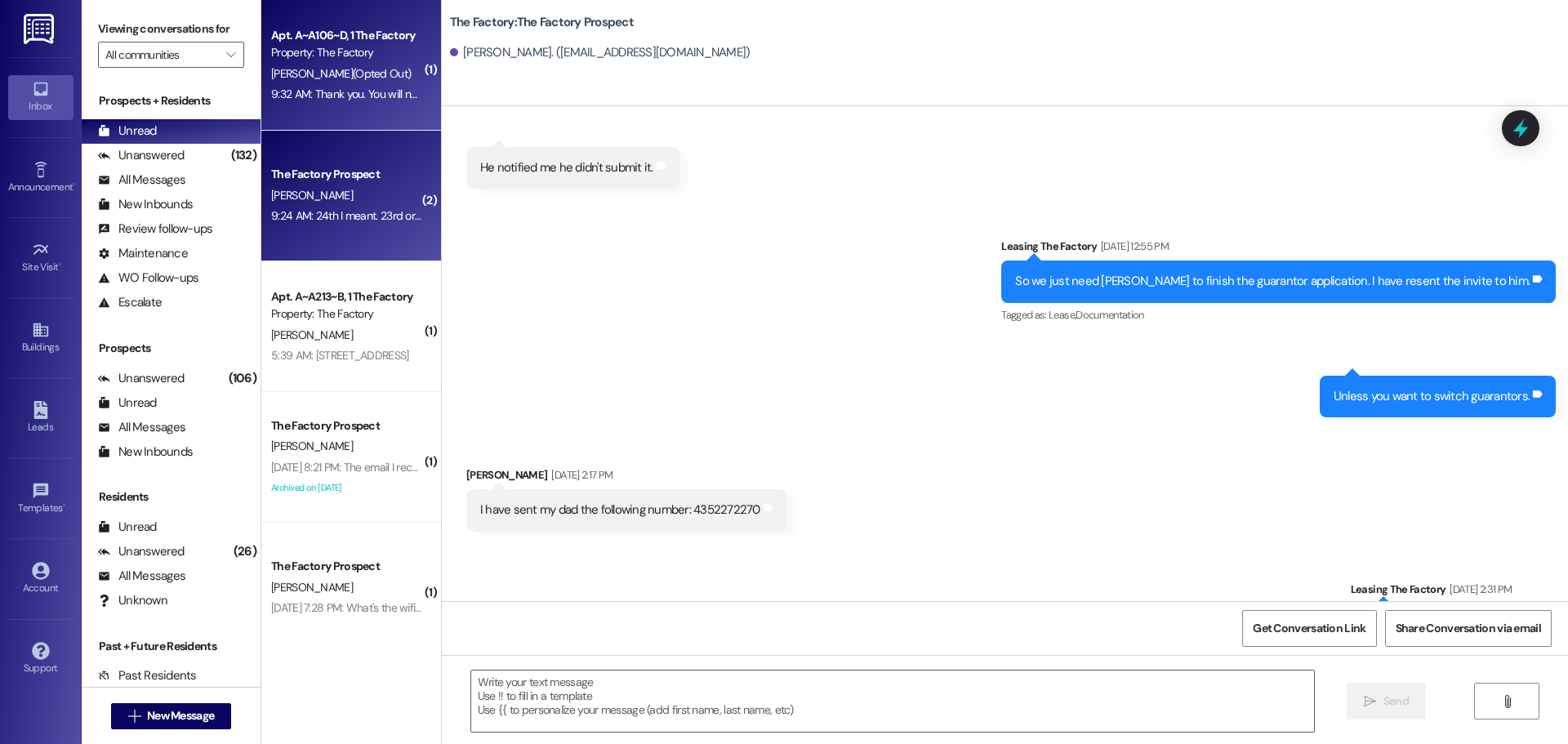
click at [375, 88] on div "9:32 AM: Thank you. You will no longer receive texts from this thread. Please r…" at bounding box center [658, 94] width 774 height 14
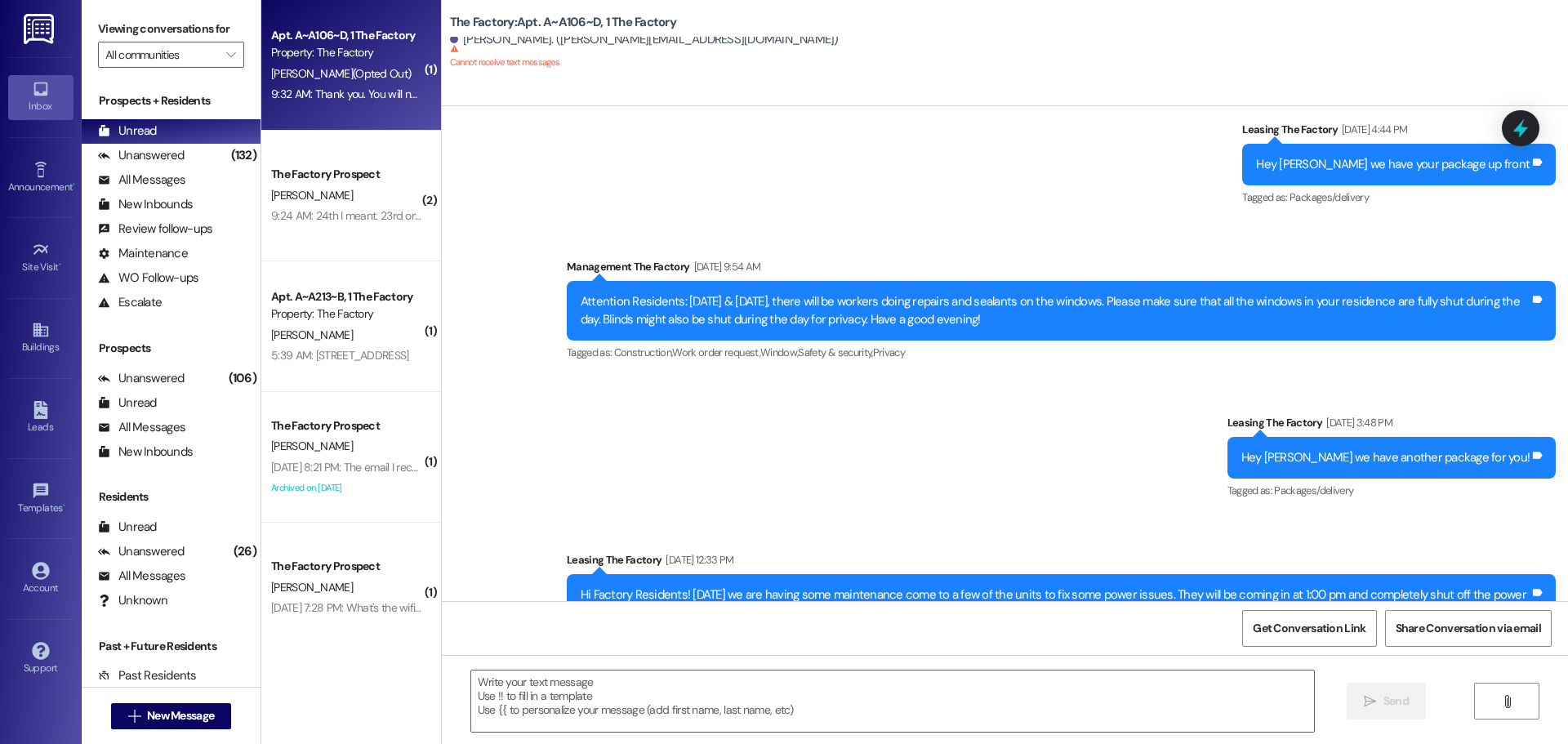
scroll to position [14529, 0]
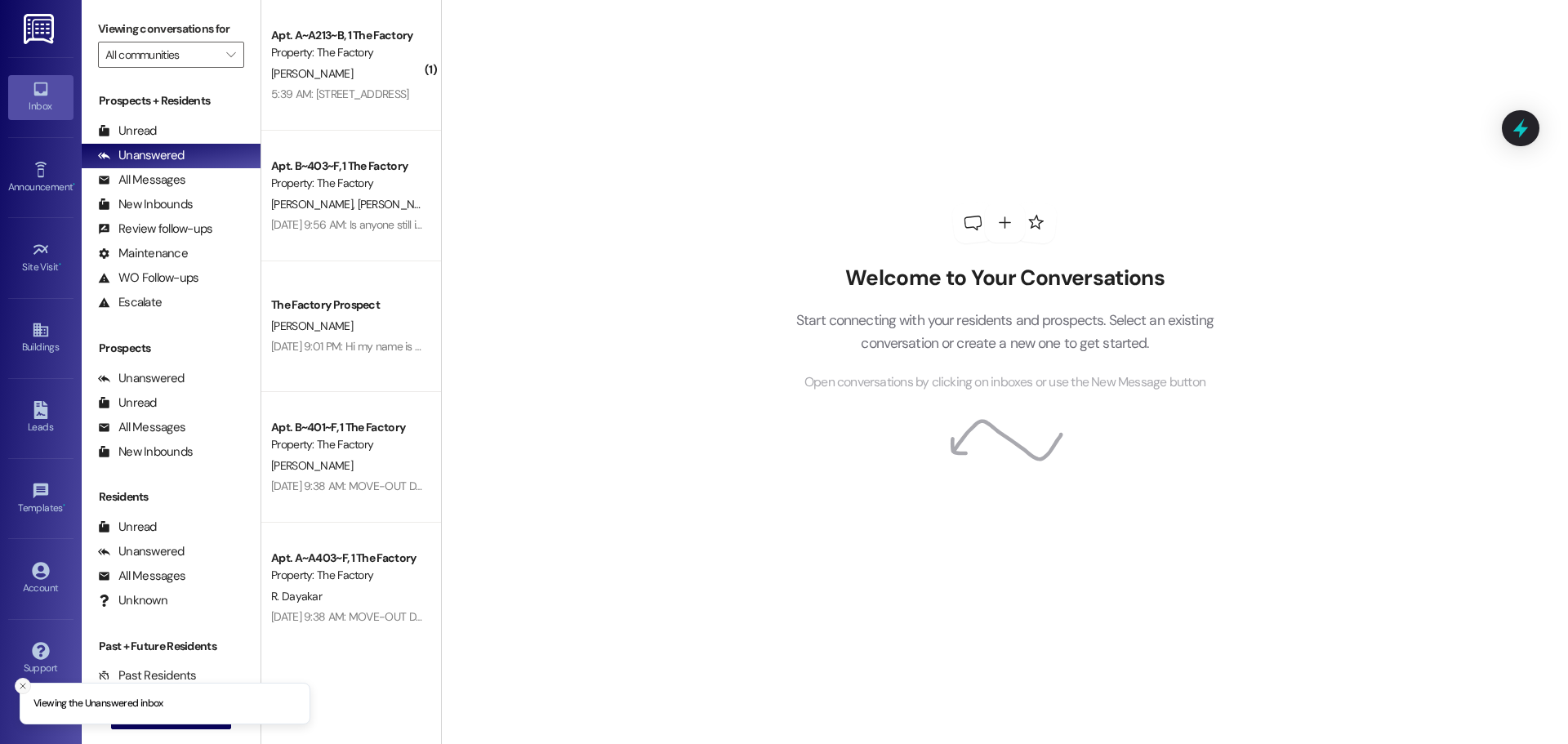
click at [17, 683] on button "Close toast" at bounding box center [22, 686] width 16 height 16
click at [147, 713] on span "New Message" at bounding box center [180, 715] width 67 height 17
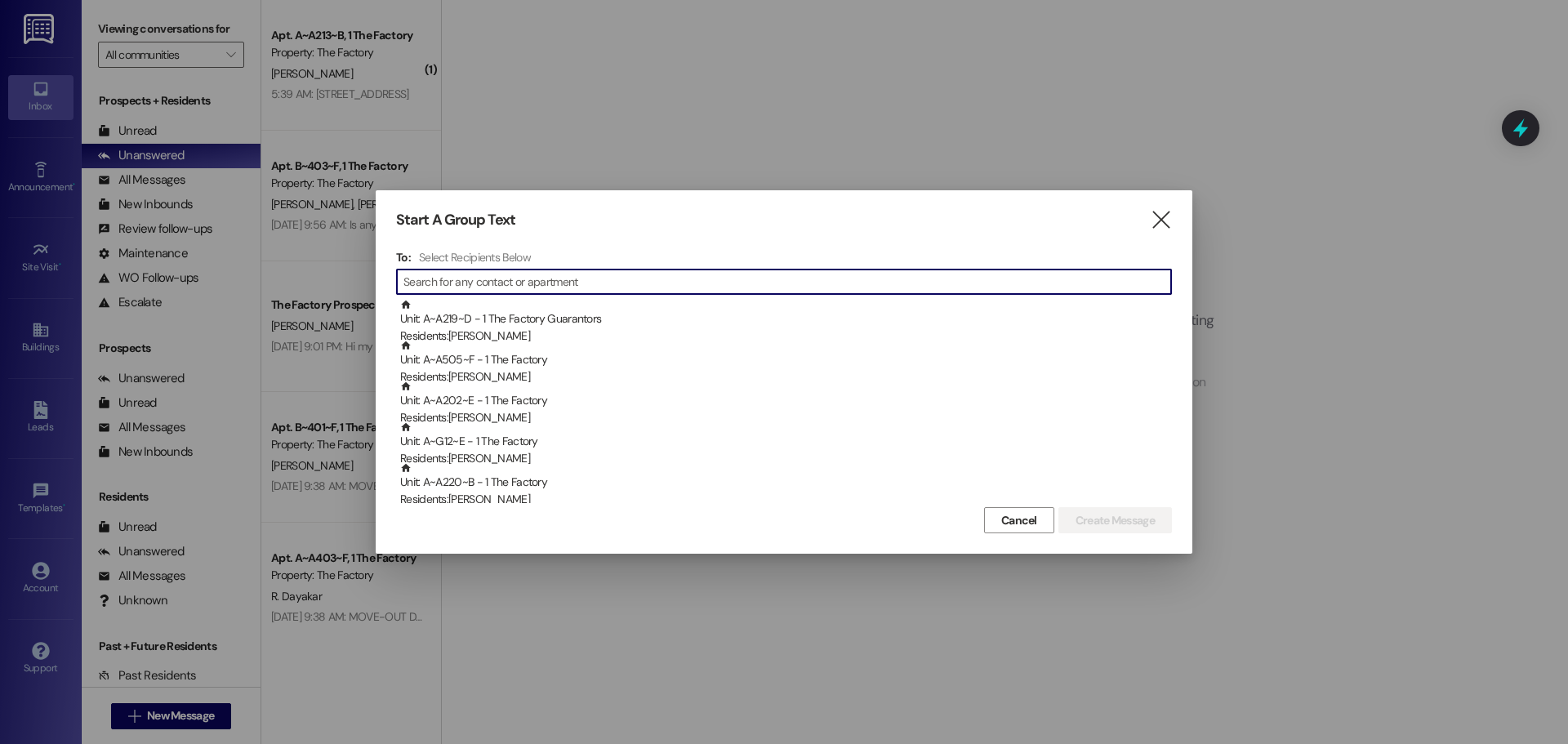
click at [448, 284] on input at bounding box center [786, 282] width 767 height 23
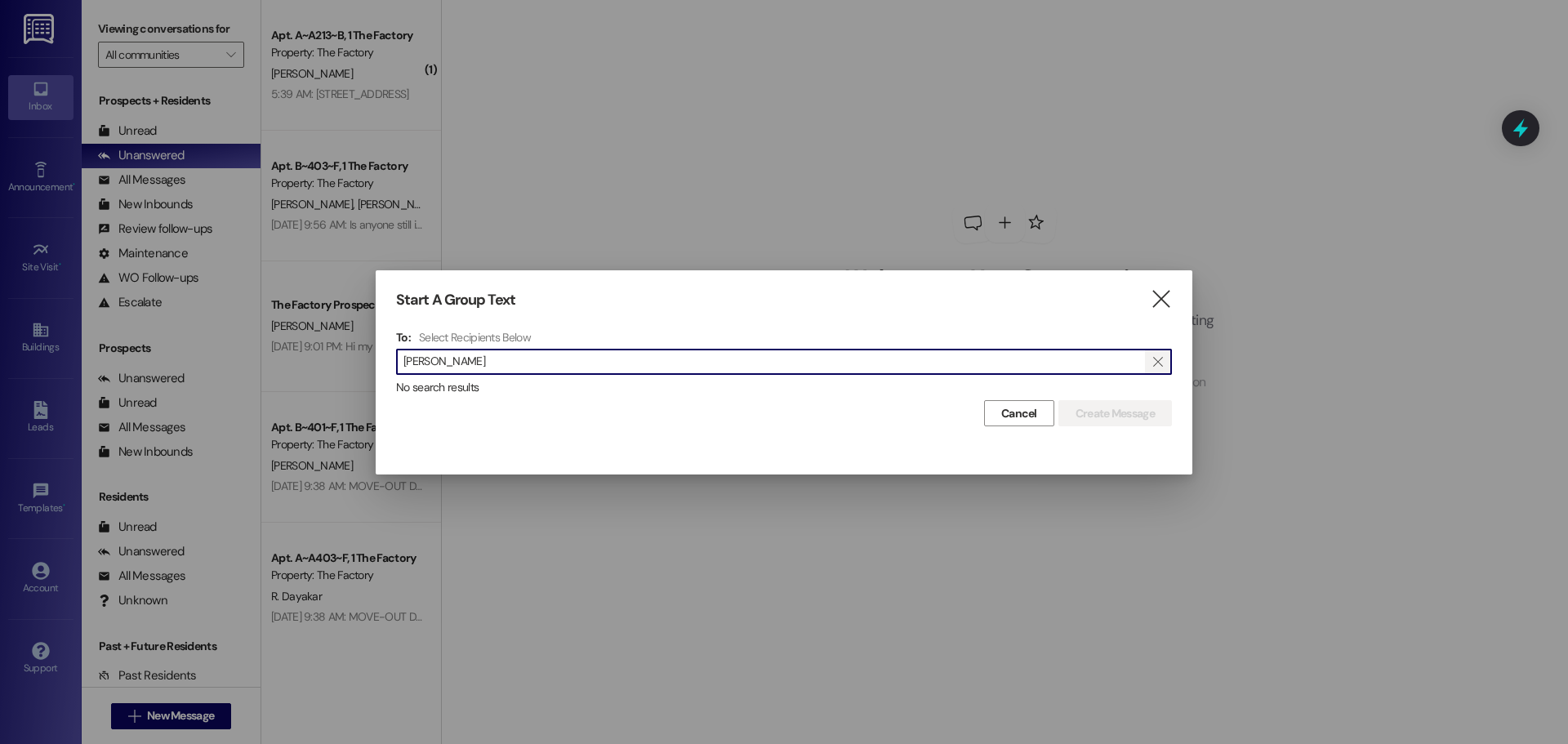
type input "richard kapp"
click at [1163, 363] on span "" at bounding box center [1157, 361] width 15 height 24
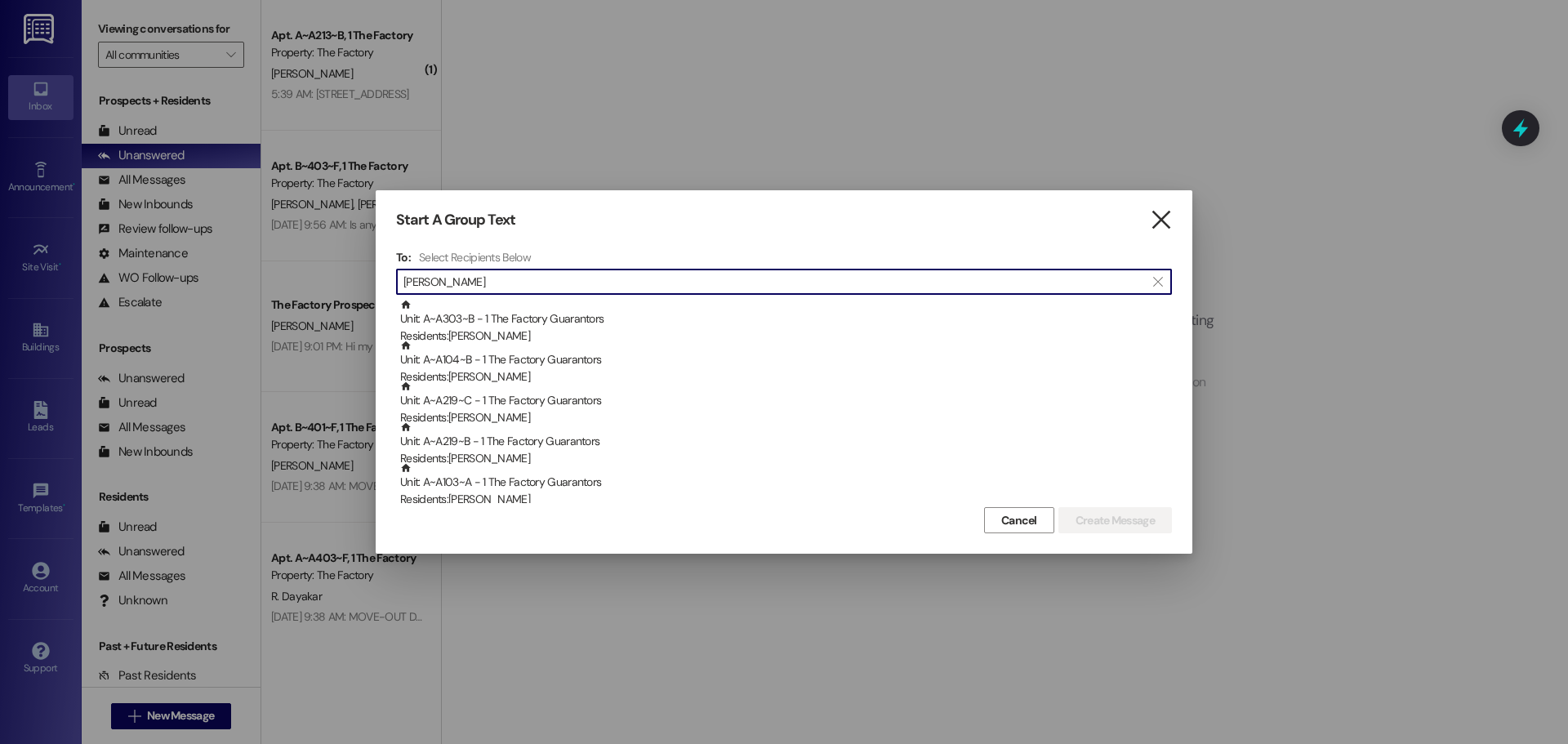
type input "richa"
click at [1169, 217] on icon "" at bounding box center [1161, 219] width 22 height 17
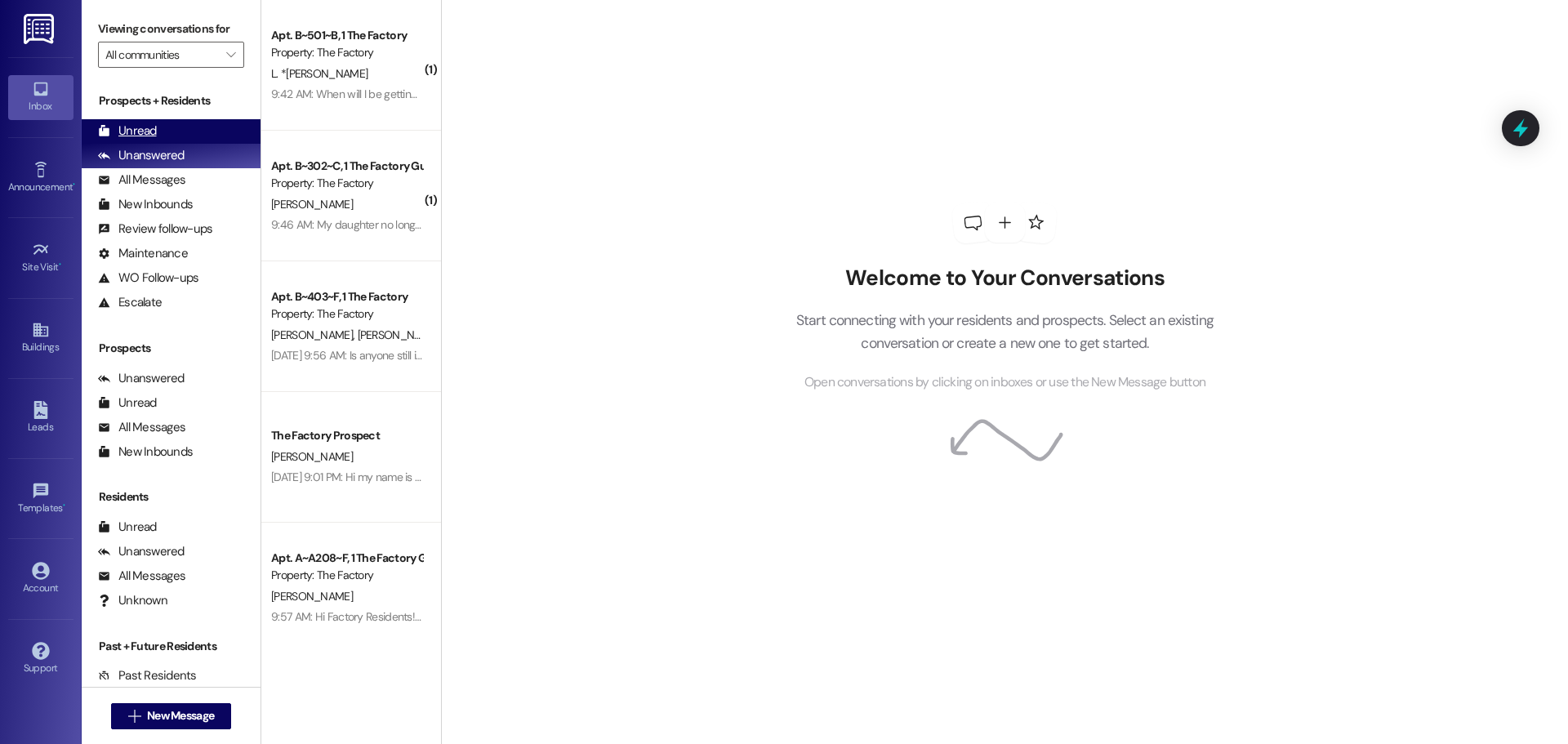
click at [140, 133] on div "Unread" at bounding box center [127, 131] width 59 height 17
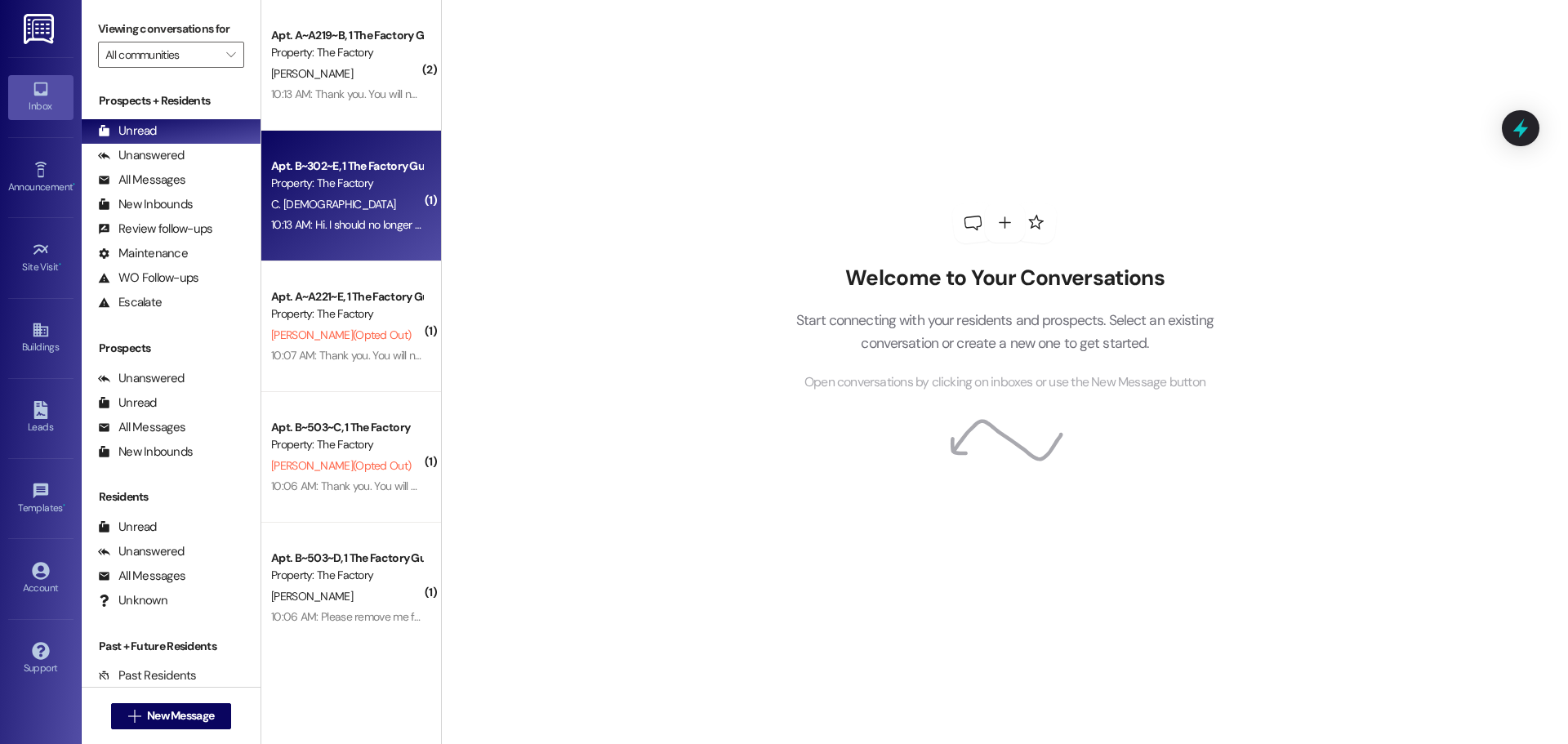
click at [325, 219] on div "10:13 AM: Hi. I should no longer be a guarantor on [PERSON_NAME] contract 10:13…" at bounding box center [450, 225] width 356 height 14
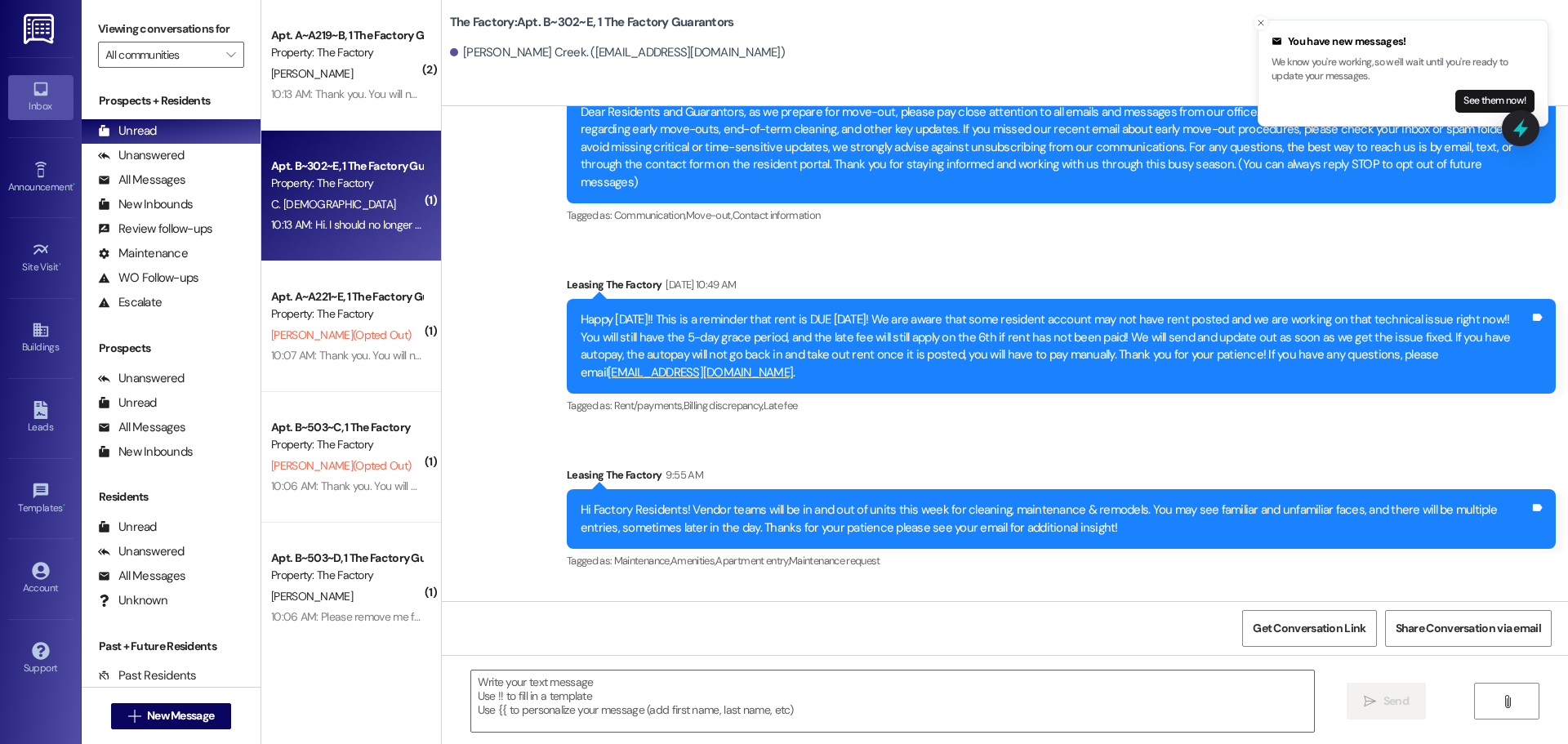
scroll to position [289, 0]
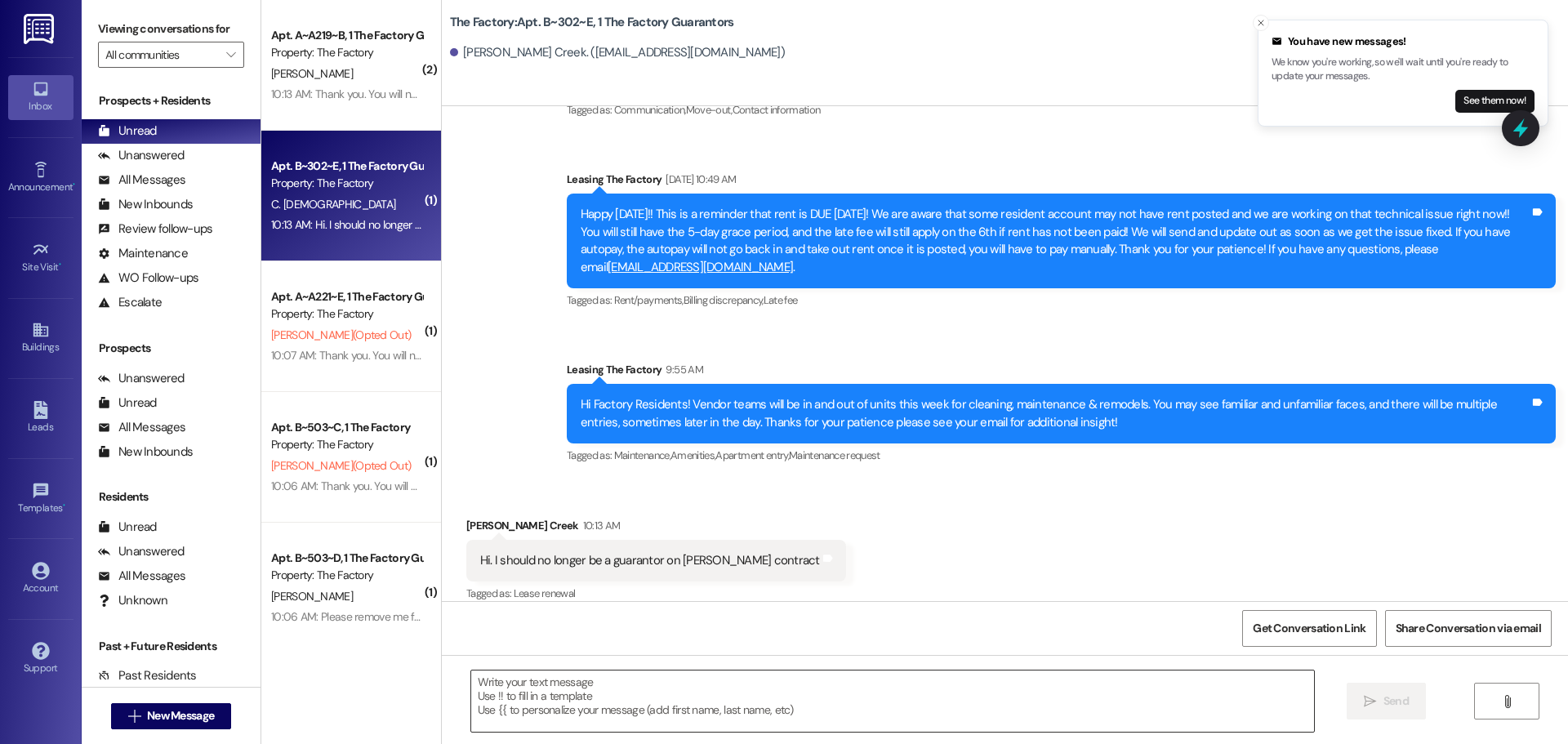
click at [476, 687] on textarea at bounding box center [892, 701] width 843 height 61
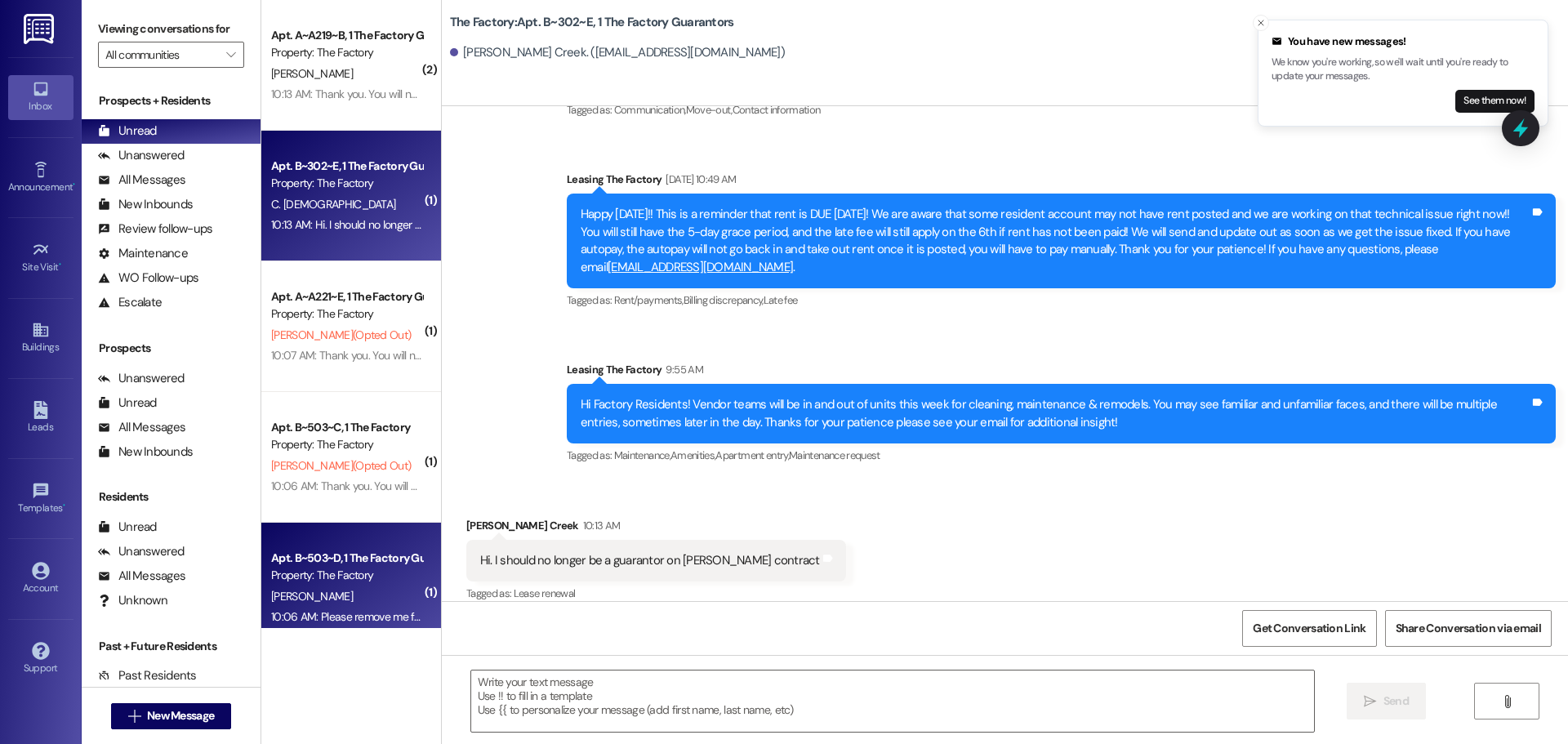
click at [377, 598] on div "S. Helms" at bounding box center [347, 596] width 154 height 21
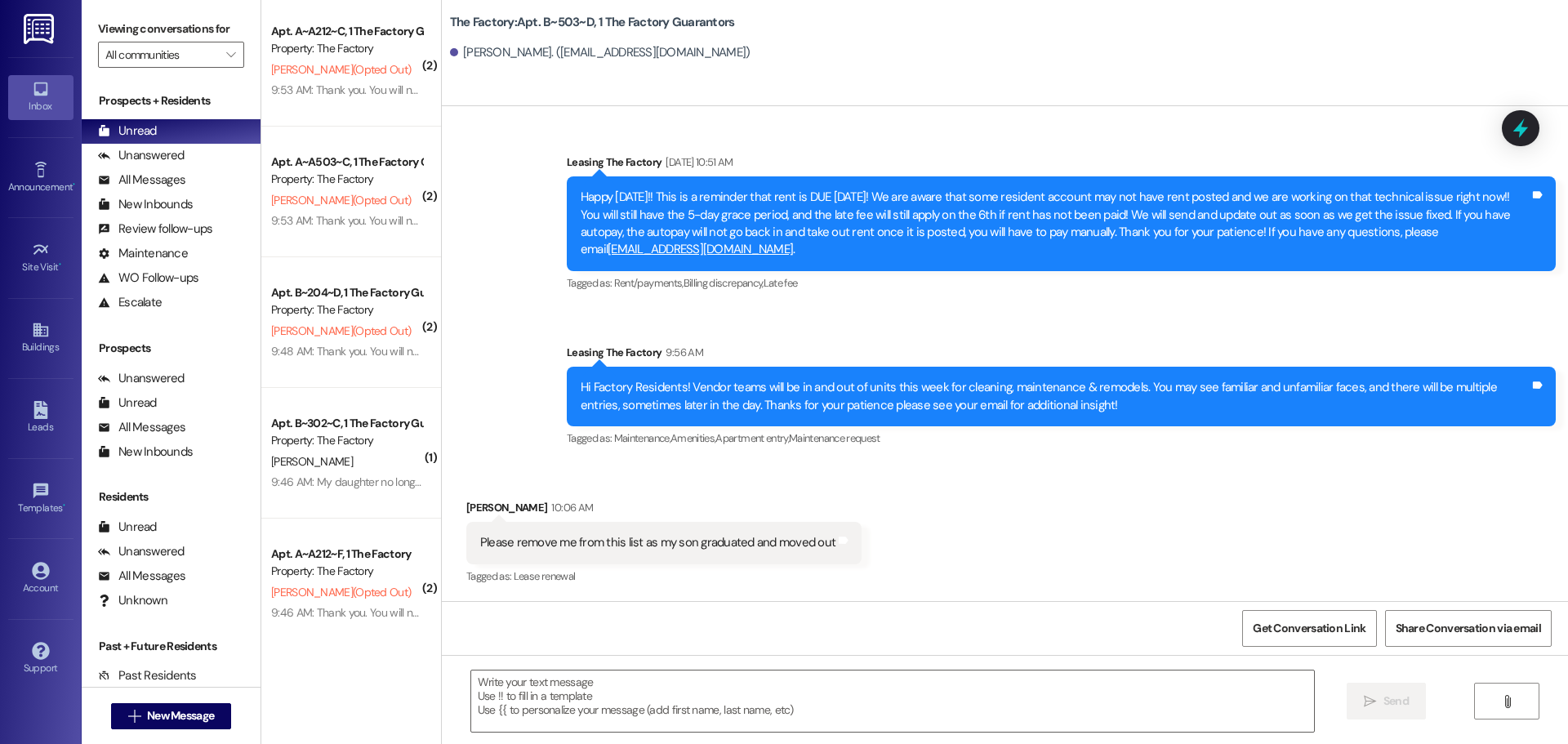
scroll to position [1469, 0]
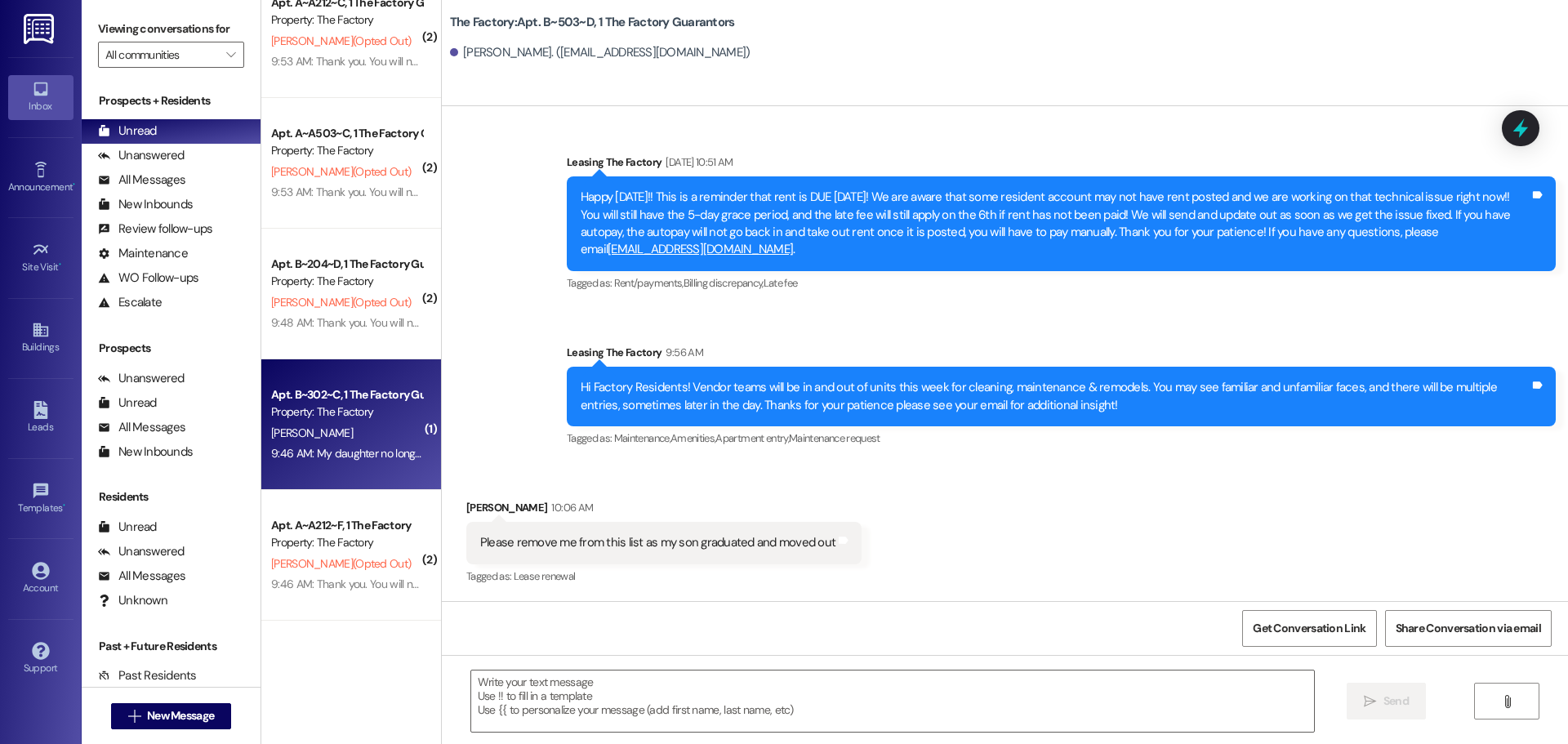
click at [373, 460] on div "9:46 AM: My daughter no longer lives at the factory. Can we be removed from thi…" at bounding box center [347, 453] width 154 height 21
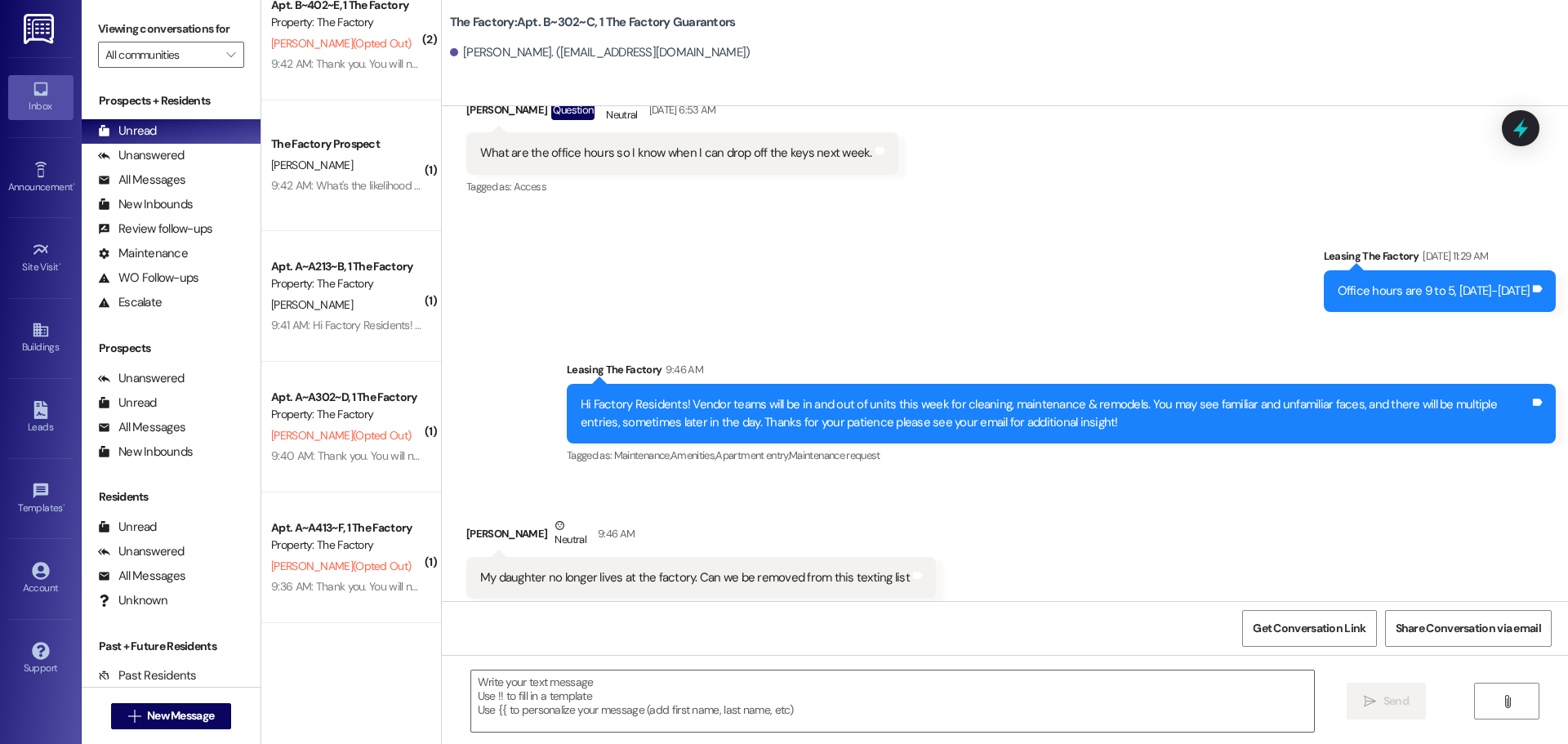
scroll to position [2776, 0]
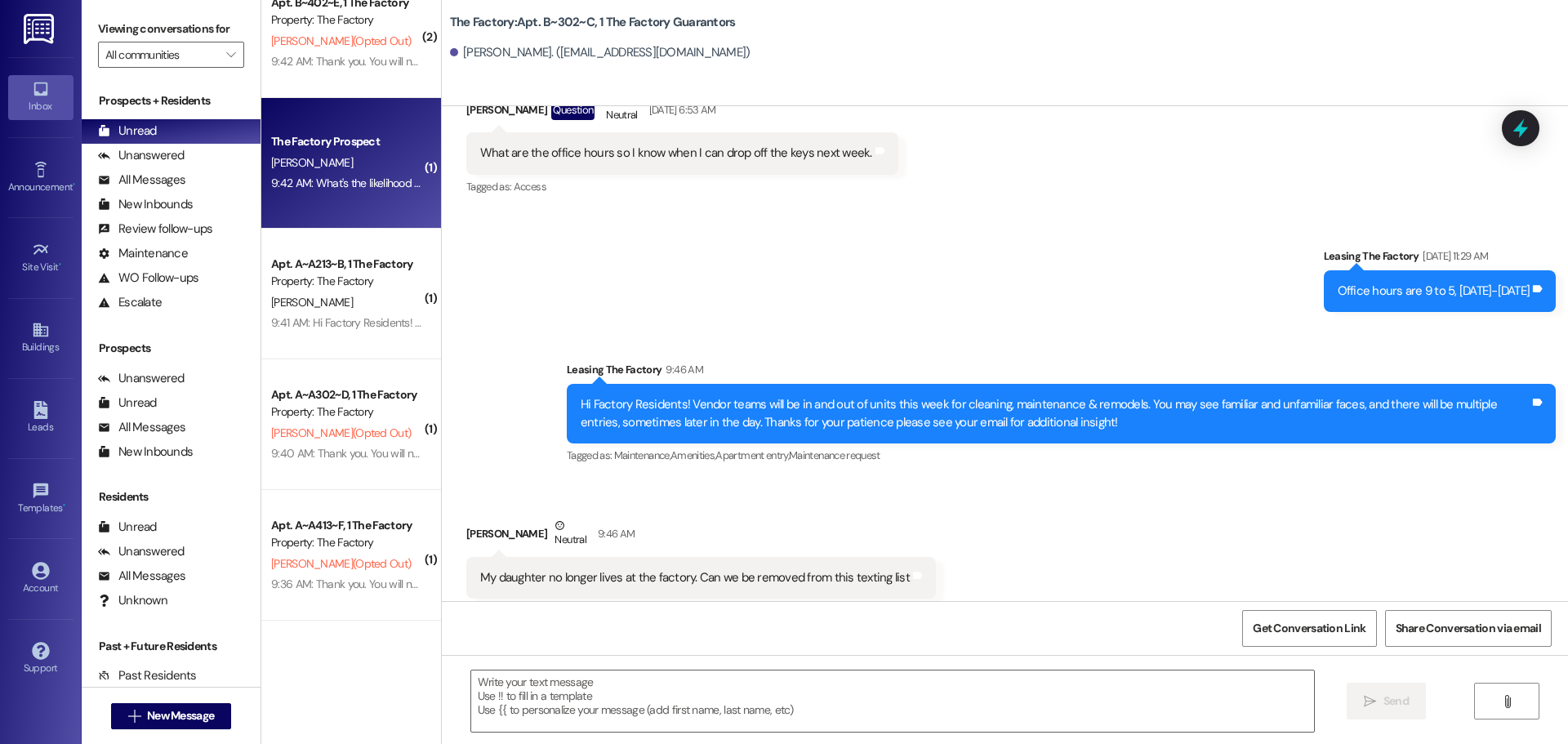
click at [367, 194] on div "The Factory Prospect K. Midson 9:42 AM: What's the likelihood of being accepted…" at bounding box center [351, 163] width 180 height 131
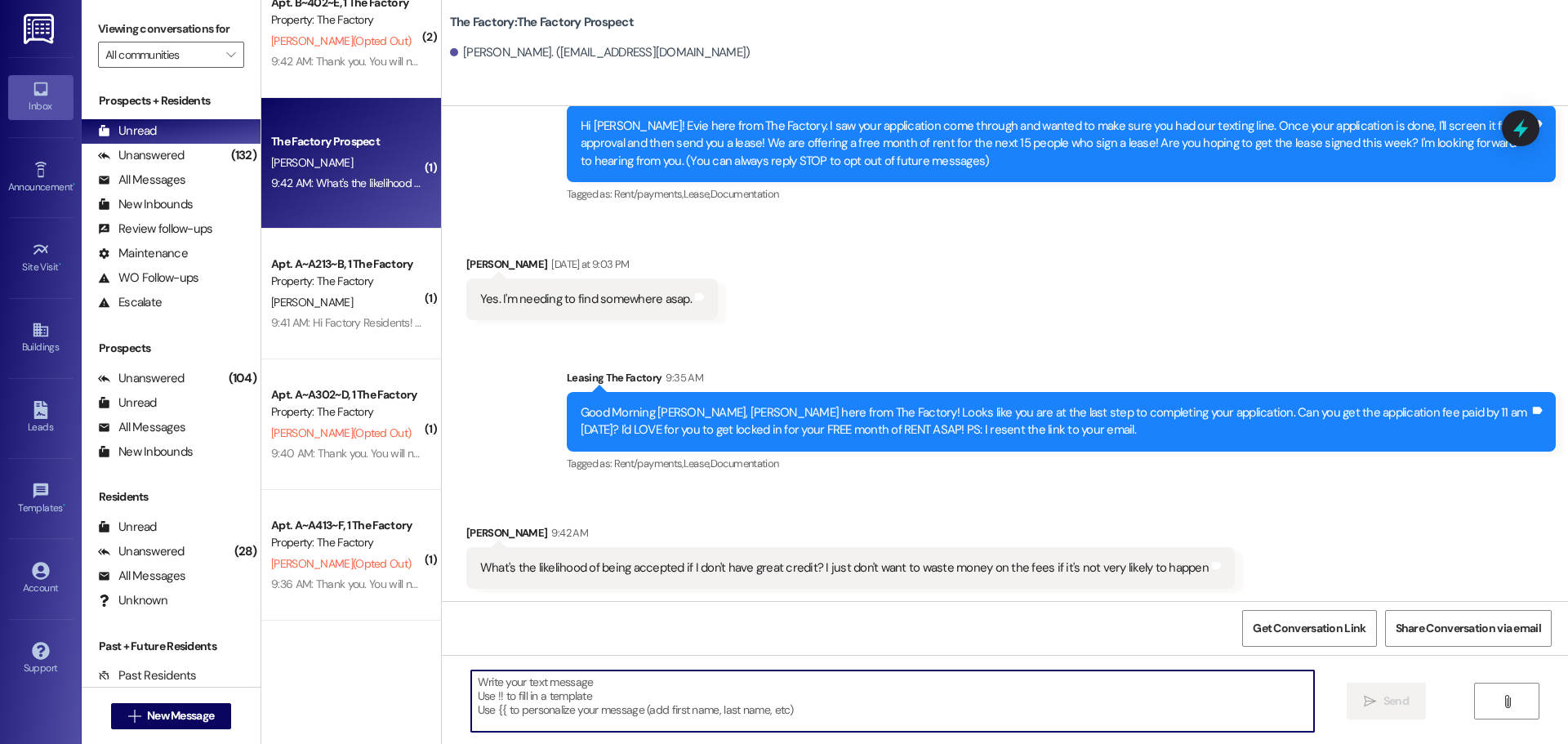
click at [484, 691] on textarea at bounding box center [892, 701] width 843 height 61
drag, startPoint x: 584, startPoint y: 690, endPoint x: 527, endPoint y: 687, distance: 57.1
click at [527, 687] on textarea "If your credit is at least" at bounding box center [892, 701] width 843 height 61
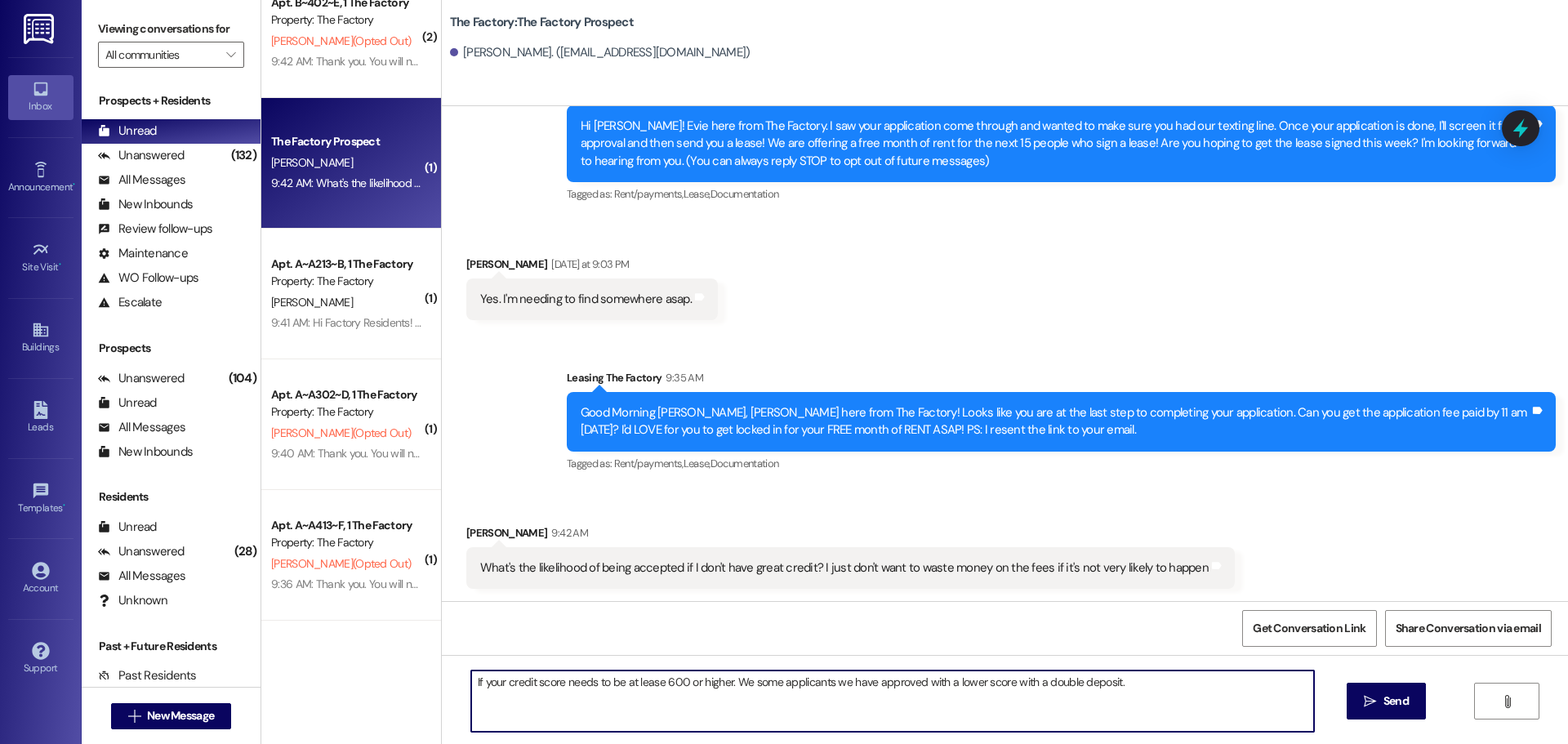
click at [1127, 692] on textarea "If your credit score needs to be at lease 600 or higher. We some applicants we …" at bounding box center [892, 701] width 843 height 61
type textarea "If your credit score needs to be at lease 600 or higher. We some applicants we …"
click at [1367, 703] on icon "" at bounding box center [1370, 701] width 13 height 13
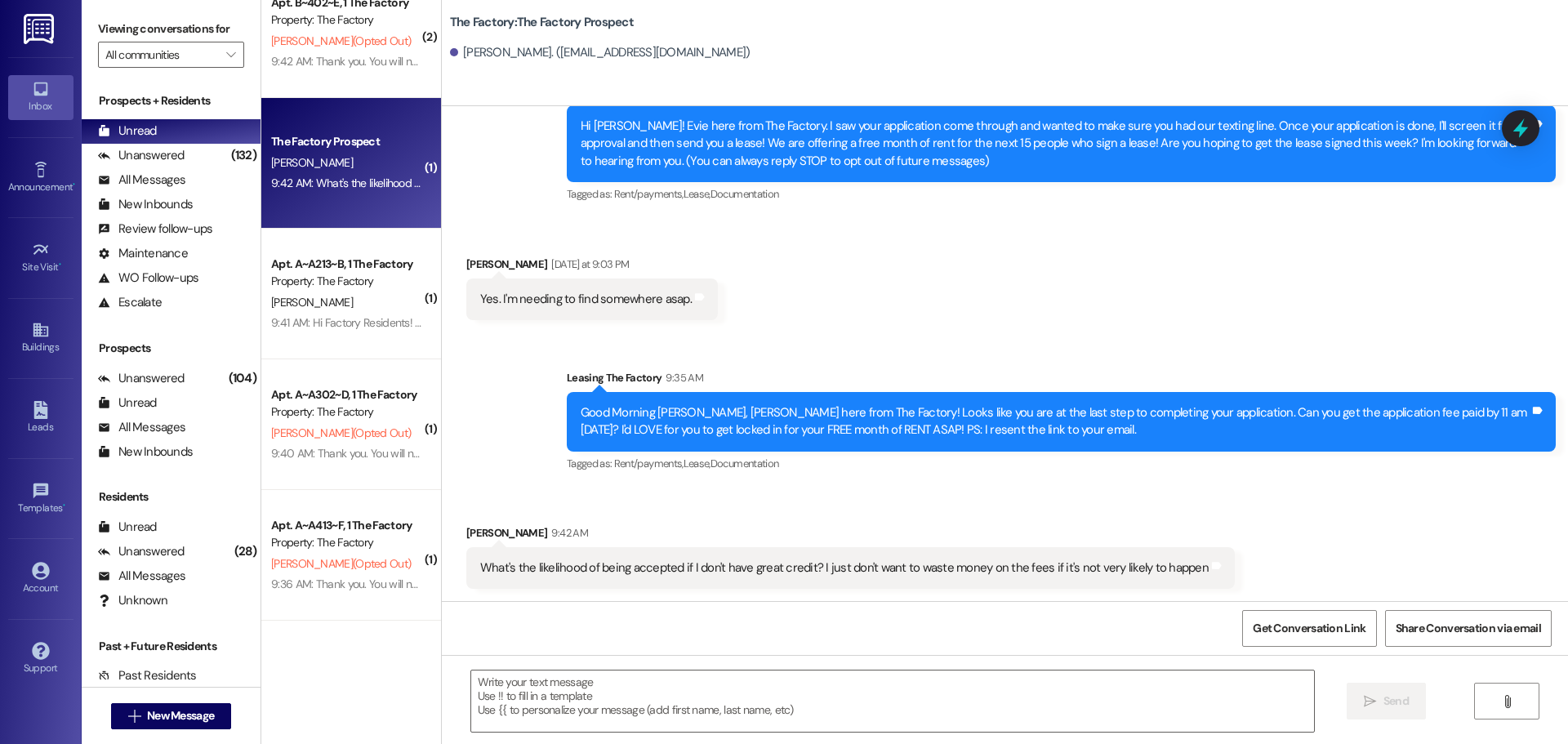
scroll to position [189, 0]
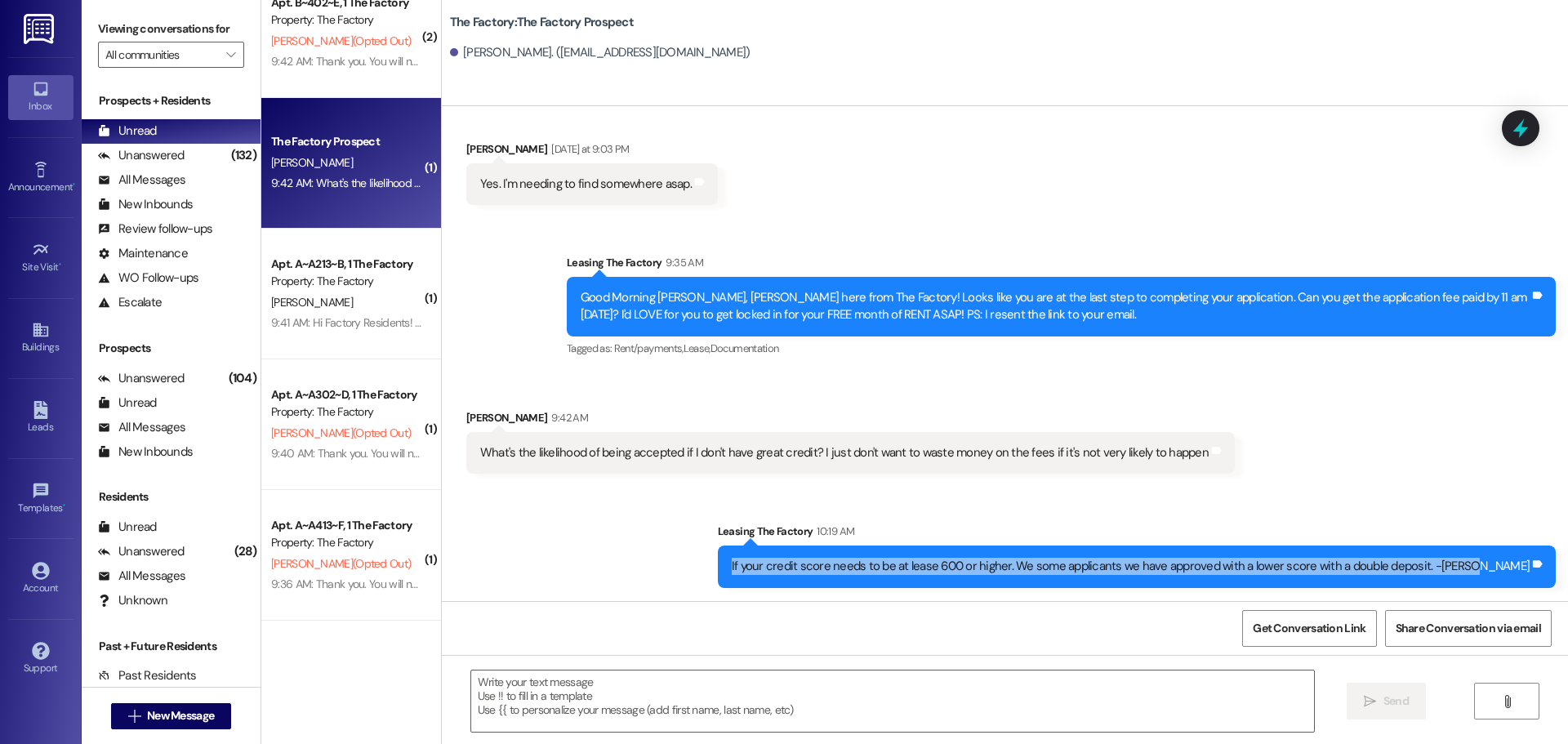
drag, startPoint x: 792, startPoint y: 563, endPoint x: 1524, endPoint y: 581, distance: 732.2
click at [1524, 581] on div "If your credit score needs to be at lease 600 or higher. We some applicants we …" at bounding box center [1137, 566] width 838 height 42
copy div "If your credit score needs to be at lease 600 or higher. We some applicants we …"
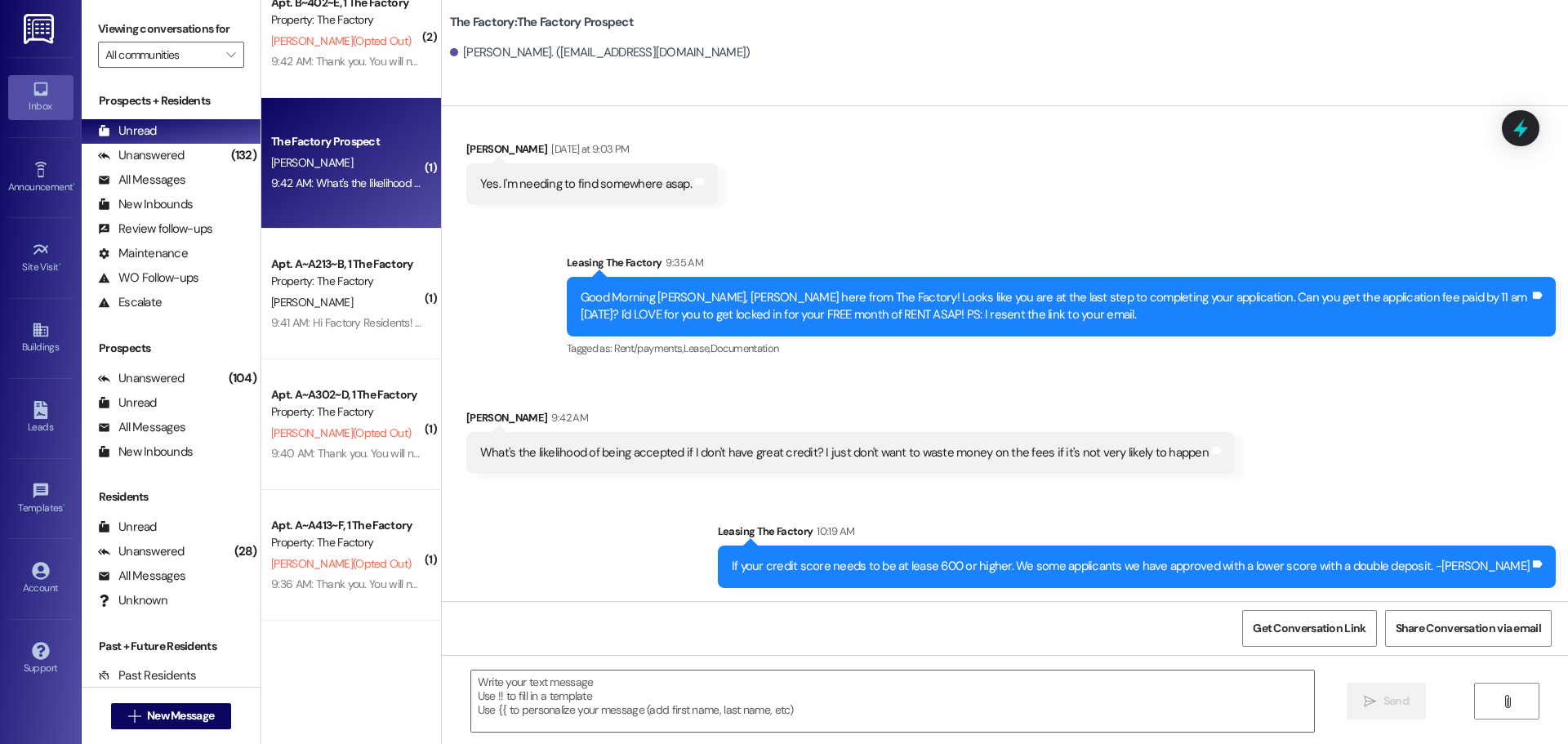
click at [643, 528] on div "Sent via SMS Leasing The Factory 10:19 AM If your credit score needs to be at l…" at bounding box center [1005, 543] width 1127 height 114
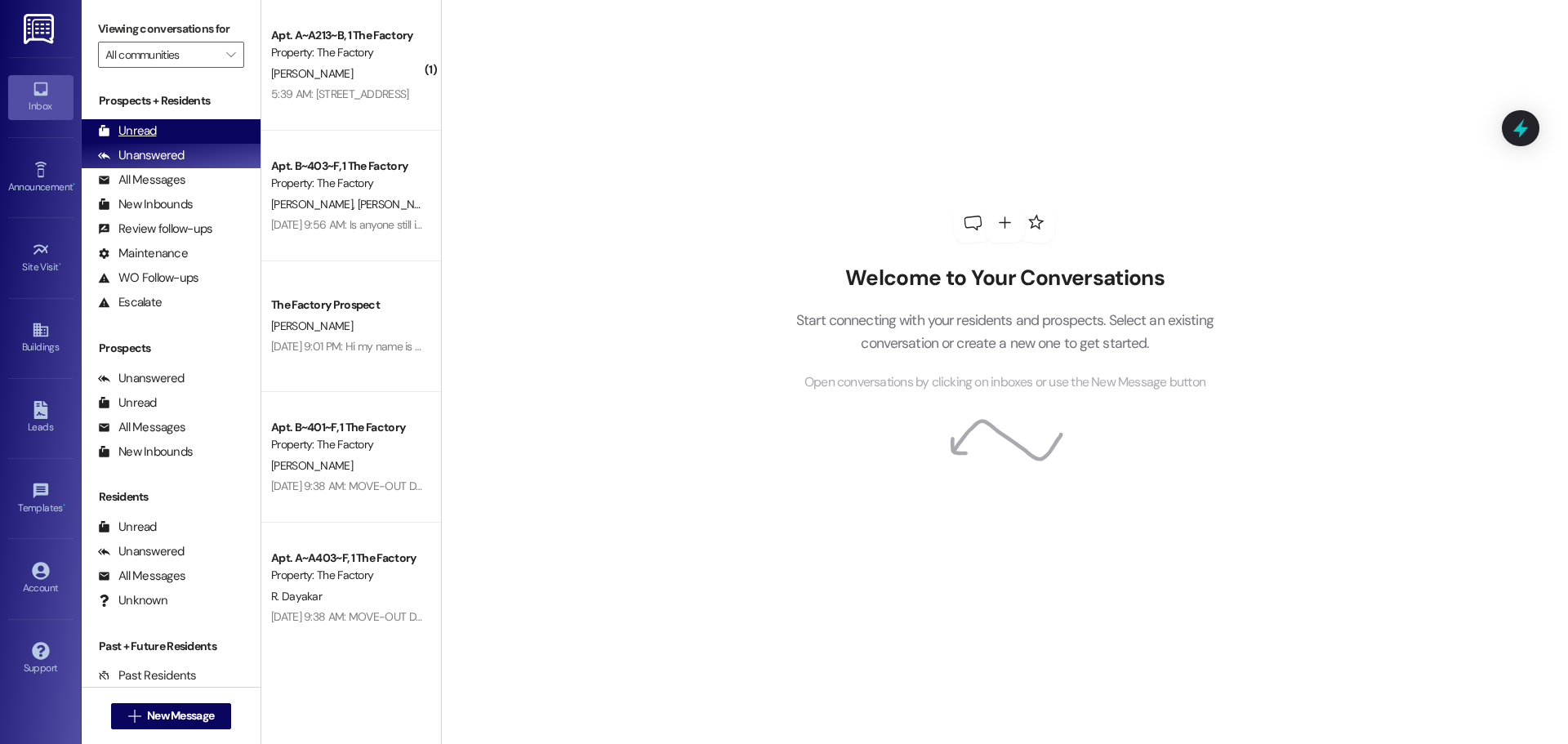
click at [121, 134] on div "Unread" at bounding box center [127, 131] width 59 height 17
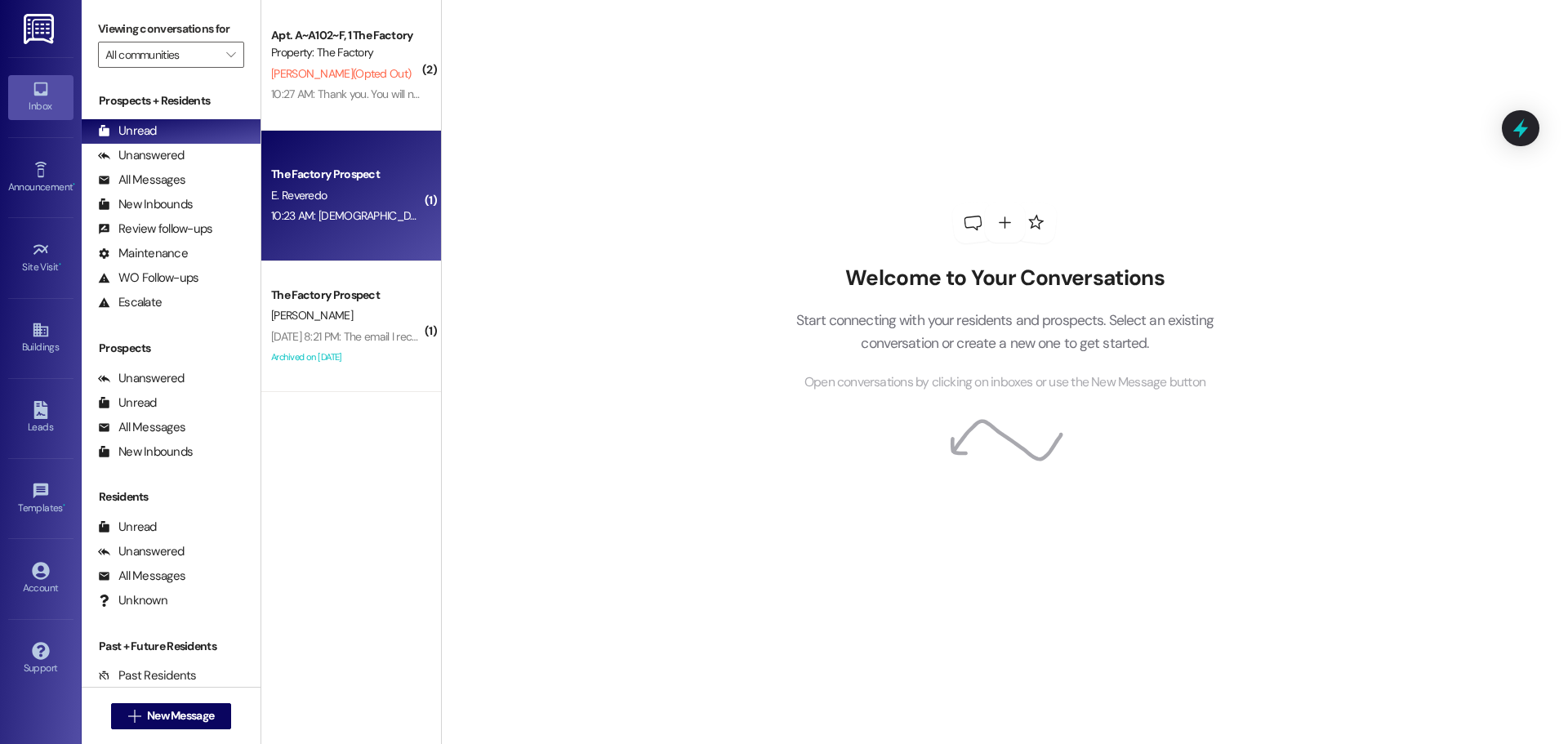
click at [391, 239] on div "The Factory Prospect E. Reveredo 10:23 AM: Male and private 10:23 AM: Male and …" at bounding box center [351, 196] width 180 height 131
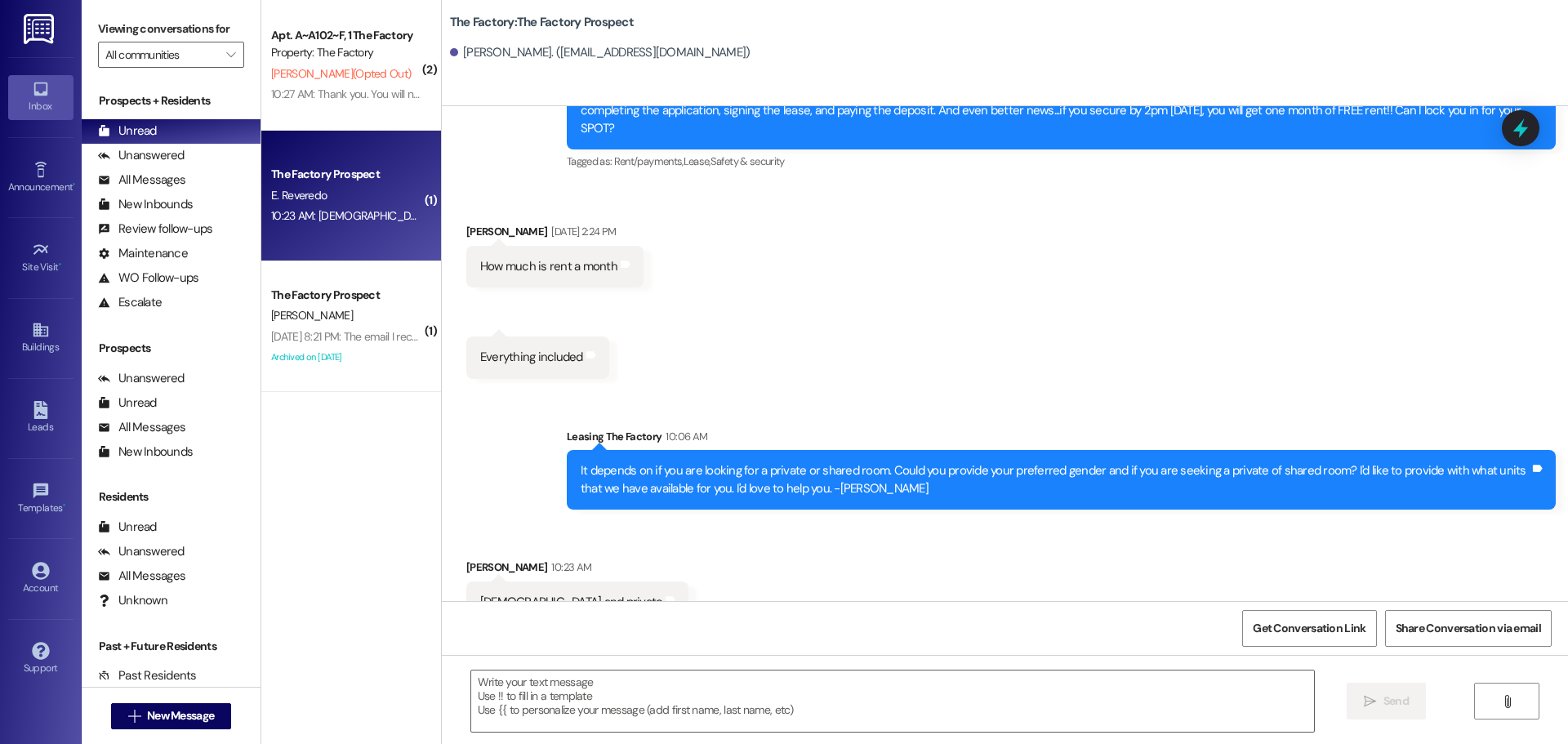
scroll to position [4732, 0]
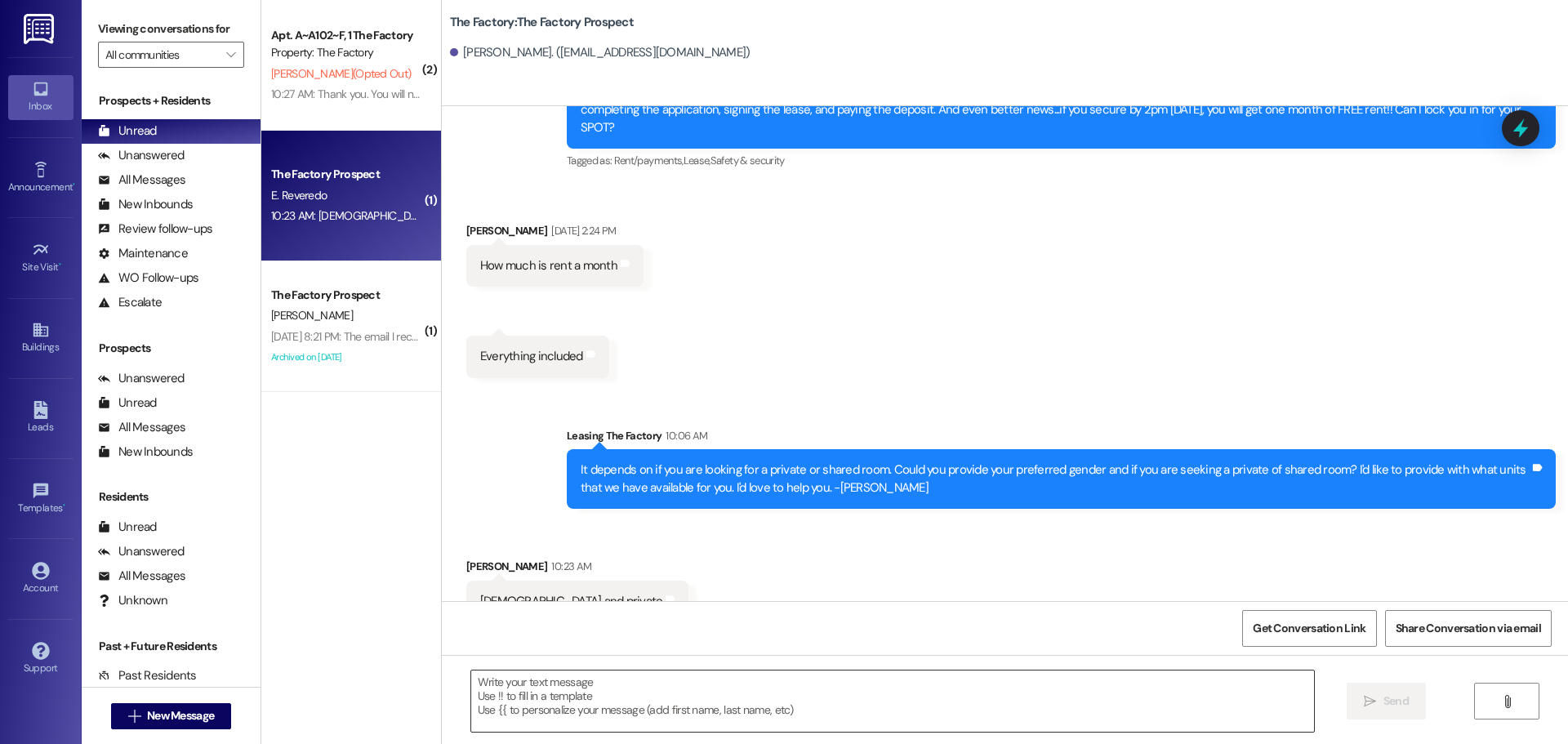
click at [492, 684] on textarea at bounding box center [892, 701] width 843 height 61
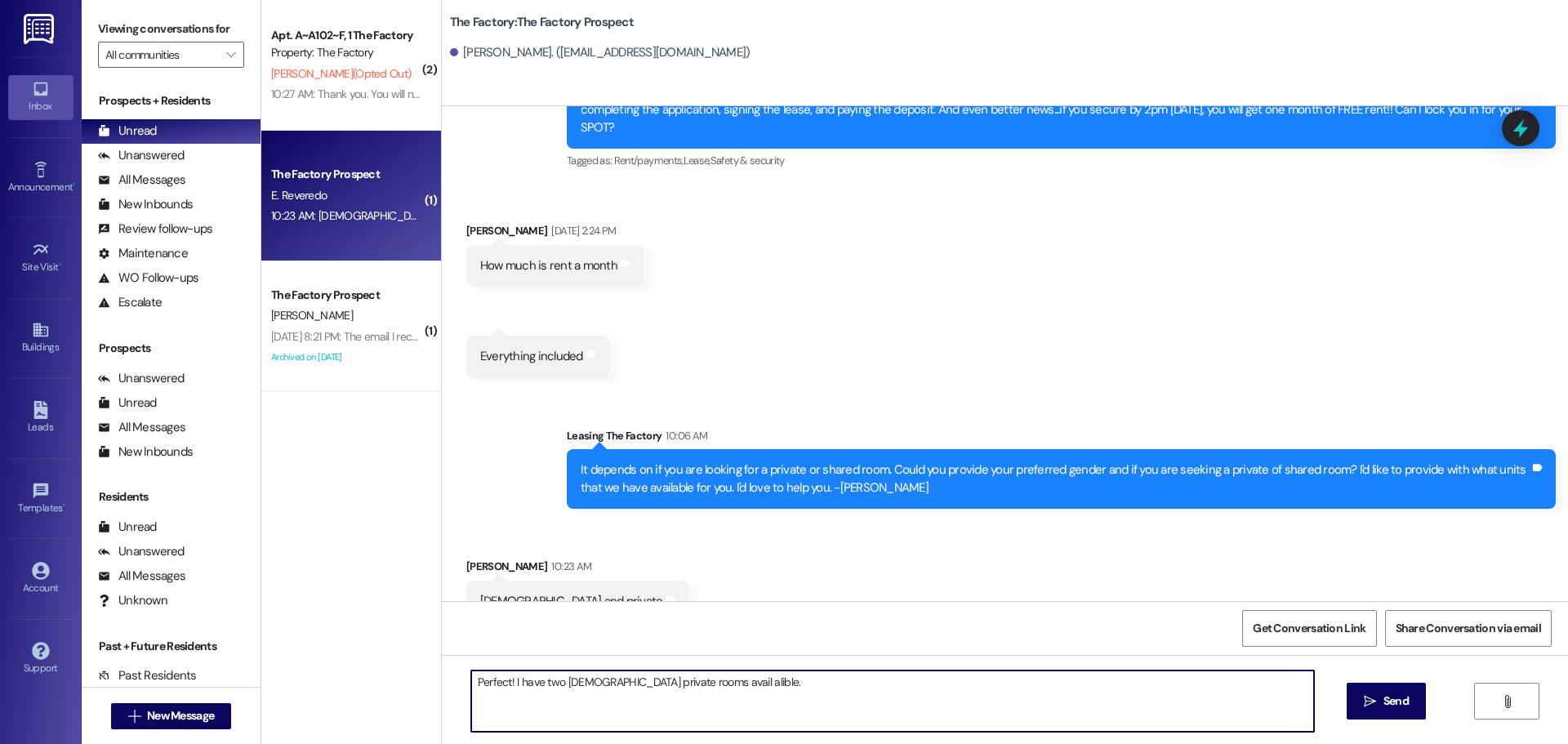
drag, startPoint x: 700, startPoint y: 689, endPoint x: 651, endPoint y: 684, distance: 49.3
click at [651, 684] on textarea "Perfect! I have two male private rooms avail alible." at bounding box center [892, 701] width 843 height 61
click at [1008, 685] on textarea "Perfect! I have two male private rooms available Malibu $649 or Solitude $650 b…" at bounding box center [892, 701] width 843 height 61
click at [986, 683] on textarea "Perfect! I have two male private rooms available Malibu $649 or Solitude $650 b…" at bounding box center [892, 701] width 843 height 61
click at [995, 681] on textarea "Perfect! I have two male private rooms available Malibu $649 or Solitude $650 b…" at bounding box center [892, 701] width 843 height 61
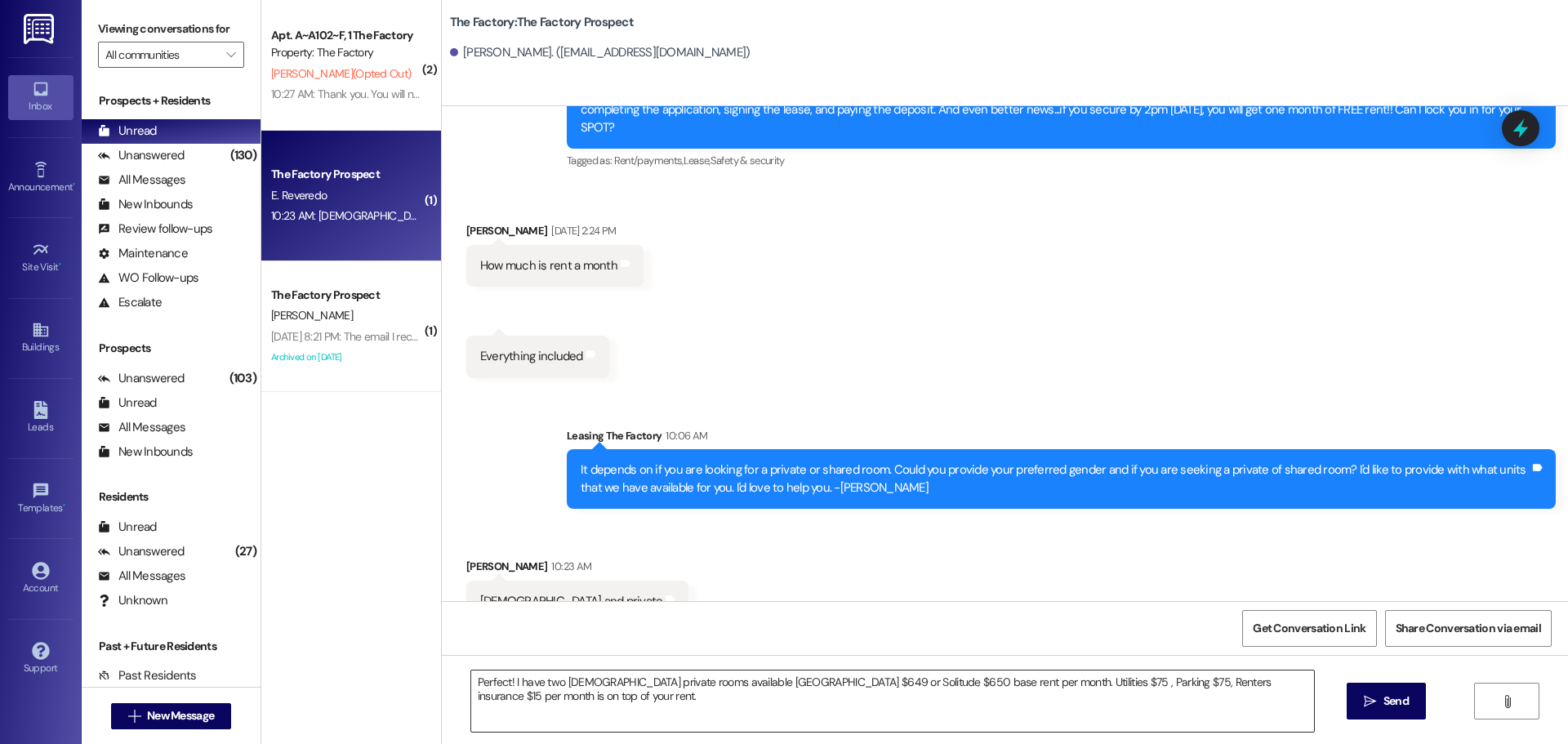
click at [496, 697] on textarea "Perfect! I have two male private rooms available Malibu $649 or Solitude $650 b…" at bounding box center [892, 701] width 843 height 61
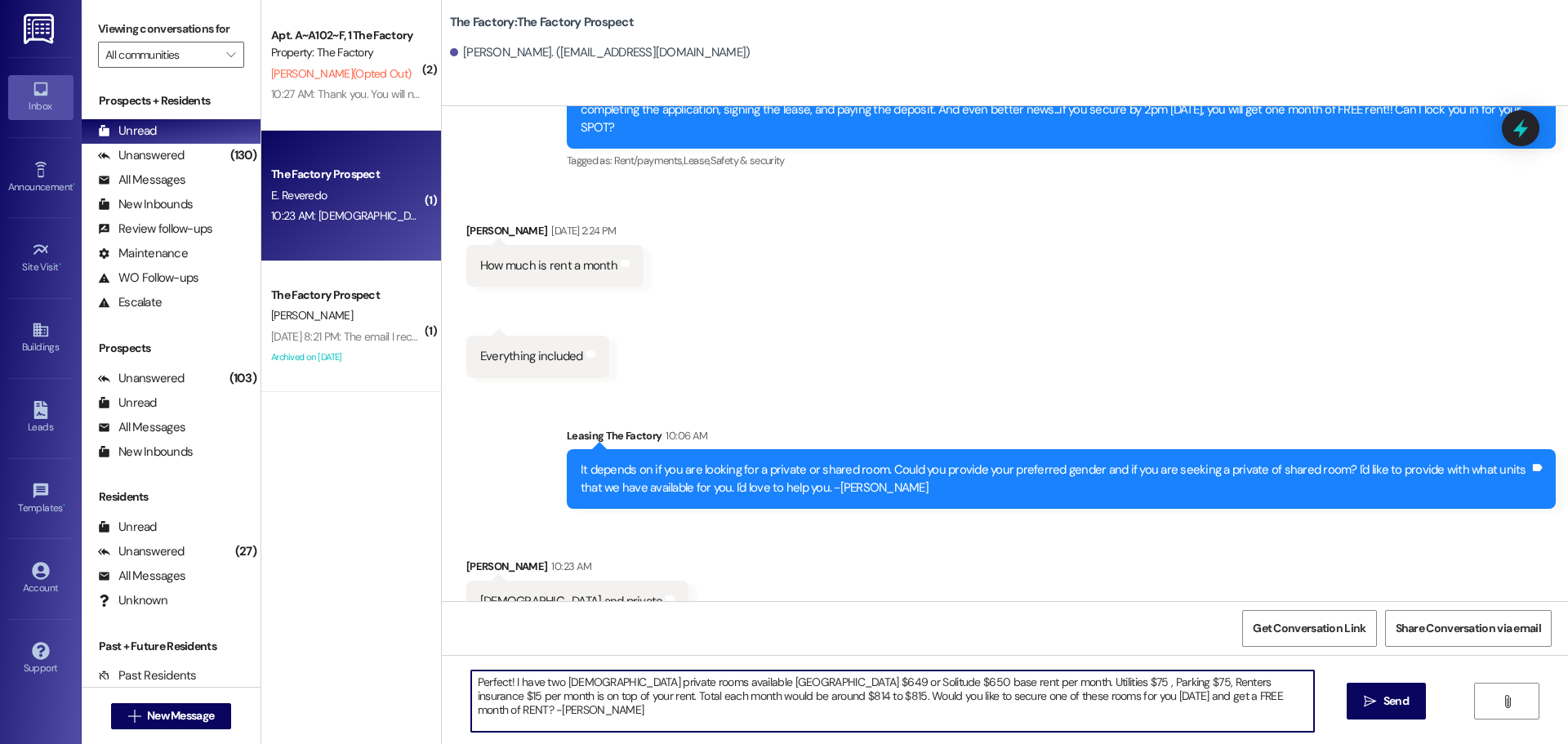
drag, startPoint x: 463, startPoint y: 683, endPoint x: 1242, endPoint y: 710, distance: 779.5
click at [1242, 710] on textarea "Perfect! I have two male private rooms available Malibu $649 or Solitude $650 b…" at bounding box center [892, 701] width 843 height 61
type textarea "Perfect! I have two male private rooms available Malibu $649 or Solitude $650 b…"
drag, startPoint x: 1401, startPoint y: 708, endPoint x: 1032, endPoint y: 175, distance: 648.3
click at [1397, 698] on span "Send" at bounding box center [1396, 700] width 25 height 17
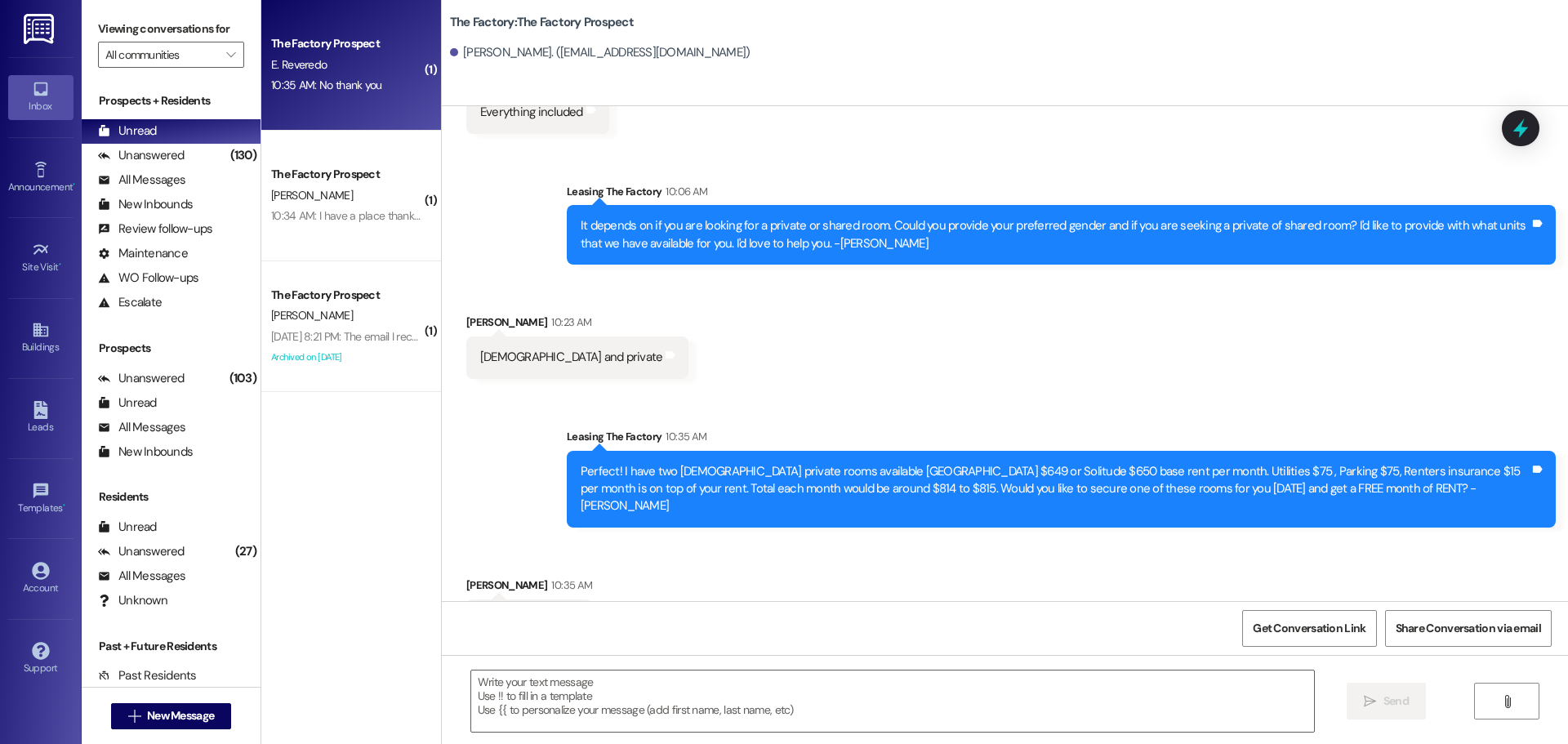
scroll to position [4976, 0]
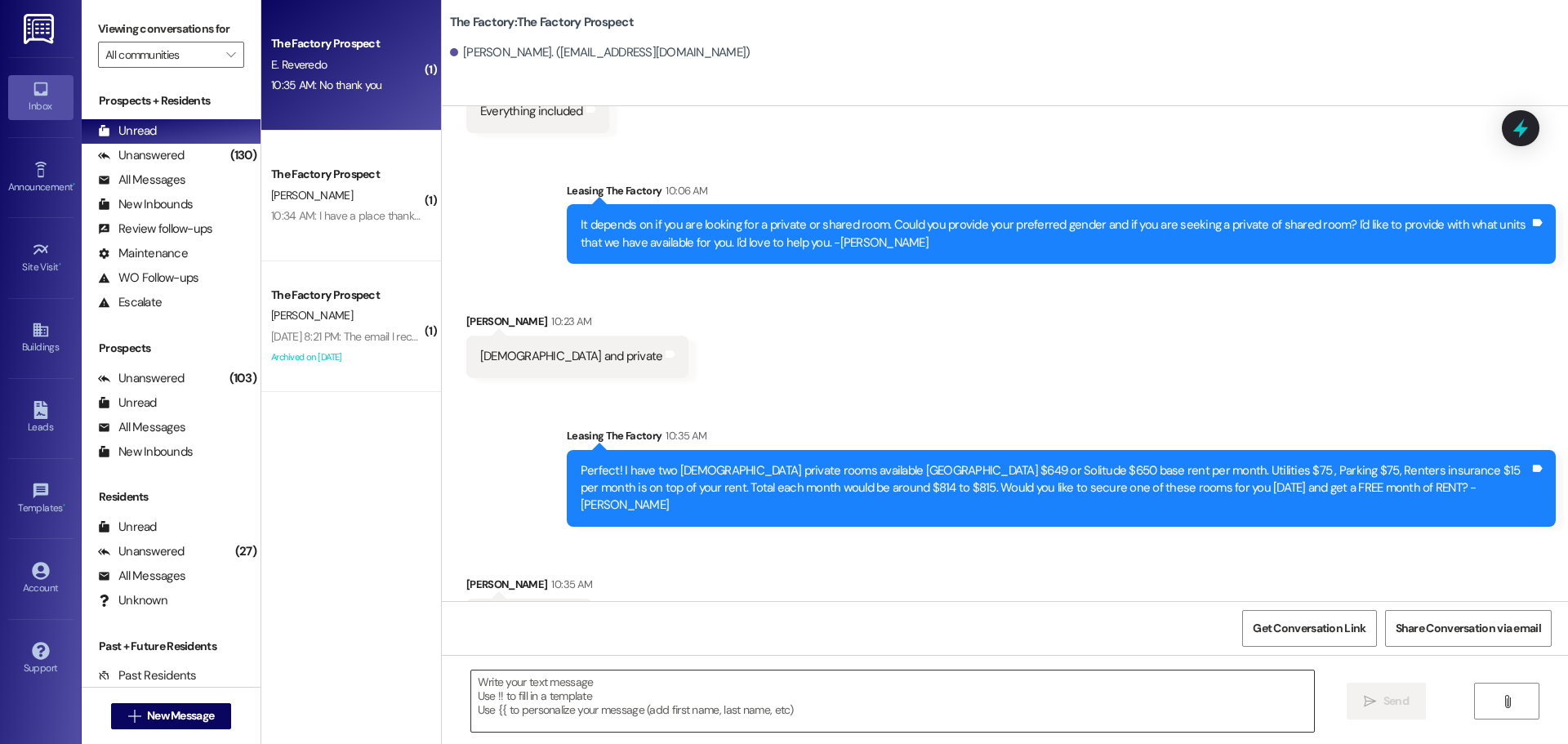
click at [519, 690] on textarea at bounding box center [892, 701] width 843 height 61
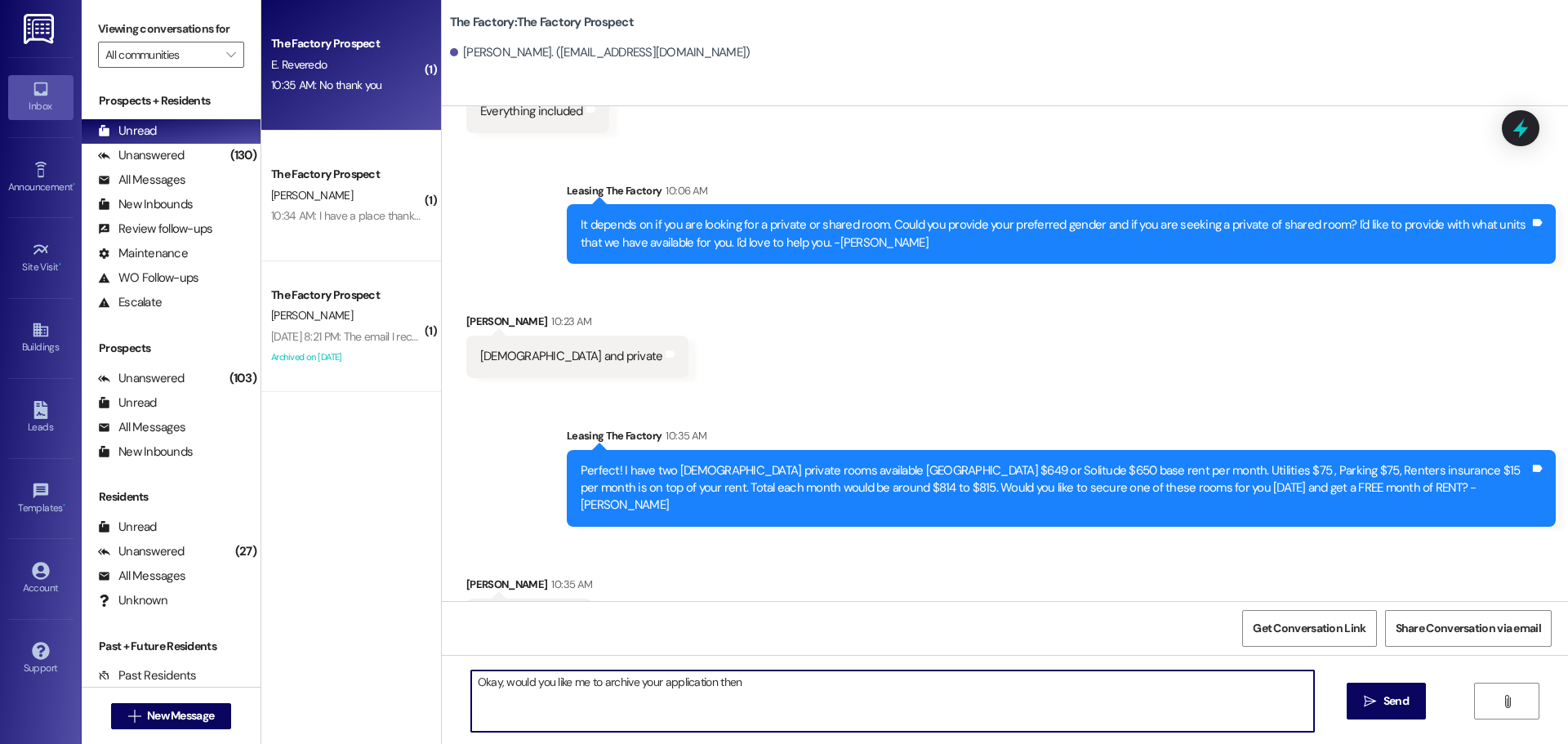
type textarea "Okay, would you like me to archive your application then?"
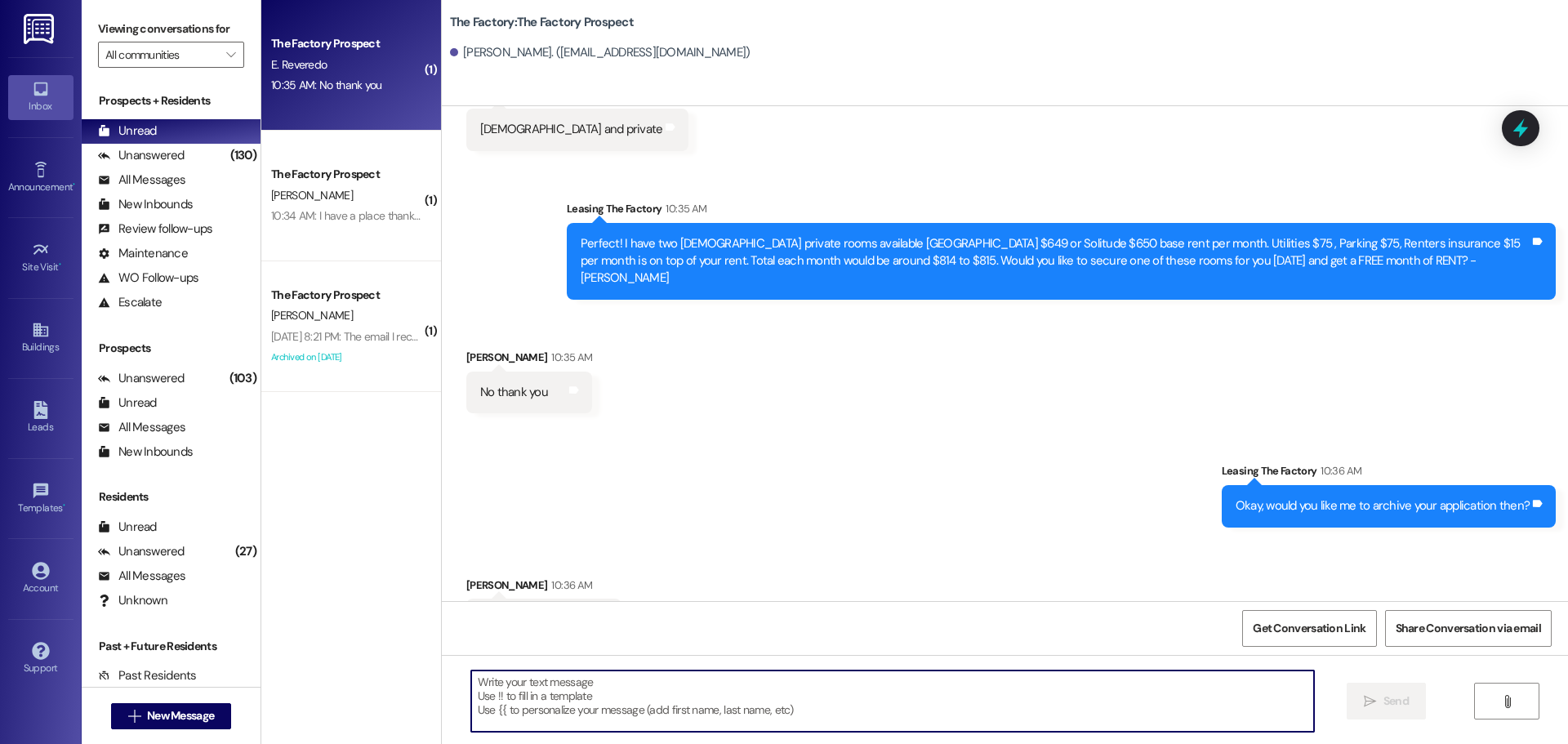
scroll to position [5204, 0]
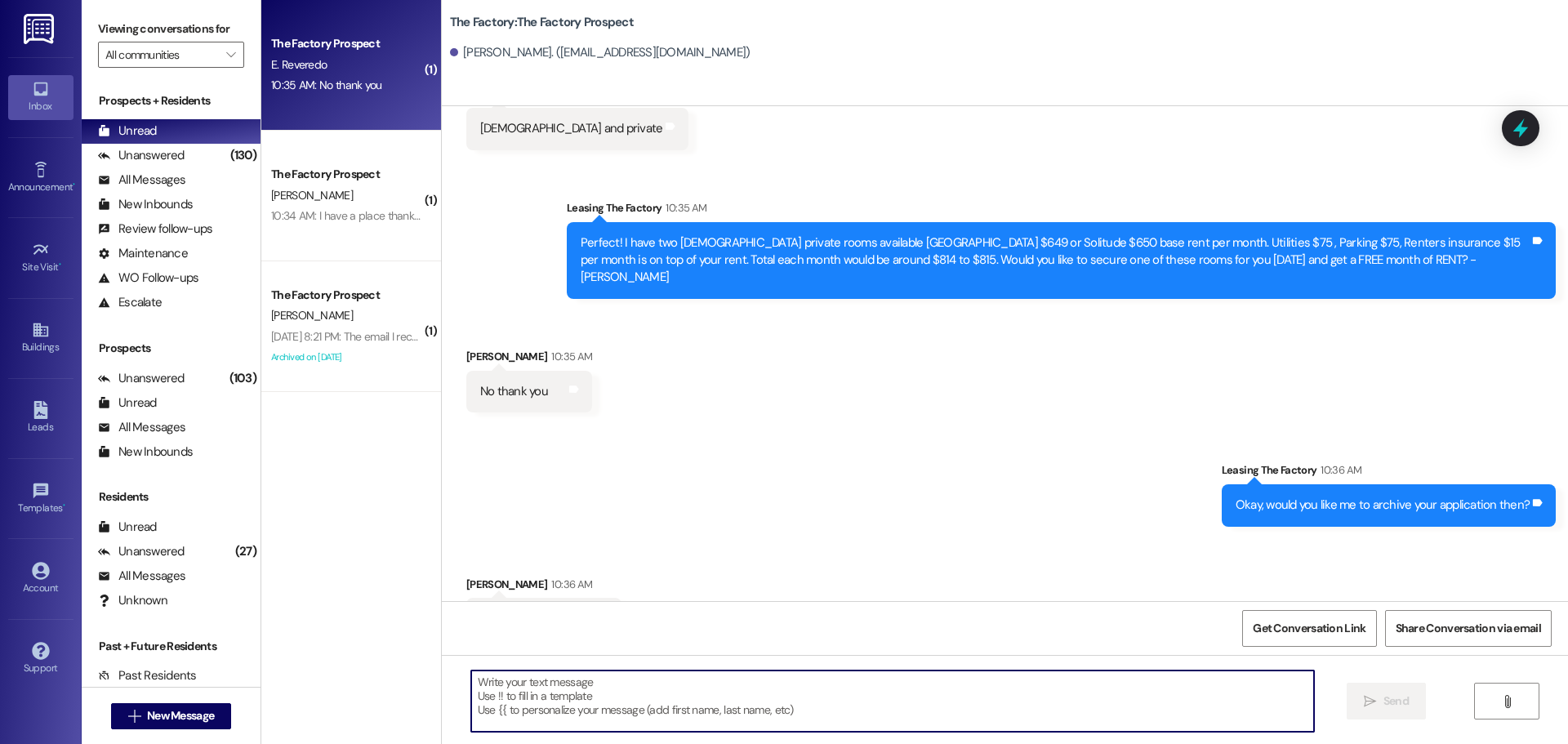
click at [471, 682] on textarea at bounding box center [892, 701] width 843 height 61
type textarea "Perfect, thank you again."
click at [1384, 700] on span "Send" at bounding box center [1396, 700] width 25 height 17
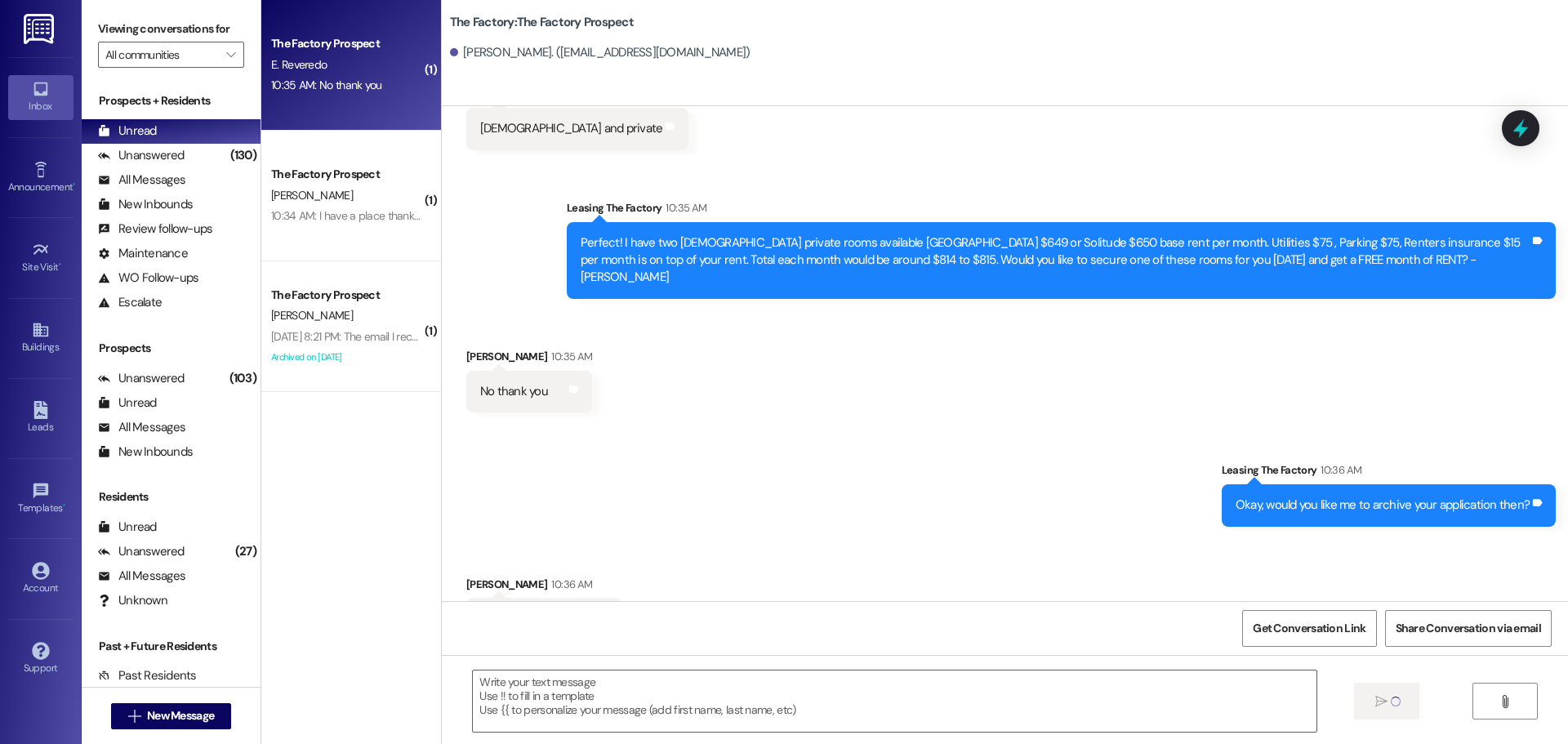
scroll to position [5204, 0]
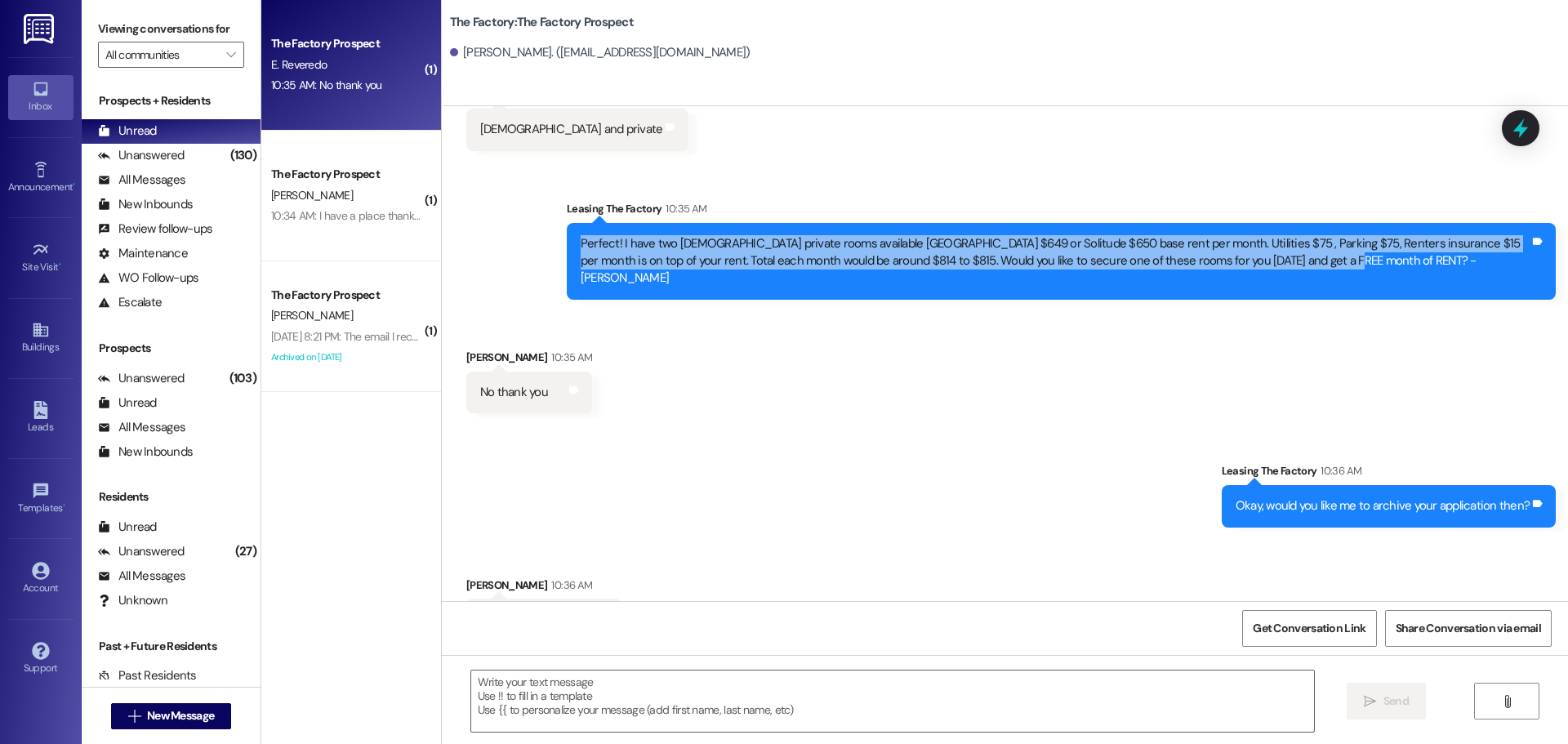
drag, startPoint x: 570, startPoint y: 204, endPoint x: 1350, endPoint y: 231, distance: 780.5
click at [1350, 235] on div "Perfect! I have two male private rooms available Malibu $649 or Solitude $650 b…" at bounding box center [1055, 261] width 949 height 52
copy div "Perfect! I have two male private rooms available Malibu $649 or Solitude $650 b…"
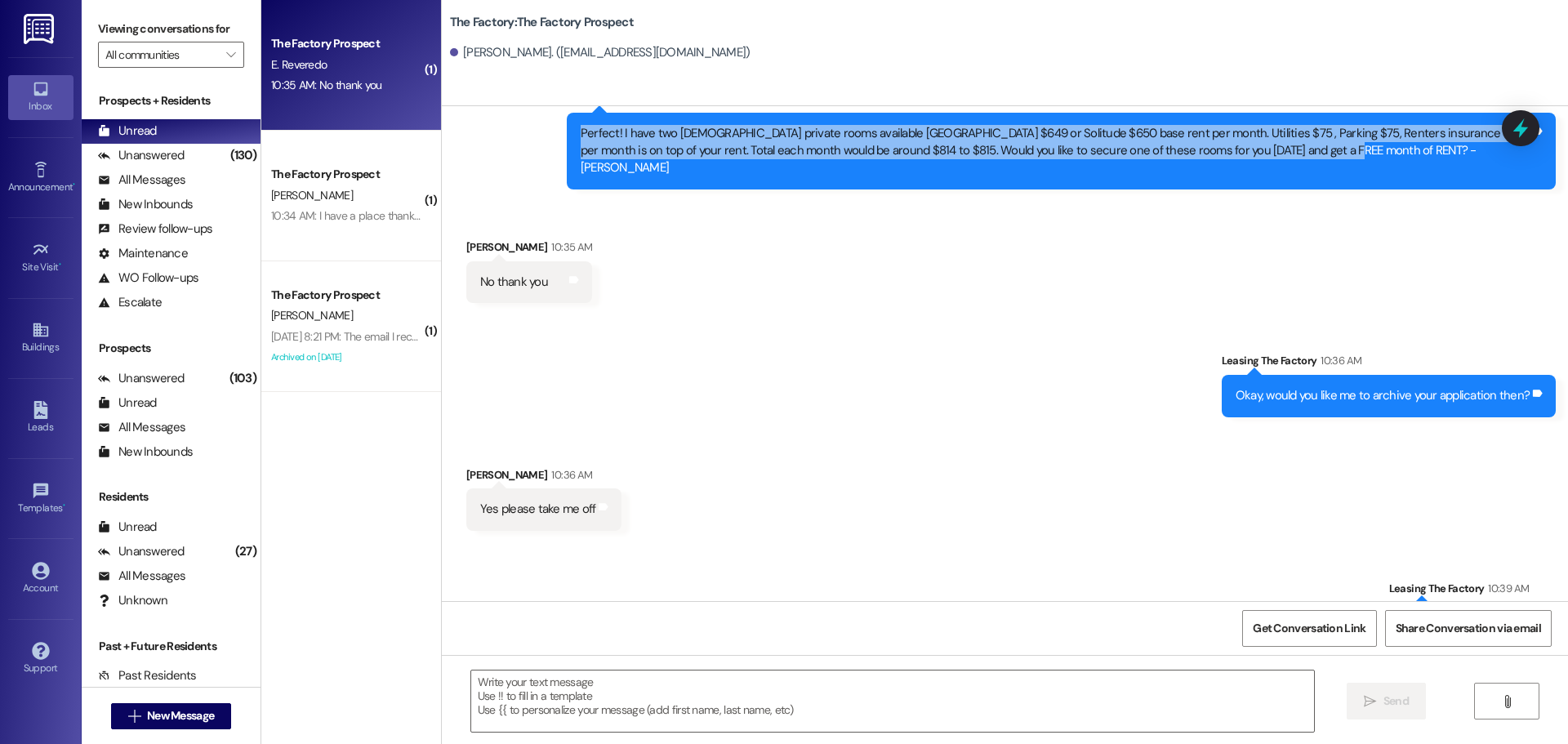
scroll to position [5317, 0]
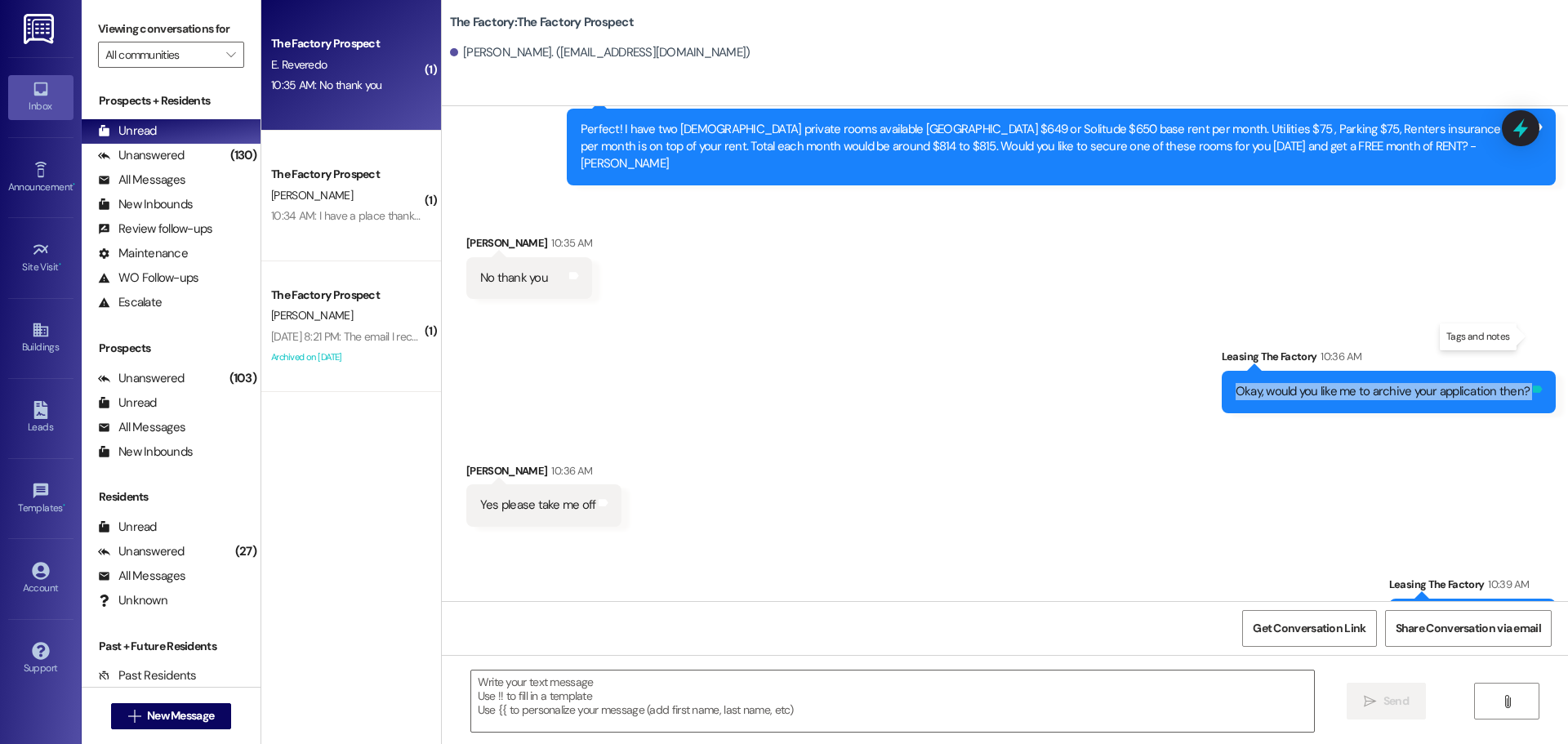
drag, startPoint x: 1236, startPoint y: 334, endPoint x: 1534, endPoint y: 339, distance: 298.0
click at [1534, 371] on div "Okay, would you like me to archive your application then? Tags and notes" at bounding box center [1388, 391] width 334 height 42
copy div "Okay, would you like me to archive your application then? Tags and notes Receiv…"
drag, startPoint x: 1403, startPoint y: 563, endPoint x: 1523, endPoint y: 568, distance: 120.1
click at [1523, 611] on div "Perfect, thank you again." at bounding box center [1466, 619] width 126 height 17
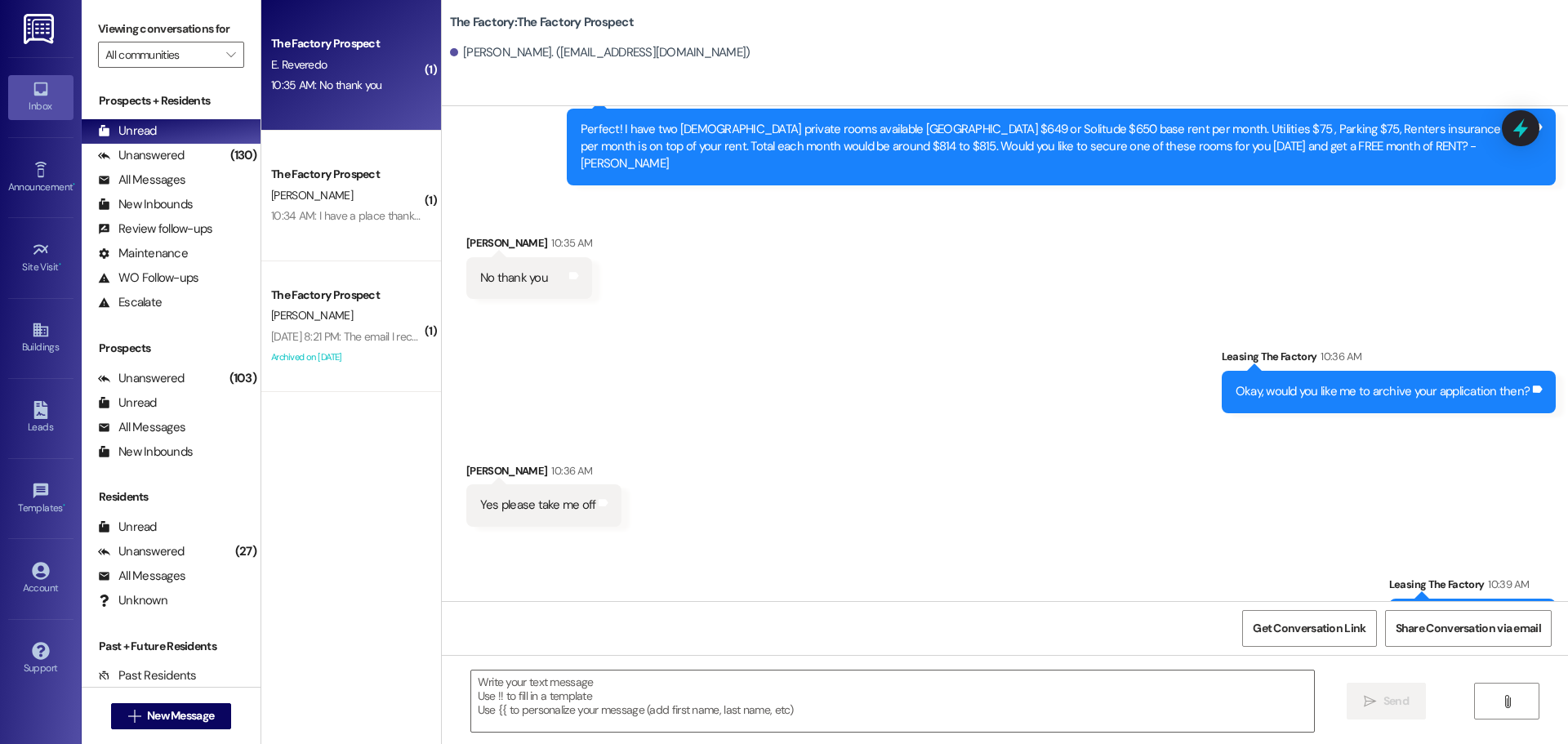
copy div "Perfect, thank you again."
